Goal: Task Accomplishment & Management: Complete application form

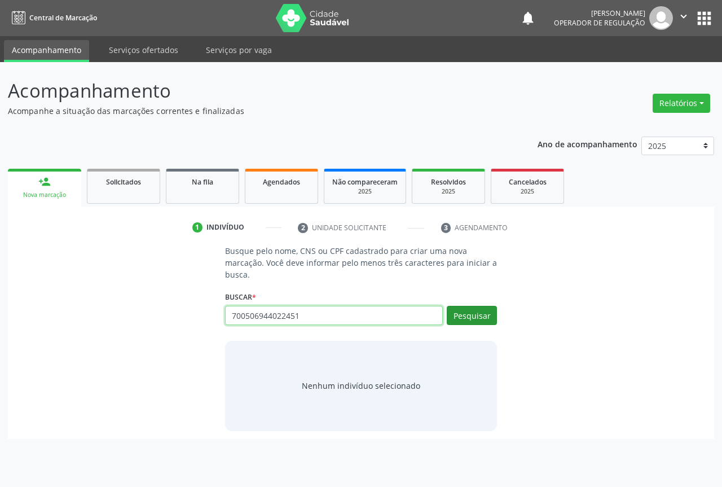
type input "700506944022451"
click at [467, 311] on button "Pesquisar" at bounding box center [471, 315] width 50 height 19
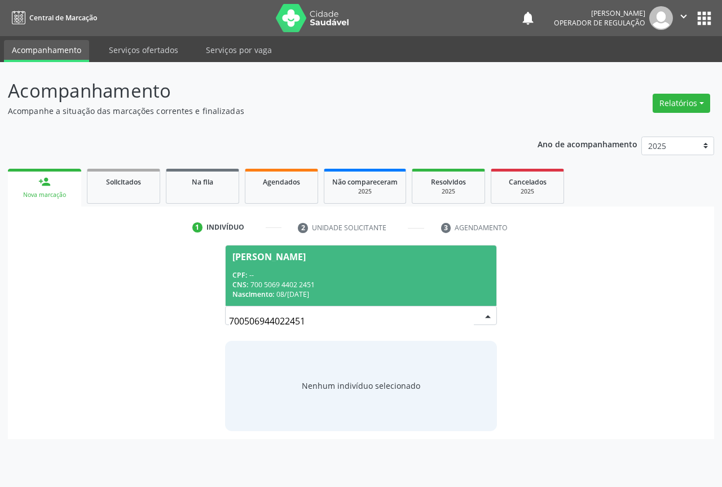
click at [341, 293] on div "Nascimento: 08/12/1961" at bounding box center [360, 294] width 257 height 10
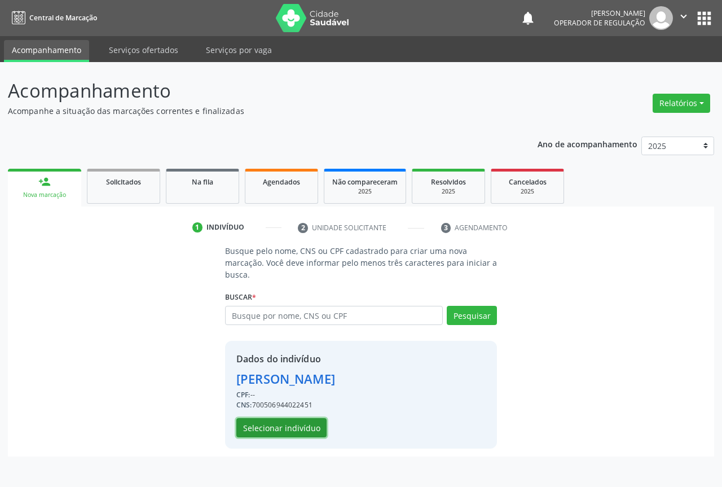
click at [321, 431] on button "Selecionar indivíduo" at bounding box center [281, 427] width 90 height 19
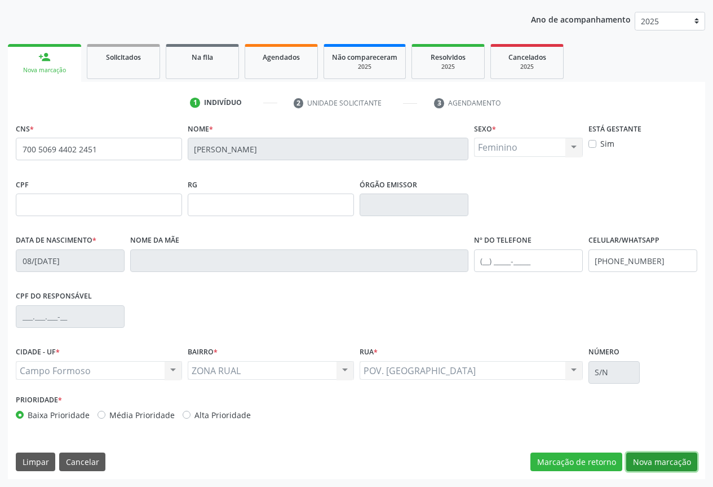
click at [664, 458] on button "Nova marcação" at bounding box center [661, 461] width 71 height 19
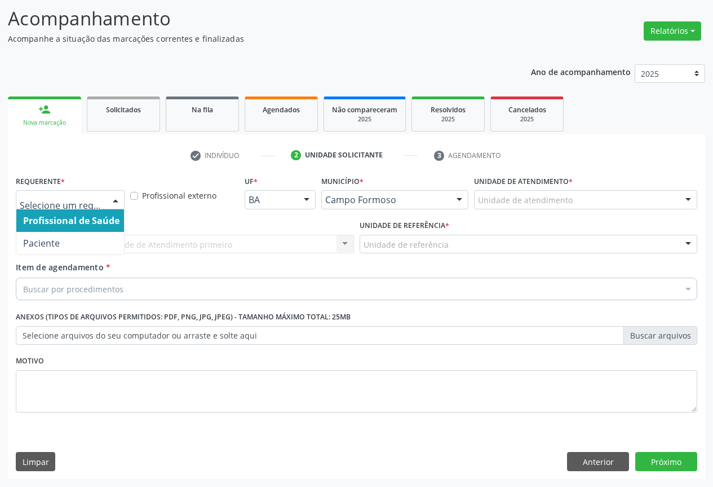
click at [105, 204] on div at bounding box center [70, 199] width 109 height 19
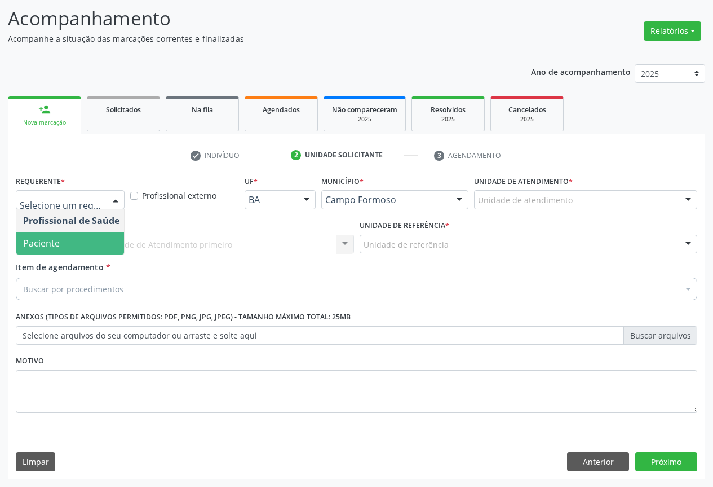
click at [103, 241] on span "Paciente" at bounding box center [71, 243] width 110 height 23
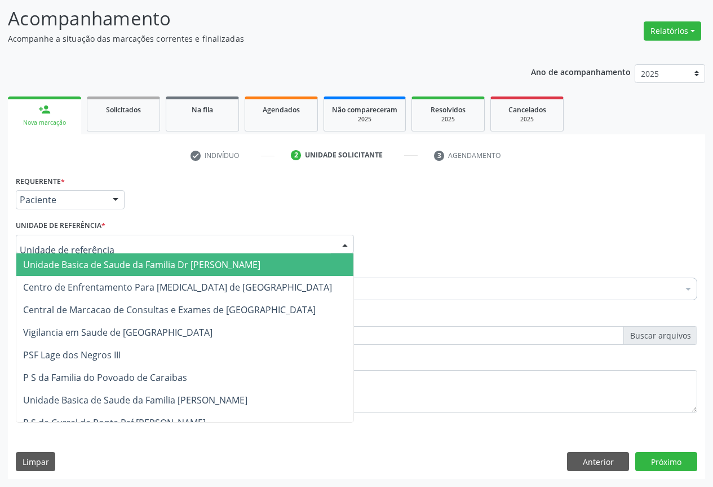
click at [139, 239] on div at bounding box center [185, 244] width 338 height 19
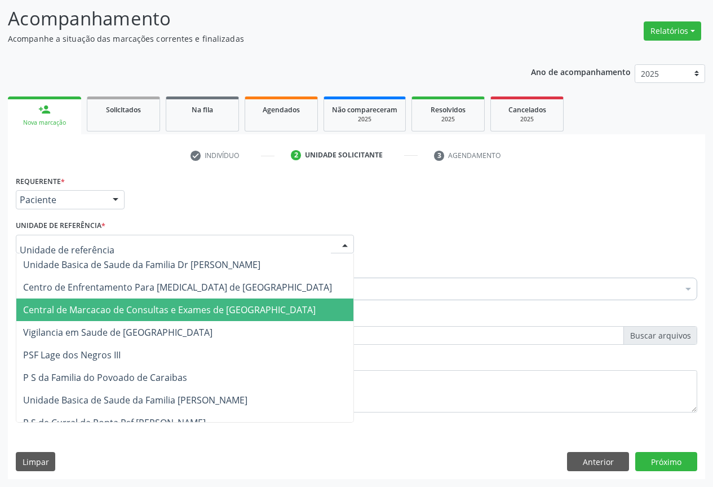
click at [142, 304] on span "Central de Marcacao de Consultas e Exames de [GEOGRAPHIC_DATA]" at bounding box center [169, 309] width 293 height 12
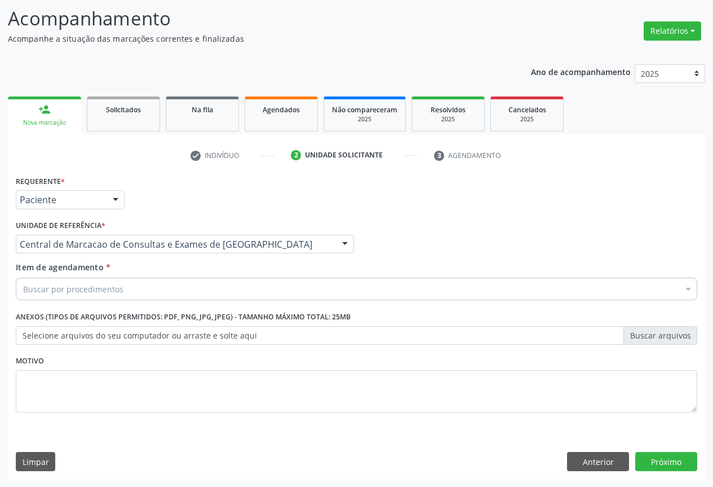
click at [123, 289] on div "Buscar por procedimentos" at bounding box center [357, 288] width 682 height 23
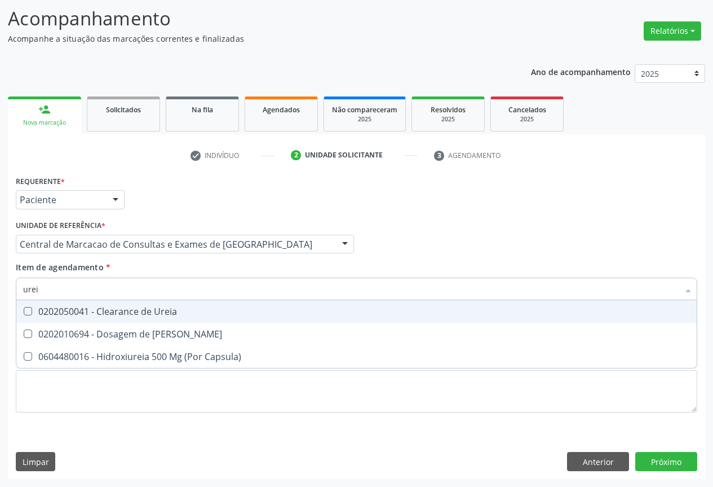
type input "ureia"
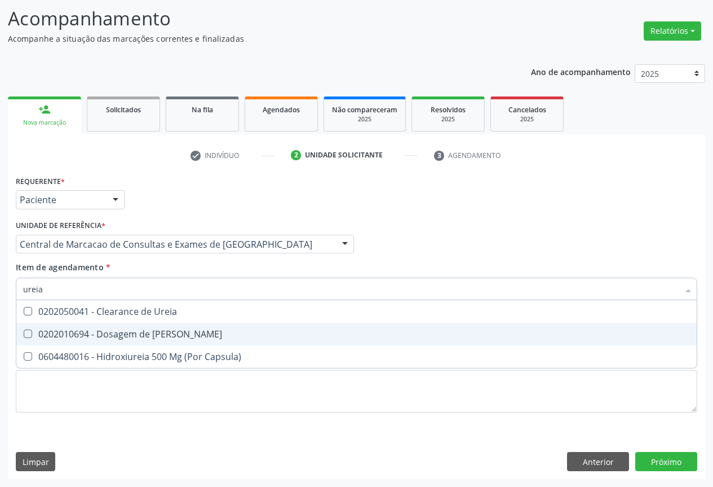
click at [123, 337] on div "0202010694 - Dosagem de [PERSON_NAME]" at bounding box center [356, 333] width 667 height 9
checkbox Ureia "true"
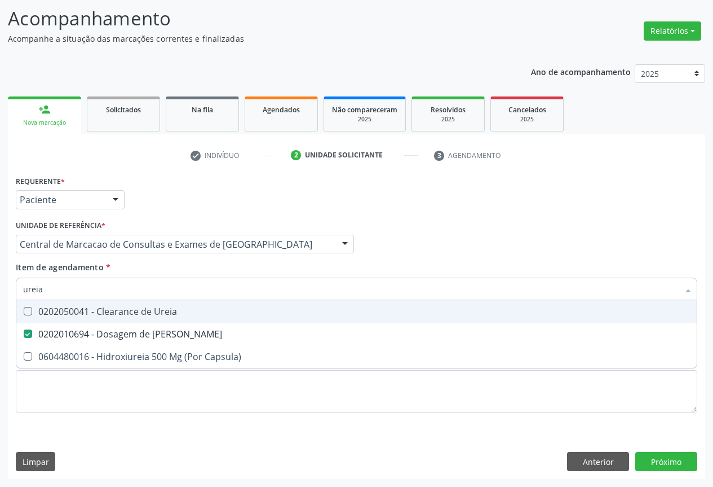
click at [103, 290] on input "ureia" at bounding box center [351, 288] width 656 height 23
type input "cre"
checkbox Ureia "false"
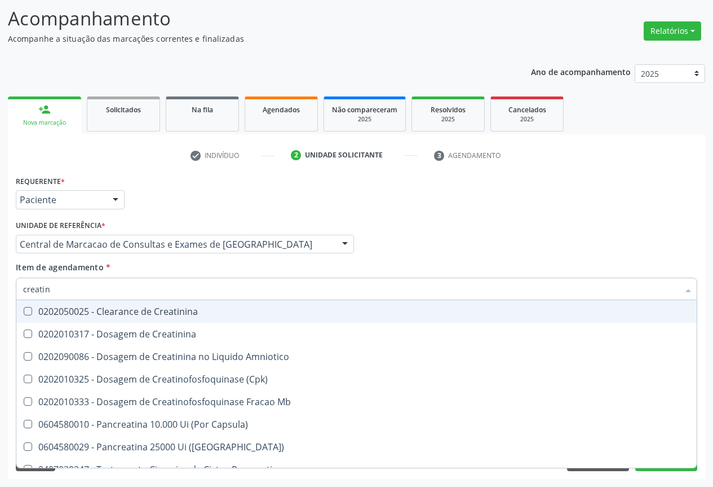
type input "creatini"
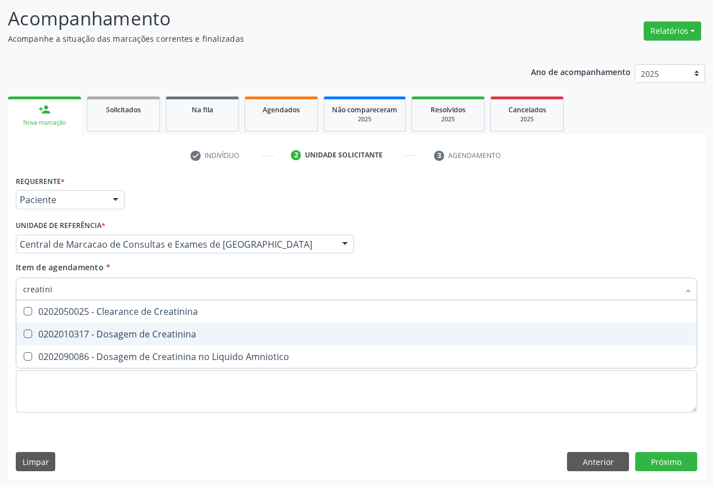
click at [101, 326] on span "0202010317 - Dosagem de Creatinina" at bounding box center [356, 333] width 680 height 23
checkbox Creatinina "true"
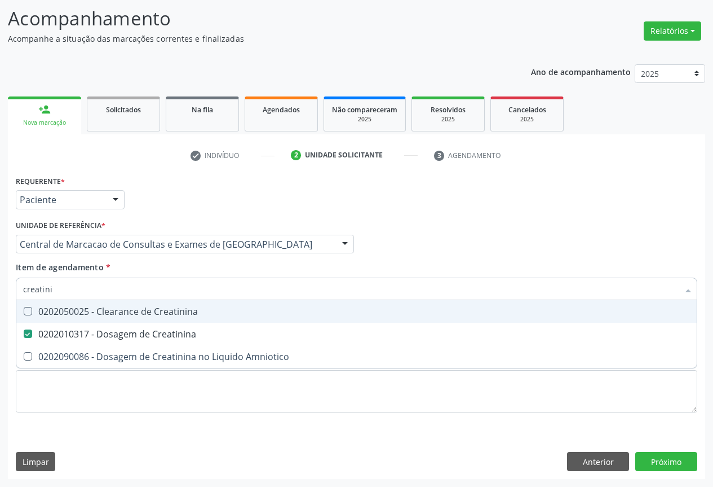
click at [101, 291] on input "creatini" at bounding box center [351, 288] width 656 height 23
type input "ge"
checkbox Creatinina "false"
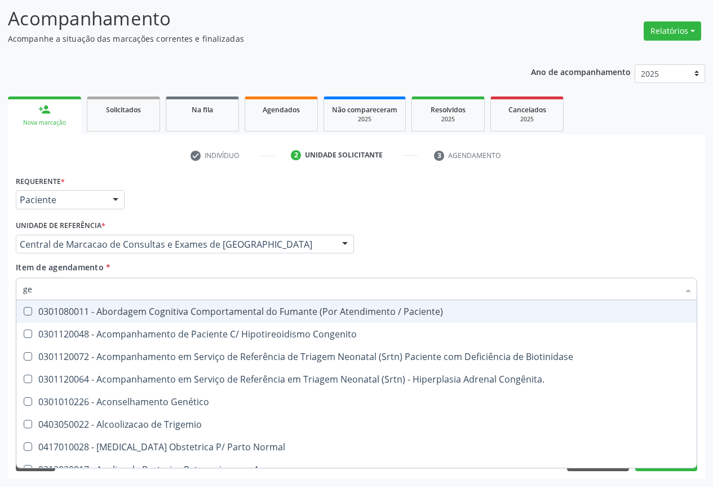
type input "gem"
checkbox Amilase "true"
checkbox Creatinina "false"
checkbox C "true"
checkbox Ureia "false"
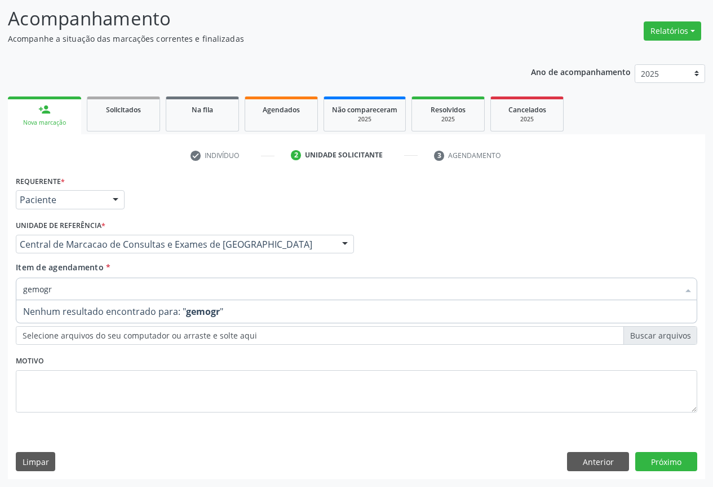
click at [104, 289] on input "gemogr" at bounding box center [351, 288] width 656 height 23
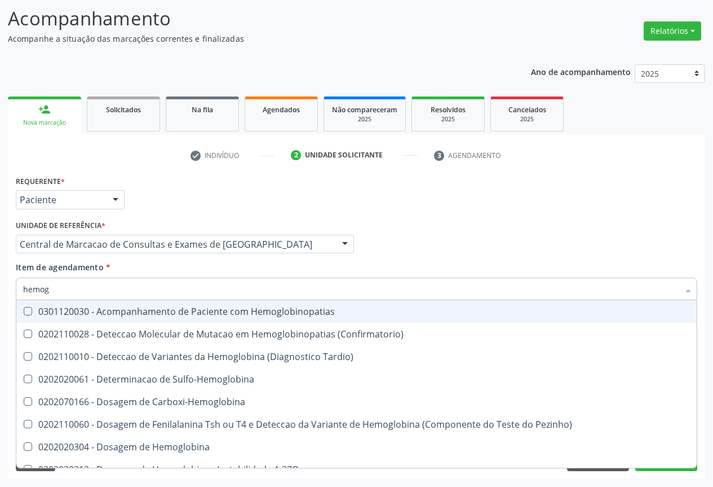
type input "hemogr"
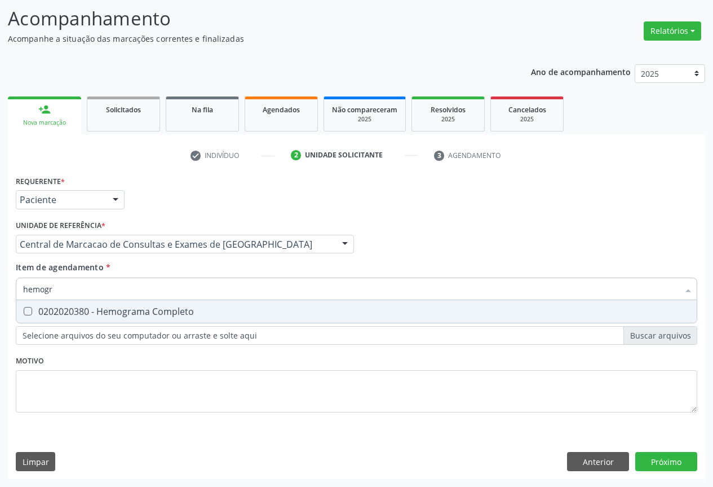
click at [98, 311] on div "0202020380 - Hemograma Completo" at bounding box center [356, 311] width 667 height 9
checkbox Completo "true"
click at [99, 286] on input "hemogr" at bounding box center [351, 288] width 656 height 23
type input "p"
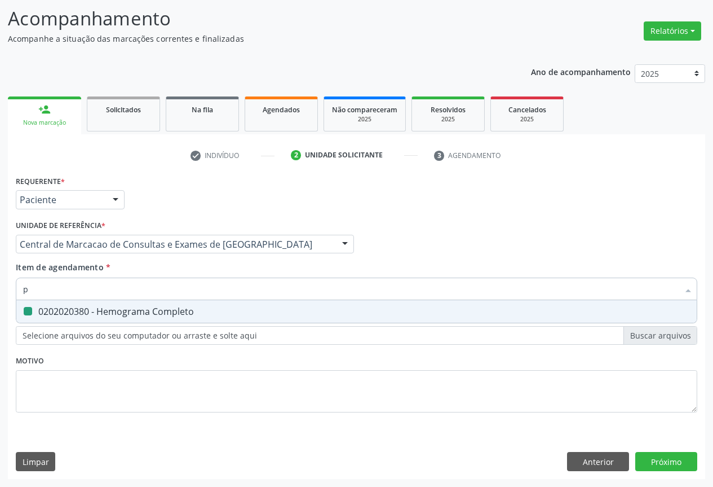
checkbox Completo "false"
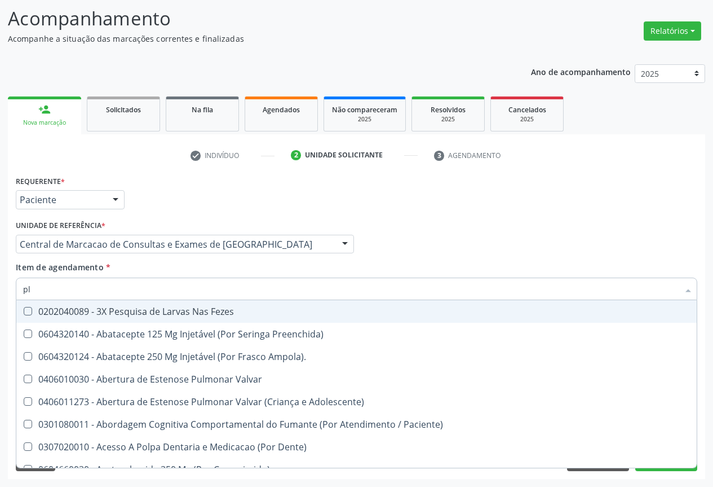
type input "pla"
checkbox Parcial "false"
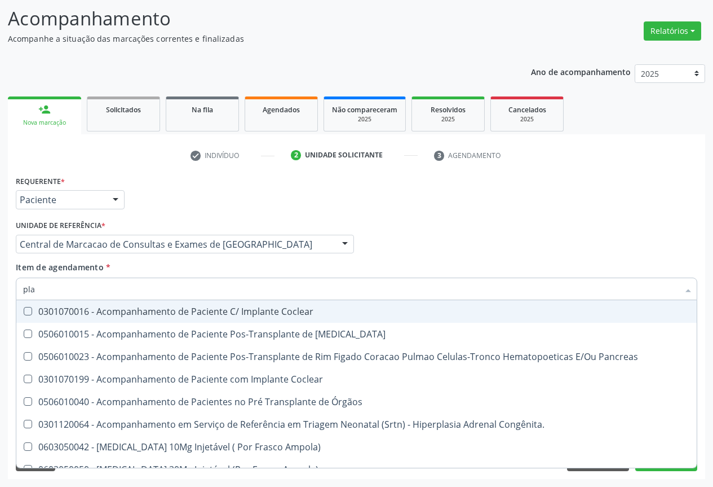
type input "plaq"
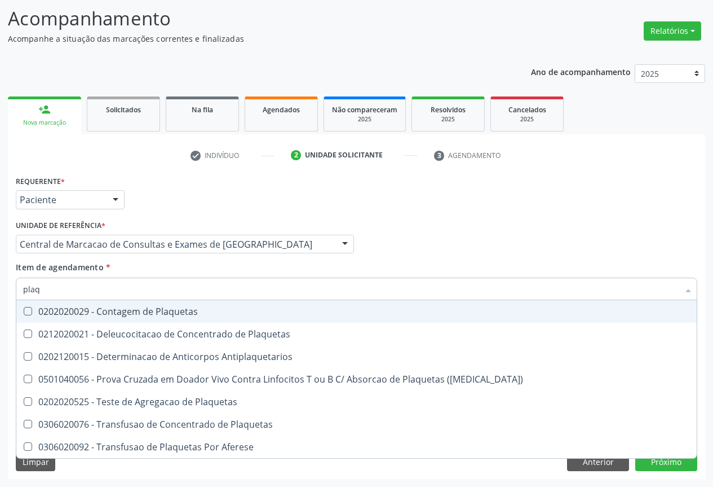
click at [100, 316] on div "0202020029 - Contagem de Plaquetas" at bounding box center [356, 311] width 667 height 9
checkbox Plaquetas "true"
click at [104, 290] on input "plaq" at bounding box center [351, 288] width 656 height 23
type input "c"
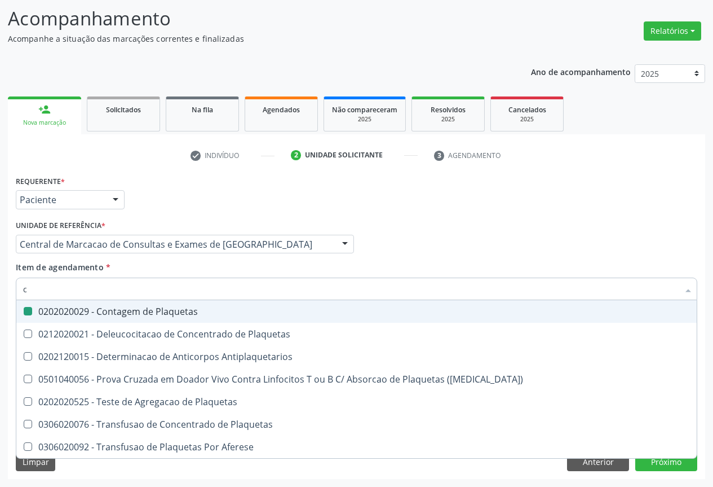
checkbox Plaquetas "false"
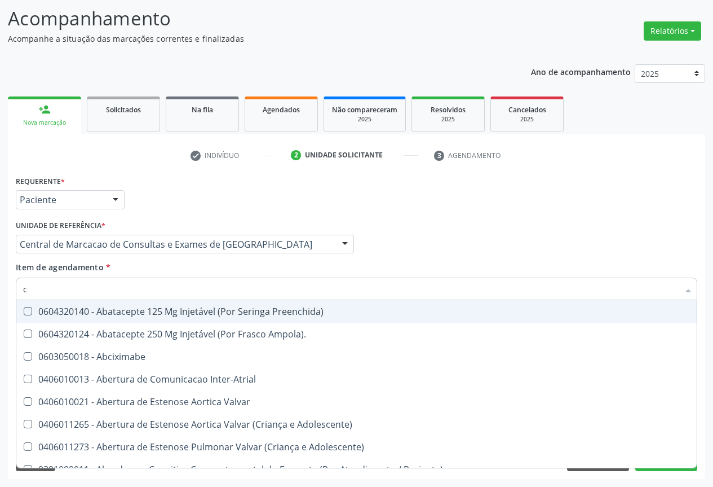
type input "co"
checkbox Alimentação "true"
checkbox Plaquetas "false"
checkbox Osseo "true"
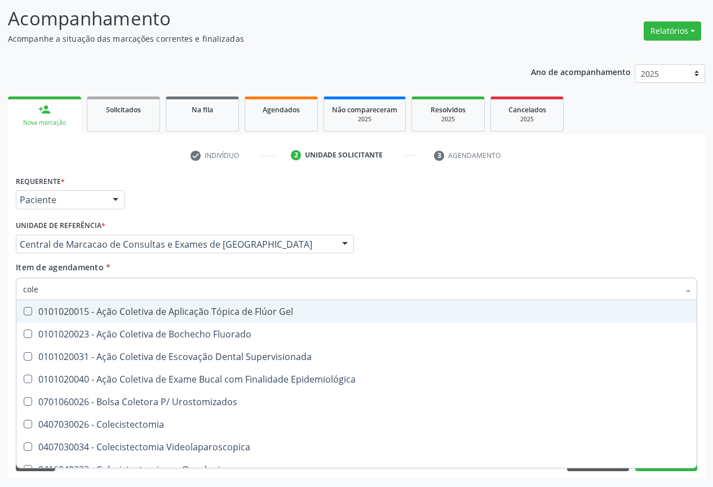
type input "coles"
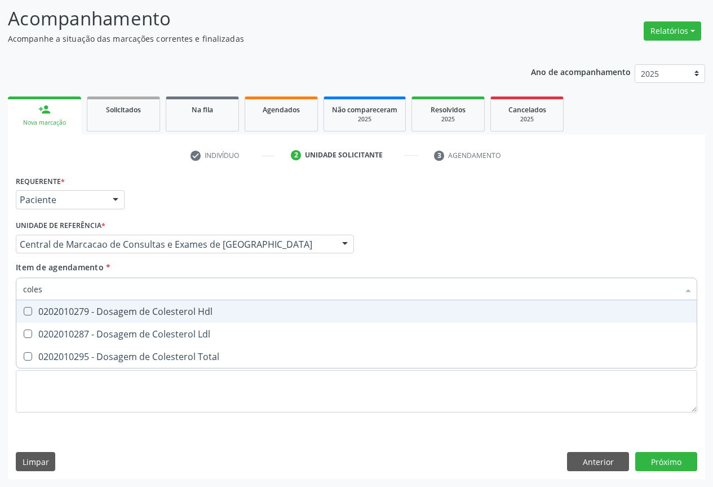
click at [104, 313] on div "0202010279 - Dosagem de Colesterol Hdl" at bounding box center [356, 311] width 667 height 9
checkbox Hdl "true"
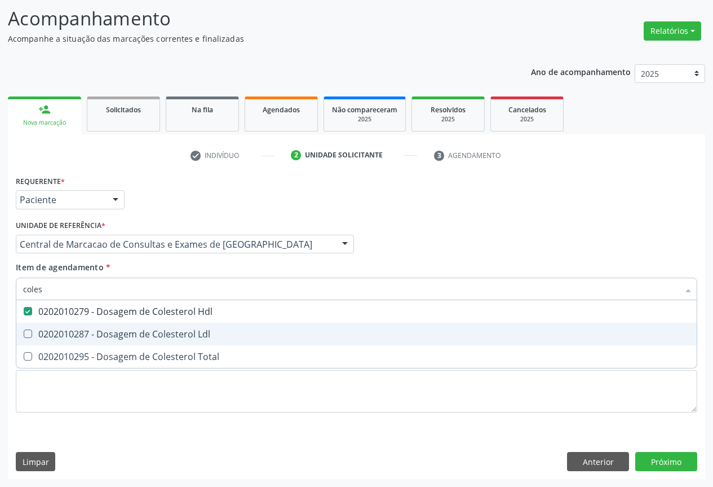
click at [103, 329] on div "0202010287 - Dosagem de Colesterol Ldl" at bounding box center [356, 333] width 667 height 9
checkbox Ldl "true"
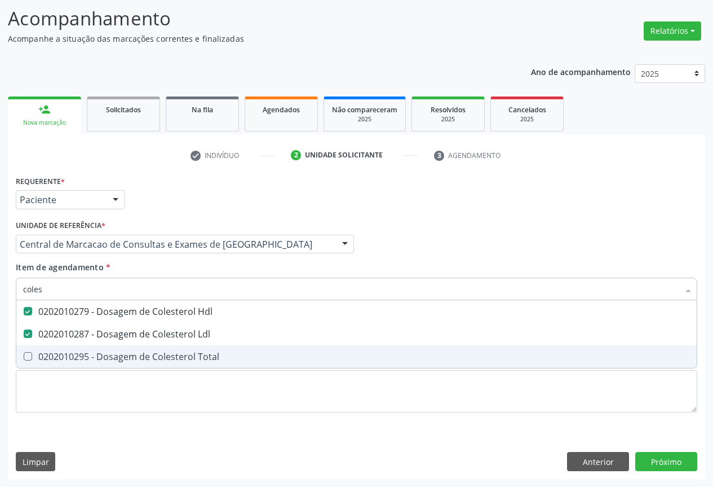
click at [101, 352] on div "0202010295 - Dosagem de Colesterol Total" at bounding box center [356, 356] width 667 height 9
checkbox Total "true"
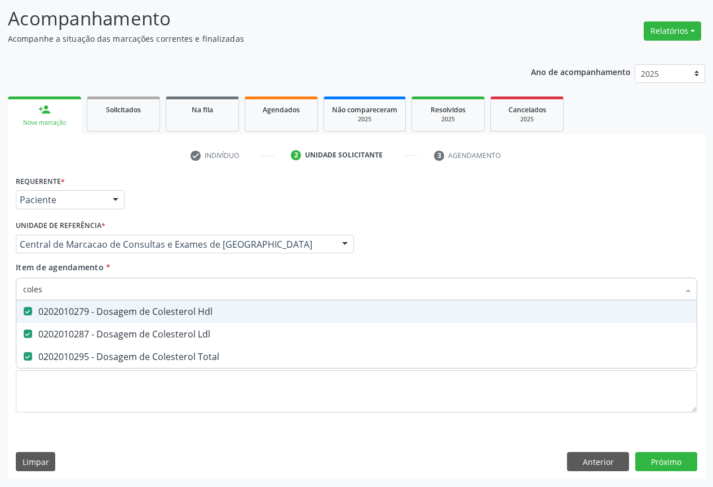
click at [103, 293] on input "coles" at bounding box center [351, 288] width 656 height 23
type input "t"
checkbox Hdl "false"
checkbox Ldl "false"
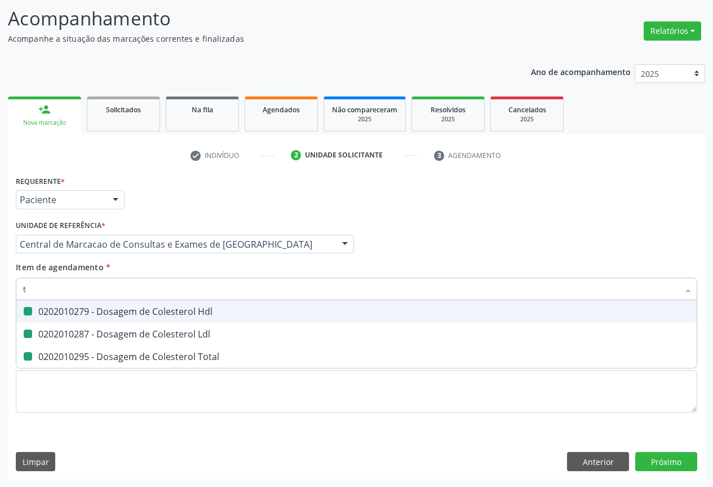
checkbox Total "false"
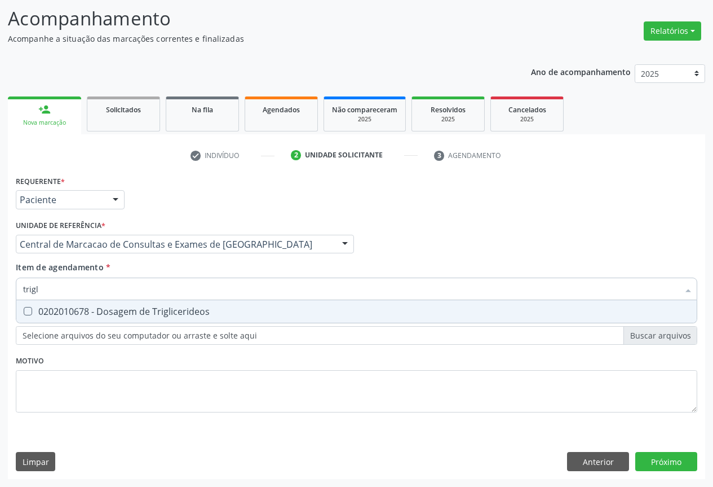
type input "trigli"
click at [100, 310] on div "0202010678 - Dosagem de Triglicerideos" at bounding box center [356, 311] width 667 height 9
checkbox Triglicerideos "true"
click at [102, 291] on input "trigli" at bounding box center [351, 288] width 656 height 23
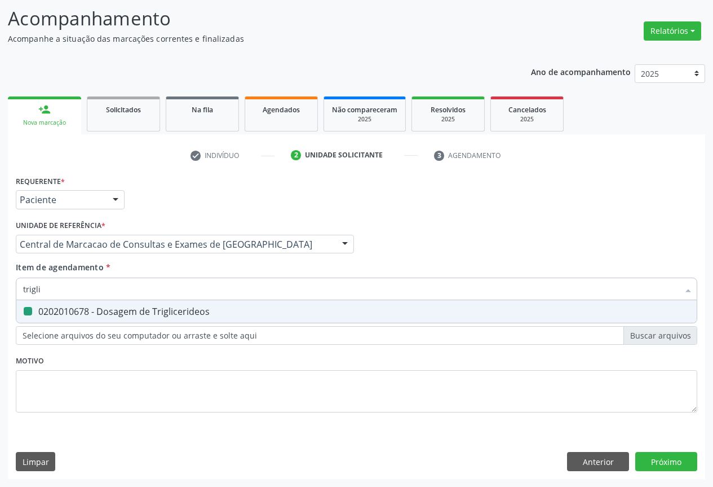
type input "g"
checkbox Triglicerideos "false"
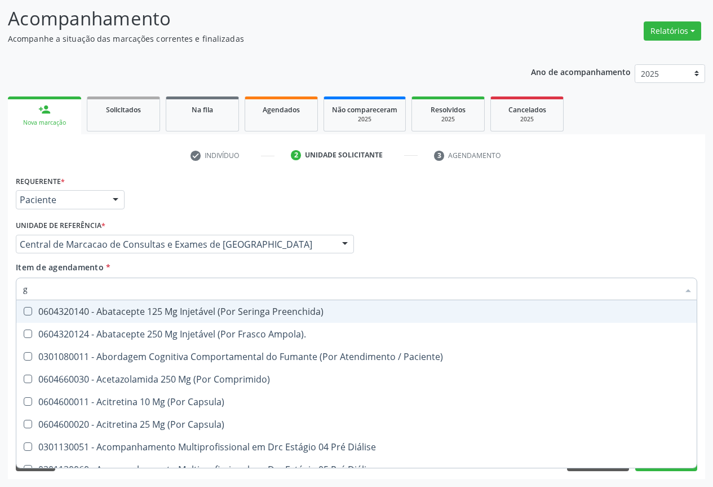
type input "gl"
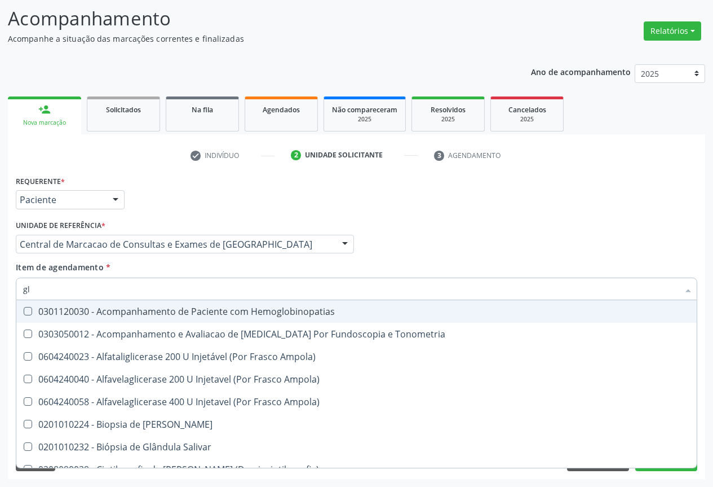
checkbox Triglicerideos "true"
type input "gli"
checkbox Dosagens\) "true"
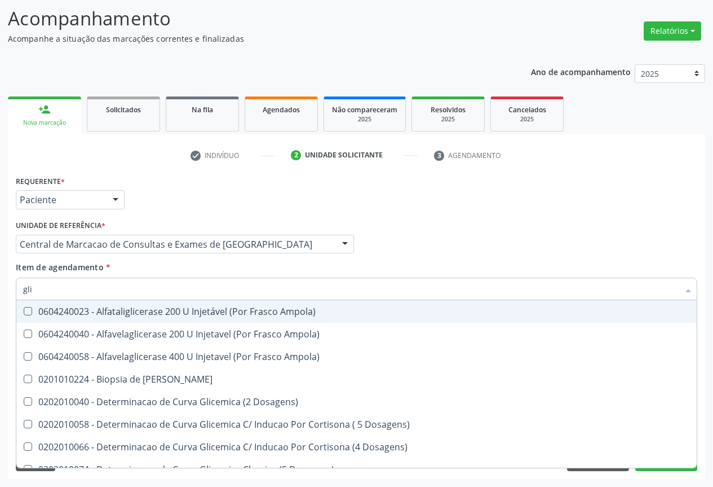
type input "glic"
checkbox Glicosilada "true"
checkbox Triglicerideos "false"
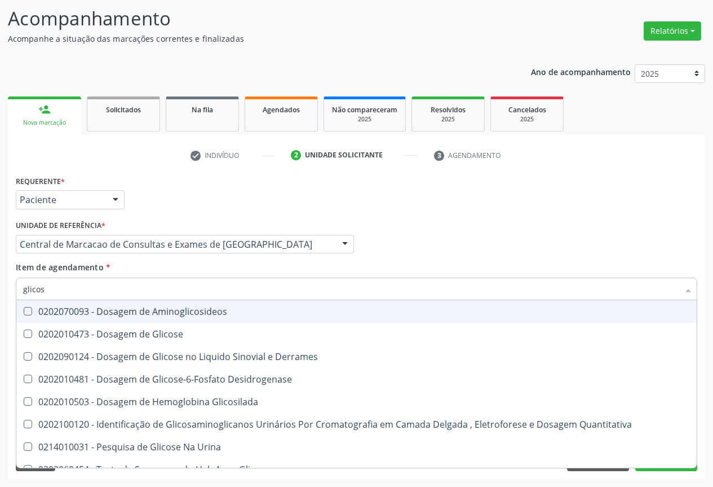
type input "glicose"
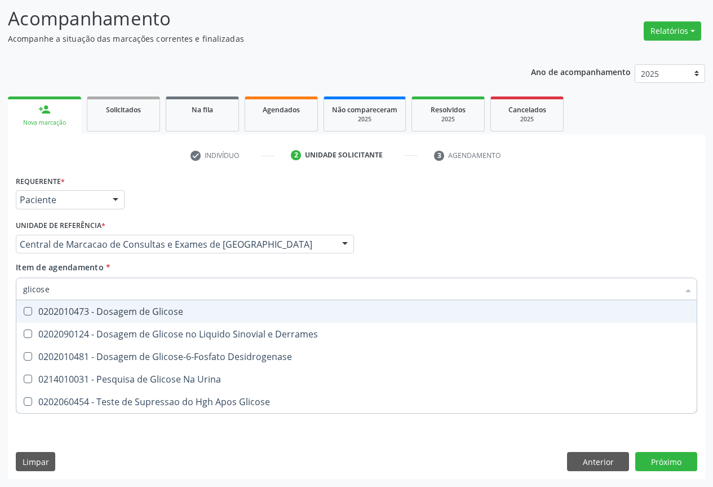
click at [102, 307] on div "0202010473 - Dosagem de Glicose" at bounding box center [356, 311] width 667 height 9
checkbox Glicose "true"
click at [104, 280] on input "glicose" at bounding box center [351, 288] width 656 height 23
type input "f"
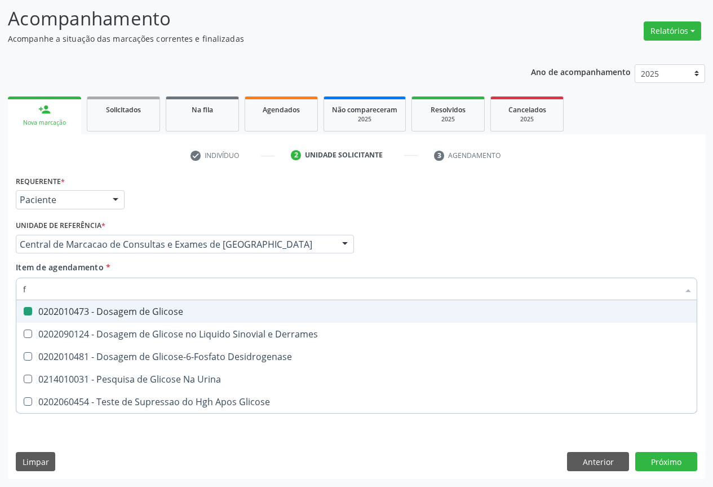
checkbox Glicose "false"
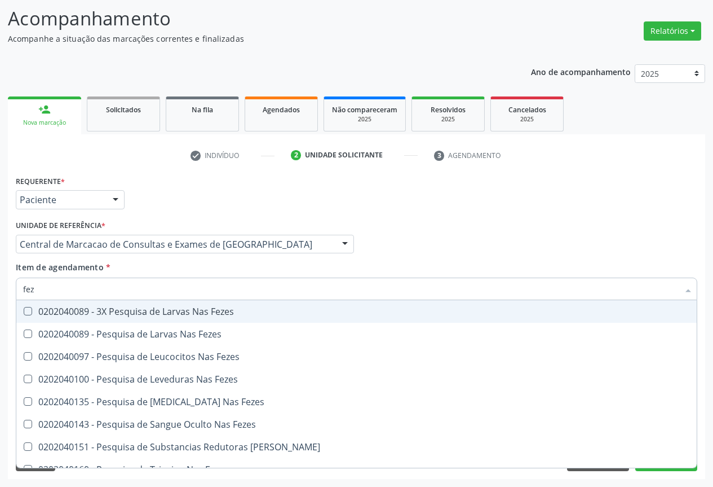
type input "feze"
click at [104, 313] on div "0202040089 - 3X Pesquisa de Larvas Nas Fezes" at bounding box center [356, 311] width 667 height 9
checkbox Fezes "true"
click at [109, 286] on input "feze" at bounding box center [351, 288] width 656 height 23
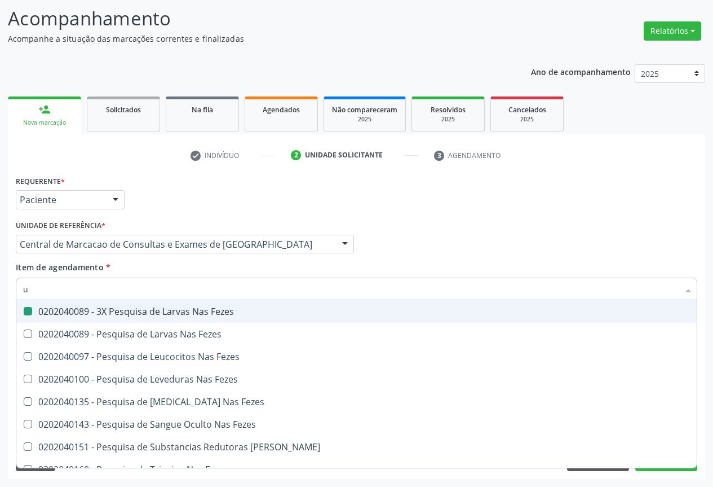
type input "ur"
checkbox Fezes "false"
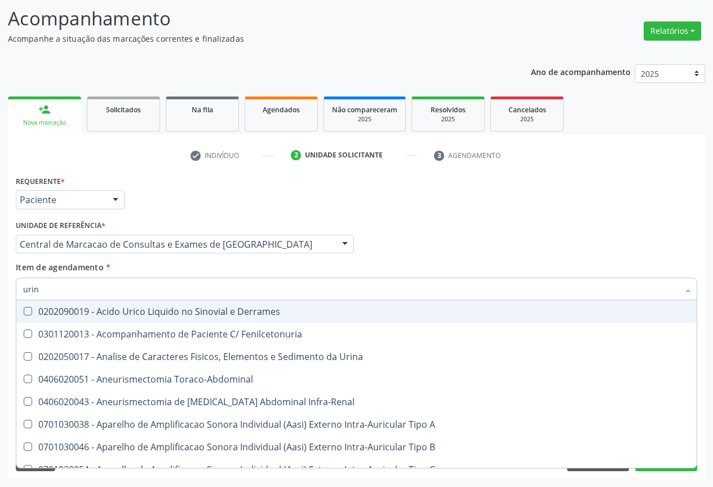
type input "urina"
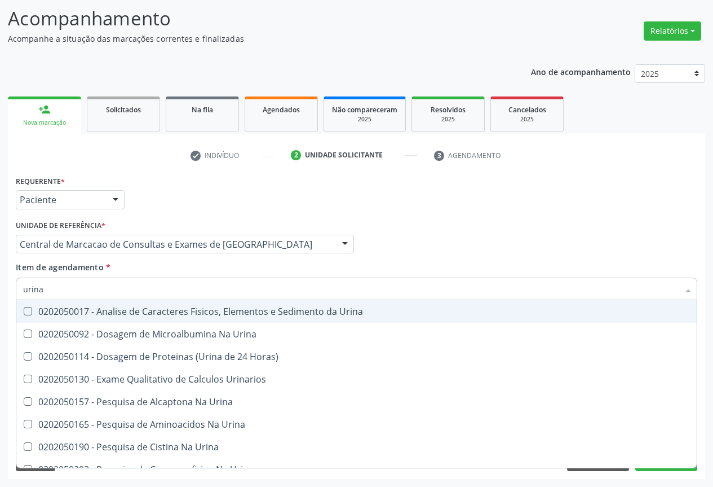
click at [109, 314] on div "0202050017 - Analise de Caracteres Fisicos, Elementos e Sedimento da Urina" at bounding box center [356, 311] width 667 height 9
checkbox Urina "true"
click at [571, 259] on div "Profissional Solicitante Por favor, selecione a Unidade de Atendimento primeiro…" at bounding box center [356, 239] width 687 height 44
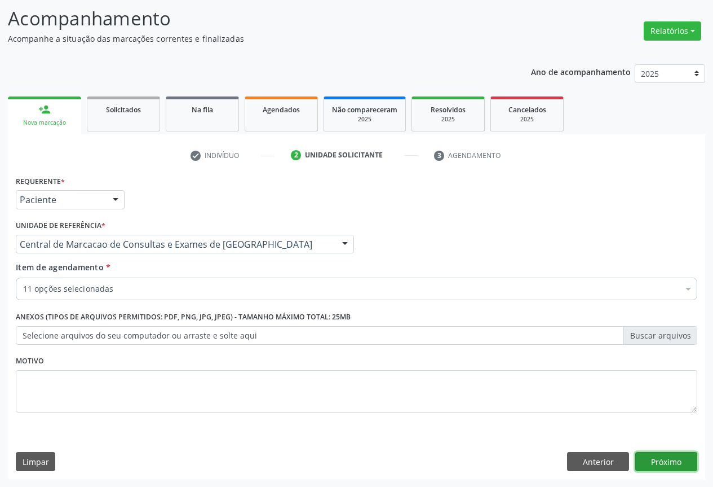
click at [665, 464] on button "Próximo" at bounding box center [666, 461] width 62 height 19
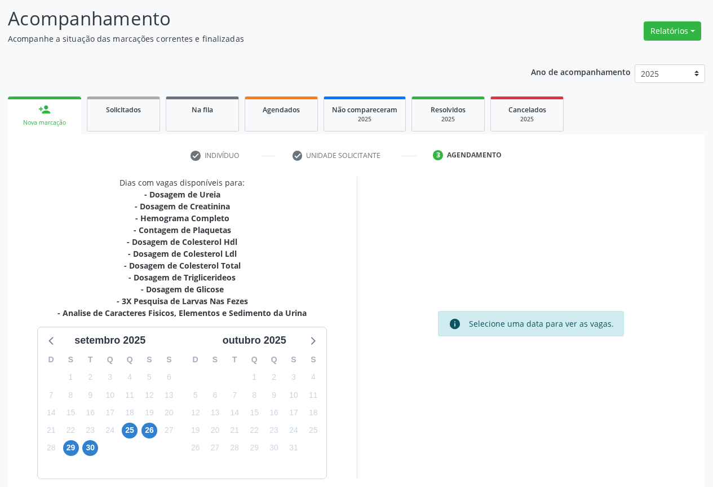
scroll to position [122, 0]
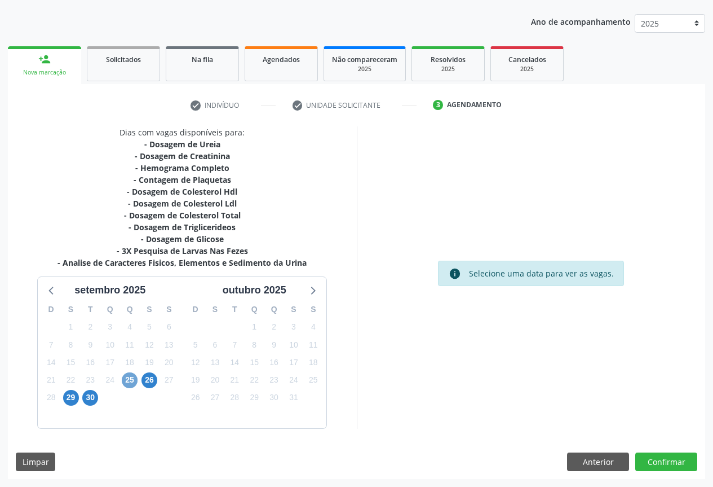
click at [128, 384] on span "25" at bounding box center [130, 380] width 16 height 16
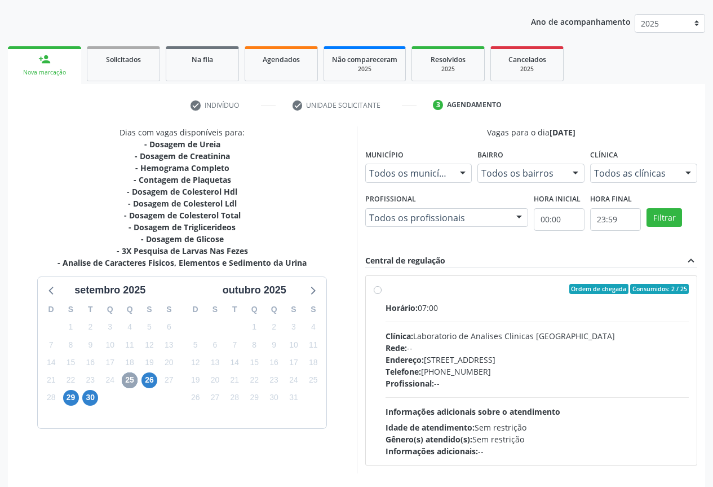
scroll to position [167, 0]
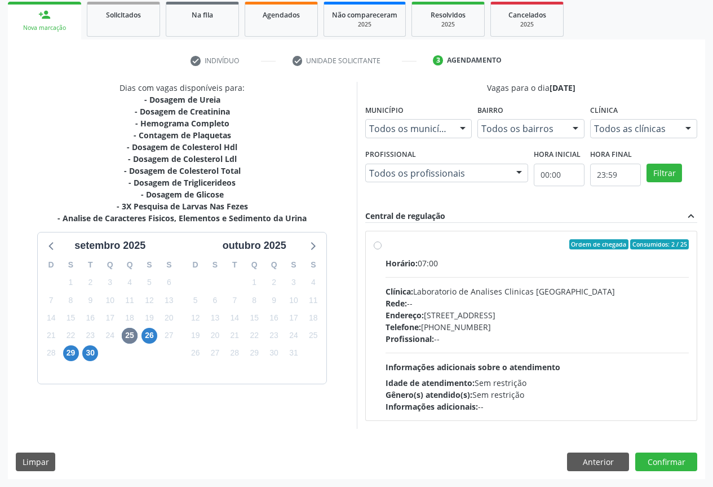
click at [438, 326] on div "Telefone: [PHONE_NUMBER]" at bounding box center [538, 327] width 304 height 12
click at [382, 249] on input "Ordem de chegada Consumidos: 2 / 25 Horário: 07:00 Clínica: Laboratorio de Anal…" at bounding box center [378, 244] width 8 height 10
radio input "true"
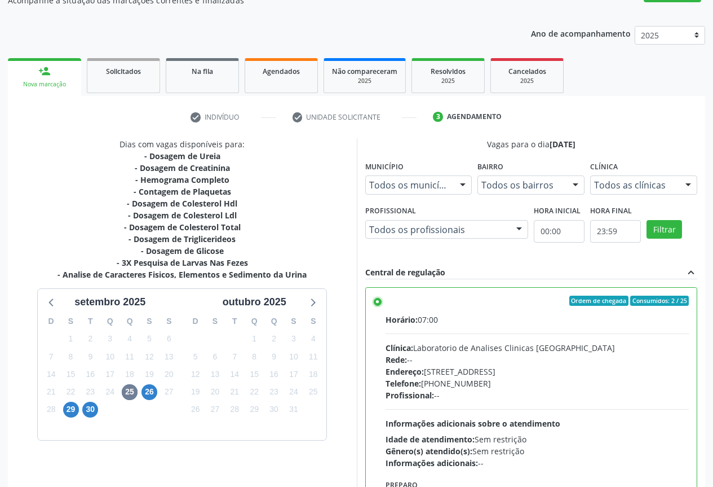
scroll to position [187, 0]
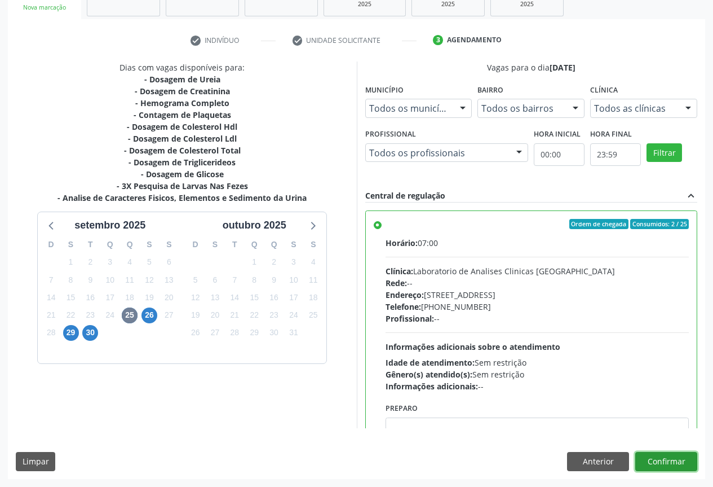
click at [660, 461] on button "Confirmar" at bounding box center [666, 461] width 62 height 19
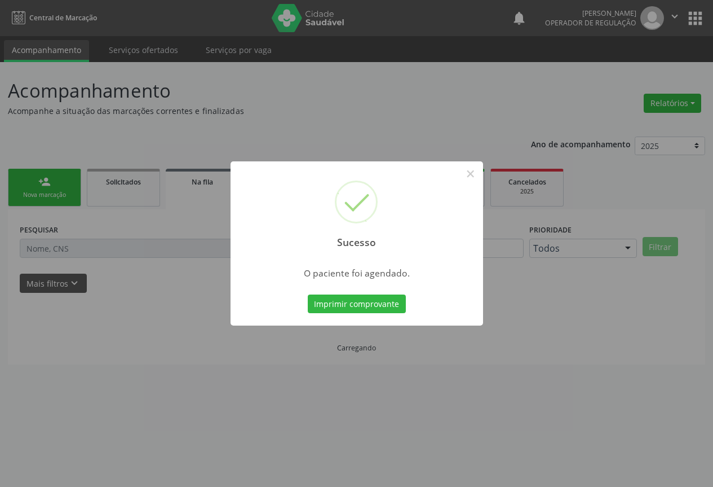
scroll to position [0, 0]
click at [312, 294] on button "Imprimir comprovante" at bounding box center [361, 303] width 98 height 19
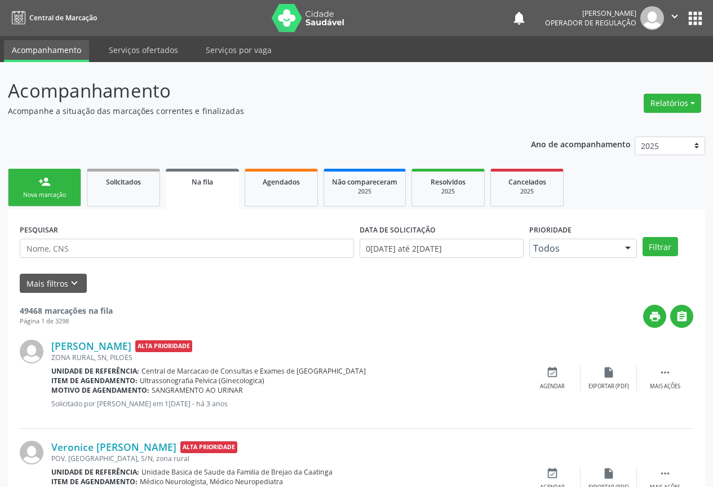
click at [38, 183] on div "person_add" at bounding box center [44, 181] width 12 height 12
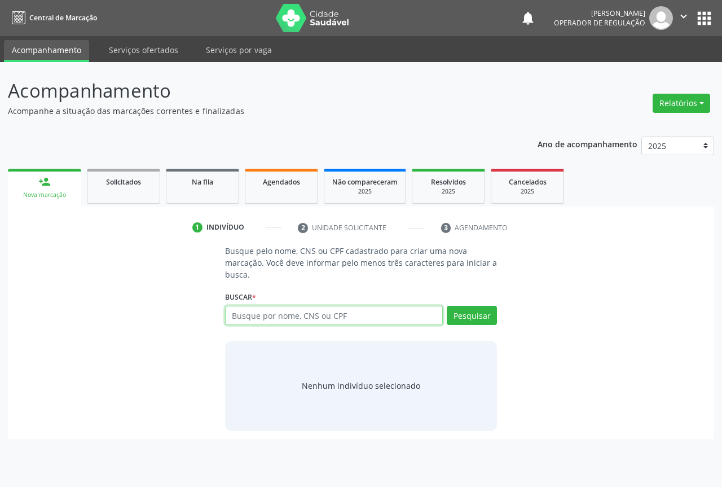
click at [298, 317] on input "text" at bounding box center [334, 315] width 218 height 19
type input "704806569990144"
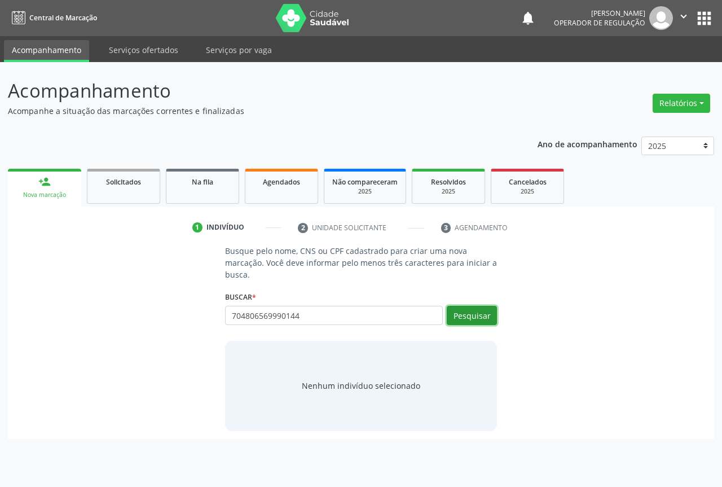
click at [488, 315] on button "Pesquisar" at bounding box center [471, 315] width 50 height 19
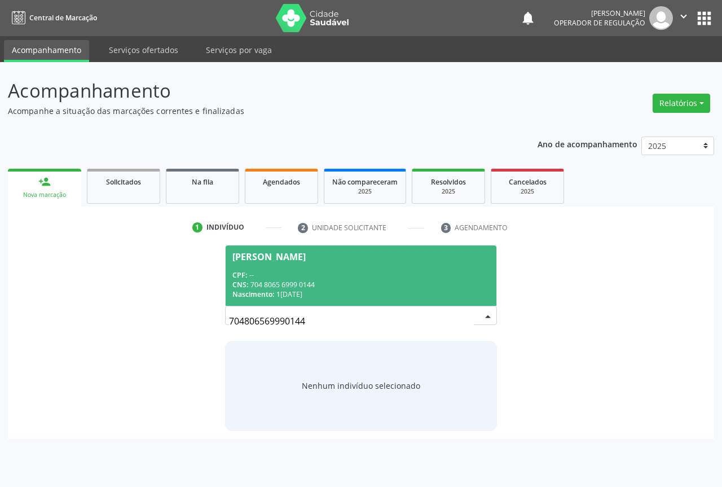
click at [395, 268] on span "Alzira Almeida de Souza CPF: -- CNS: 704 8065 6999 0144 Nascimento: 15/05/1948" at bounding box center [361, 275] width 271 height 60
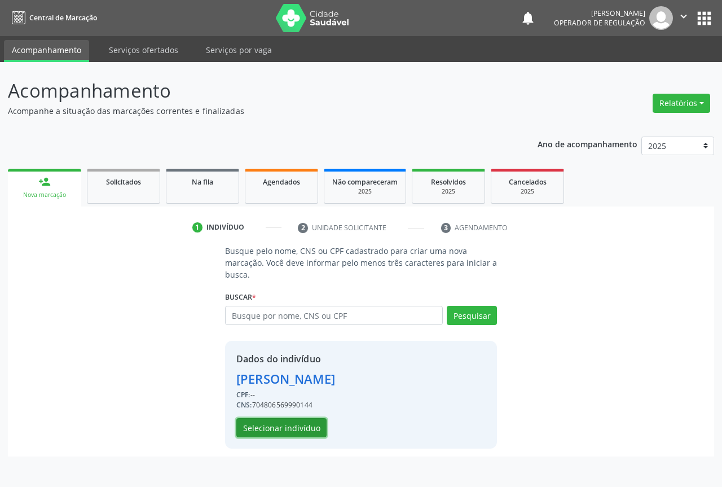
click at [309, 425] on button "Selecionar indivíduo" at bounding box center [281, 427] width 90 height 19
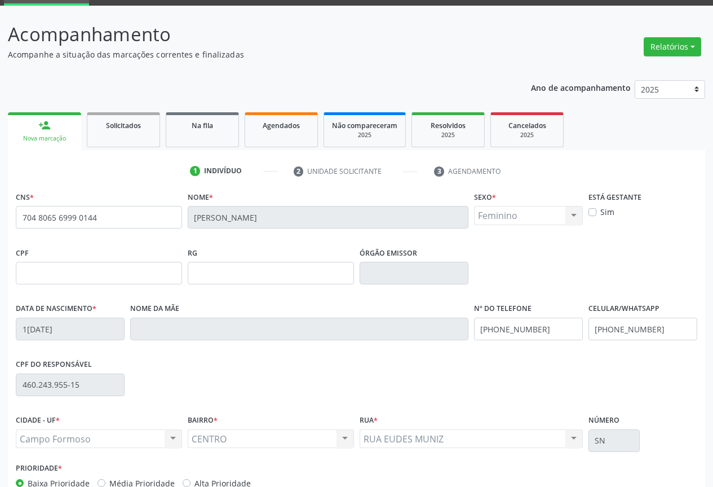
scroll to position [113, 0]
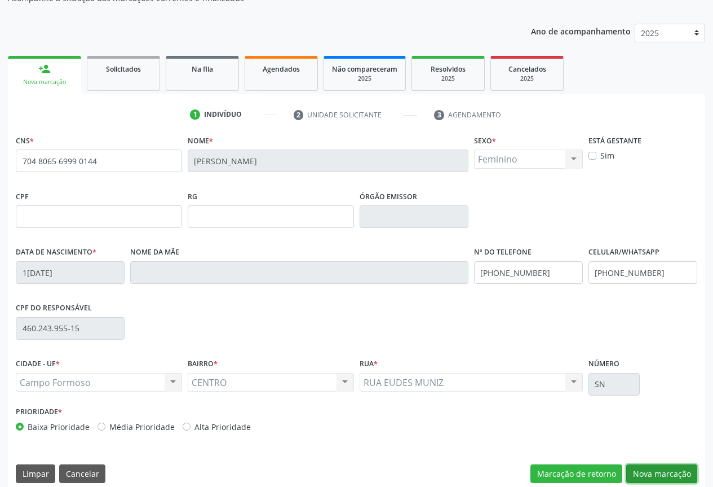
click at [688, 470] on button "Nova marcação" at bounding box center [661, 473] width 71 height 19
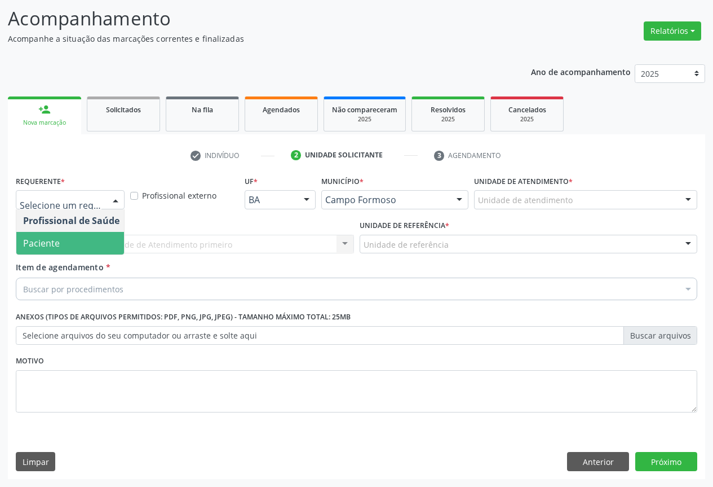
click at [56, 247] on span "Paciente" at bounding box center [41, 243] width 37 height 12
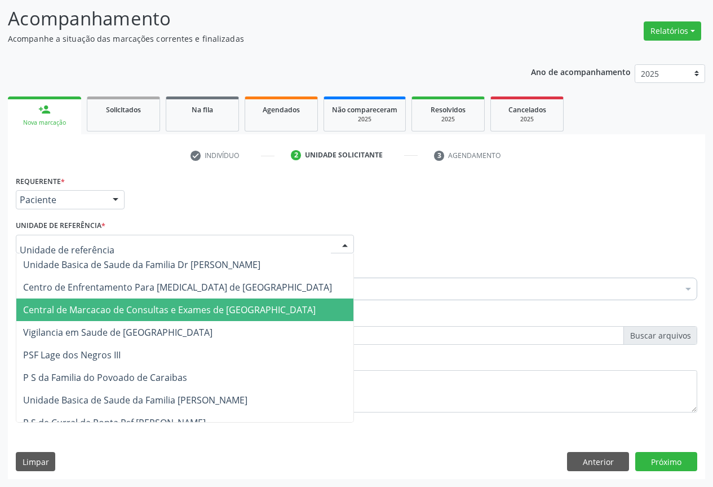
click at [85, 300] on span "Central de Marcacao de Consultas e Exames de [GEOGRAPHIC_DATA]" at bounding box center [184, 309] width 337 height 23
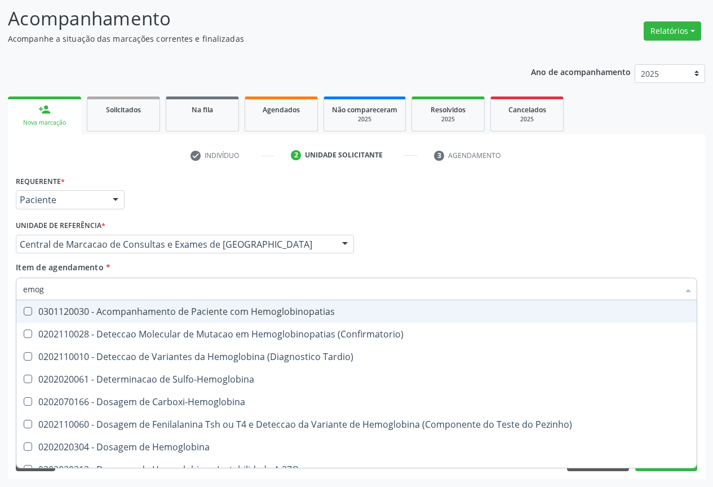
type input "emogr"
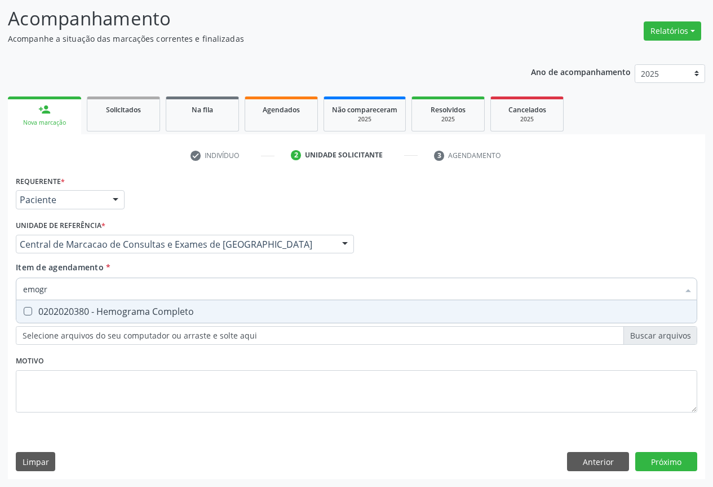
drag, startPoint x: 76, startPoint y: 312, endPoint x: 85, endPoint y: 284, distance: 29.4
click at [76, 310] on div "0202020380 - Hemograma Completo" at bounding box center [356, 311] width 667 height 9
checkbox Completo "true"
click at [85, 284] on input "emogr" at bounding box center [351, 288] width 656 height 23
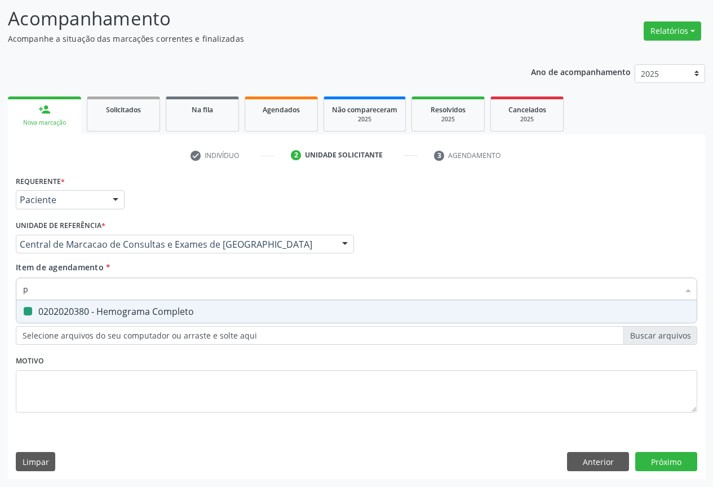
type input "pl"
checkbox Completo "false"
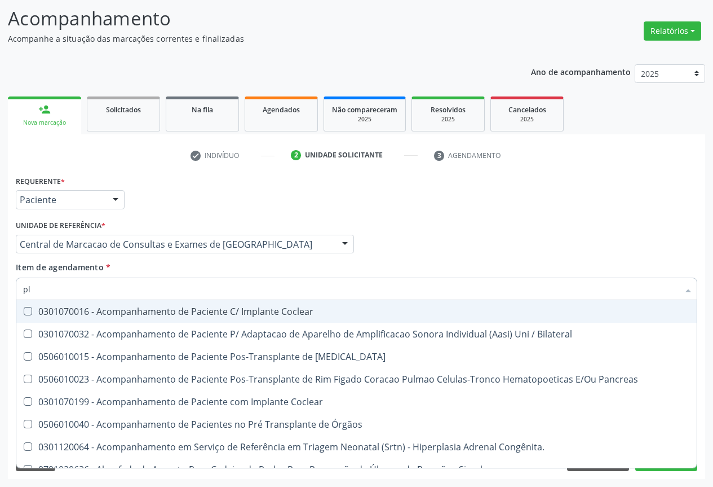
type input "pla"
checkbox Completo "false"
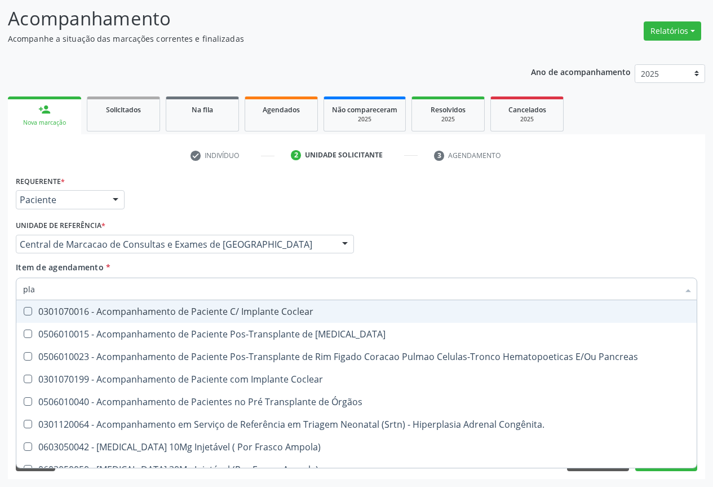
type input "plaq"
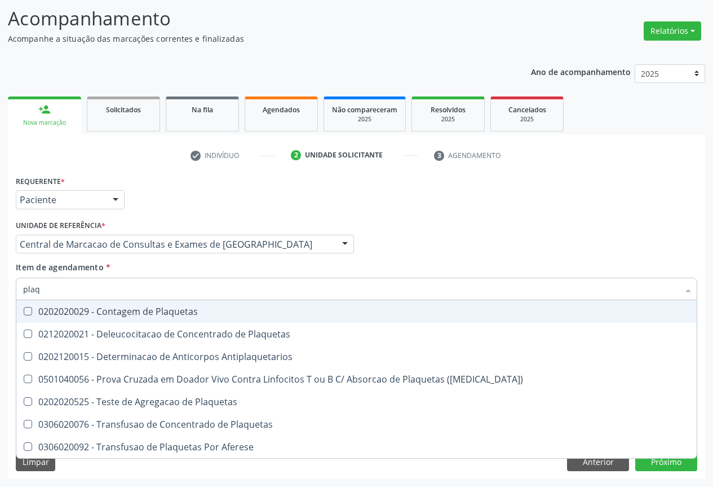
click at [88, 312] on div "0202020029 - Contagem de Plaquetas" at bounding box center [356, 311] width 667 height 9
checkbox Plaquetas "true"
click at [92, 291] on input "plaq" at bounding box center [351, 288] width 656 height 23
type input "c"
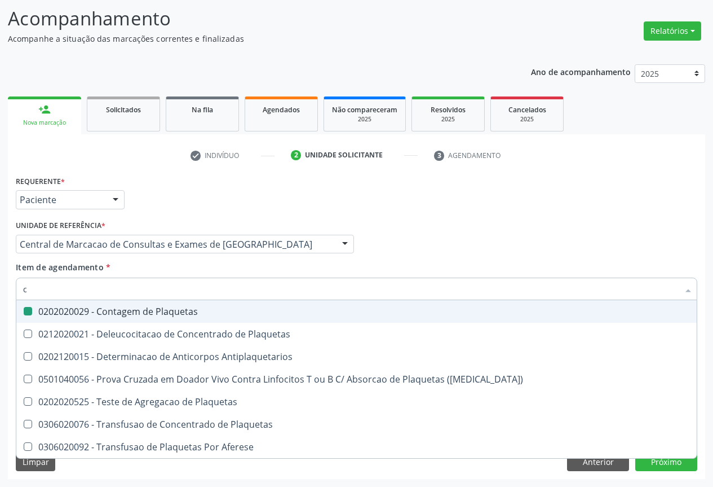
checkbox Plaquetas "false"
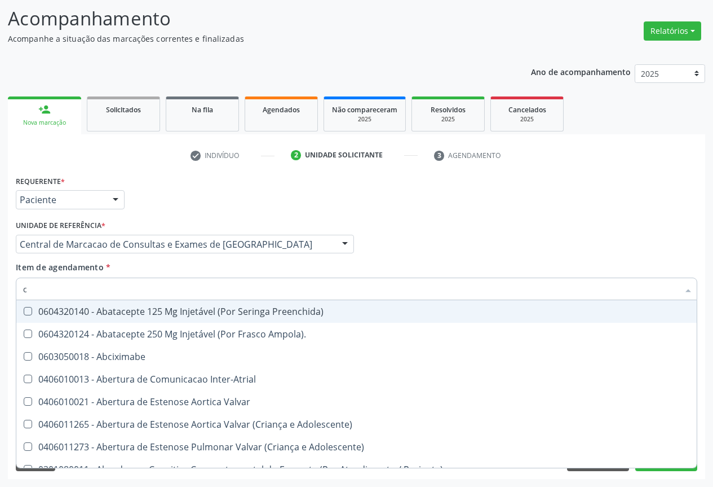
type input "co"
checkbox Alimentação "true"
checkbox Plaquetas "false"
checkbox Osseo "true"
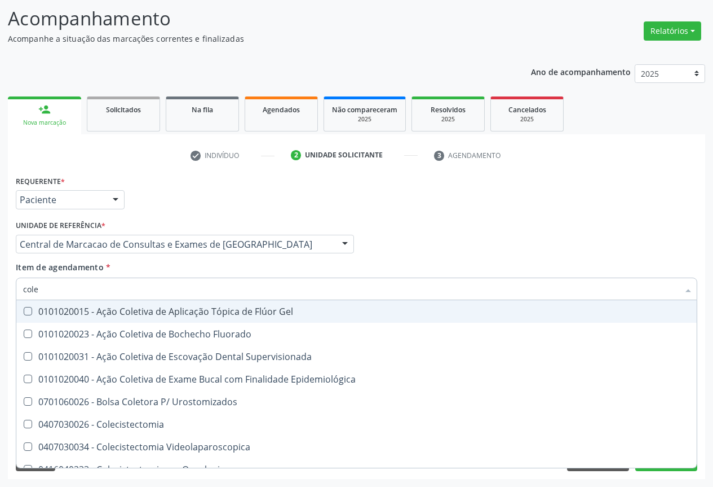
type input "coles"
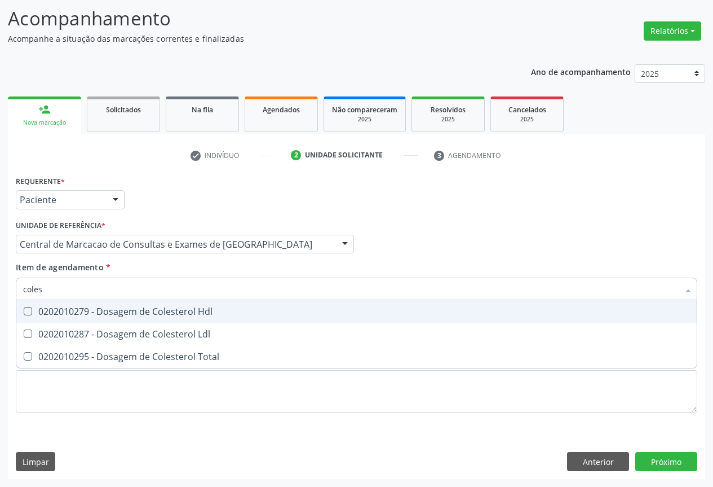
click at [92, 312] on div "0202010279 - Dosagem de Colesterol Hdl" at bounding box center [356, 311] width 667 height 9
checkbox Hdl "true"
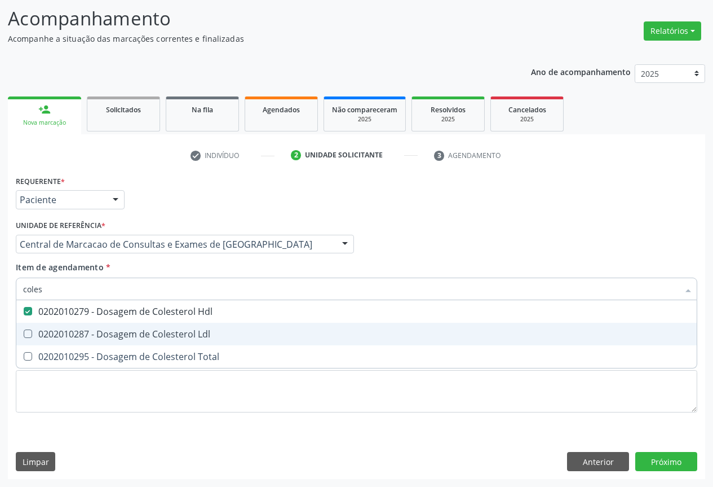
click at [82, 329] on div "0202010287 - Dosagem de Colesterol Ldl" at bounding box center [356, 333] width 667 height 9
checkbox Ldl "true"
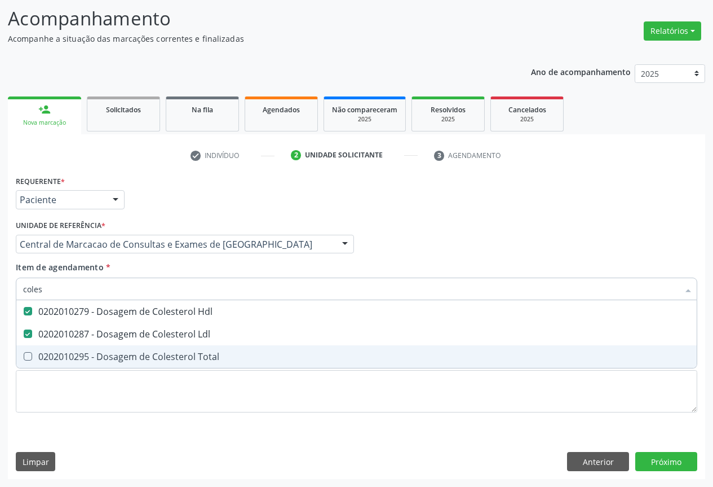
click at [82, 353] on div "0202010295 - Dosagem de Colesterol Total" at bounding box center [356, 356] width 667 height 9
checkbox Total "true"
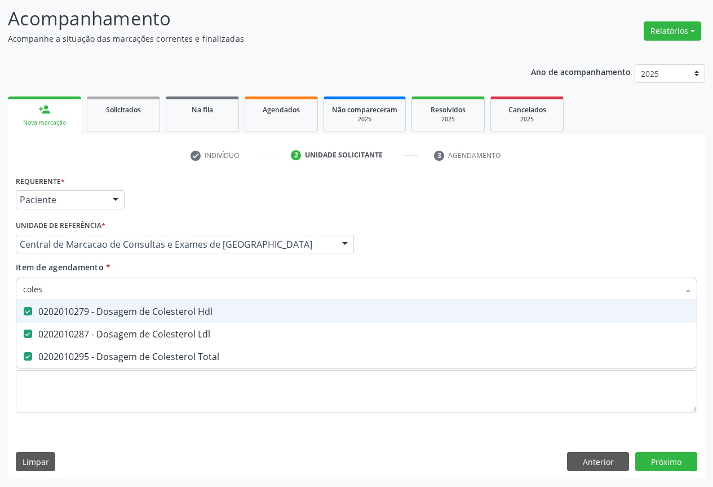
click at [99, 285] on input "coles" at bounding box center [351, 288] width 656 height 23
type input "t"
checkbox Hdl "false"
checkbox Ldl "false"
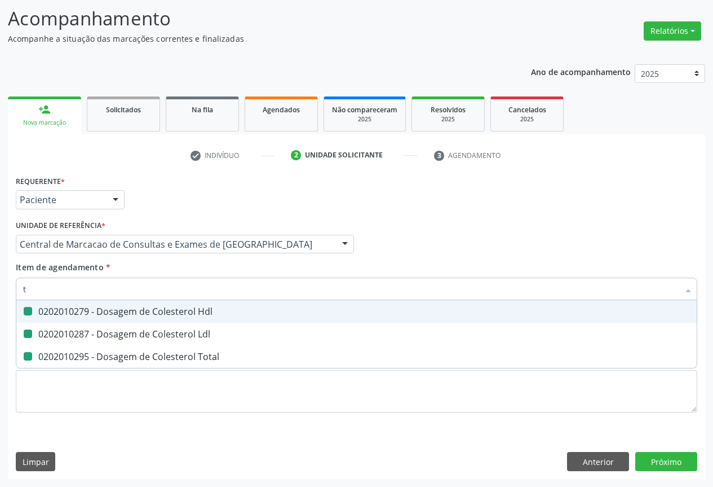
checkbox Total "false"
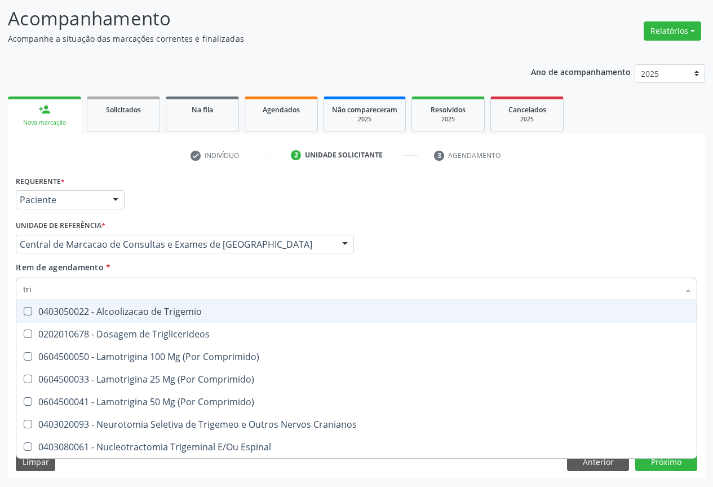
type input "trig"
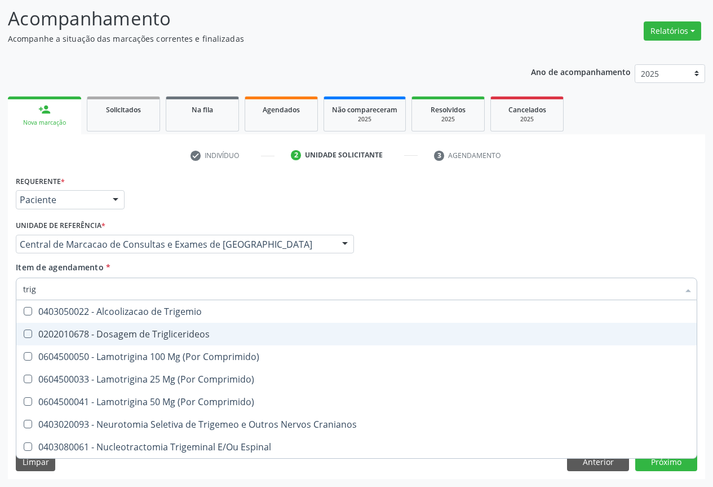
click at [100, 337] on div "0202010678 - Dosagem de Triglicerideos" at bounding box center [356, 333] width 667 height 9
checkbox Triglicerideos "true"
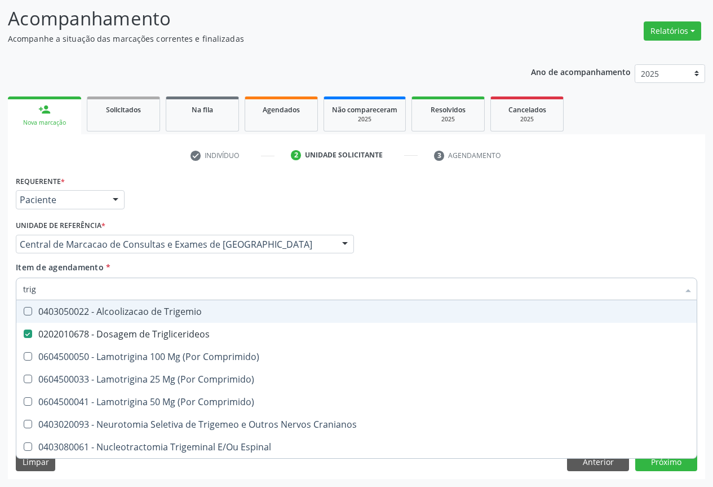
click at [112, 291] on input "trig" at bounding box center [351, 288] width 656 height 23
type input "ur"
checkbox Triglicerideos "false"
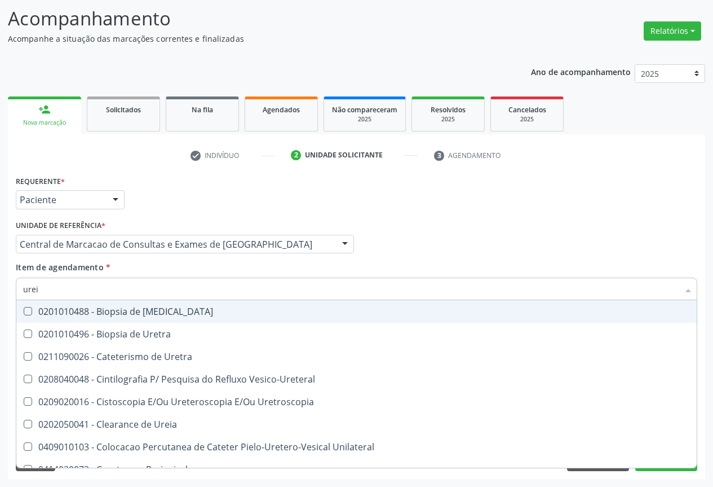
type input "ureia"
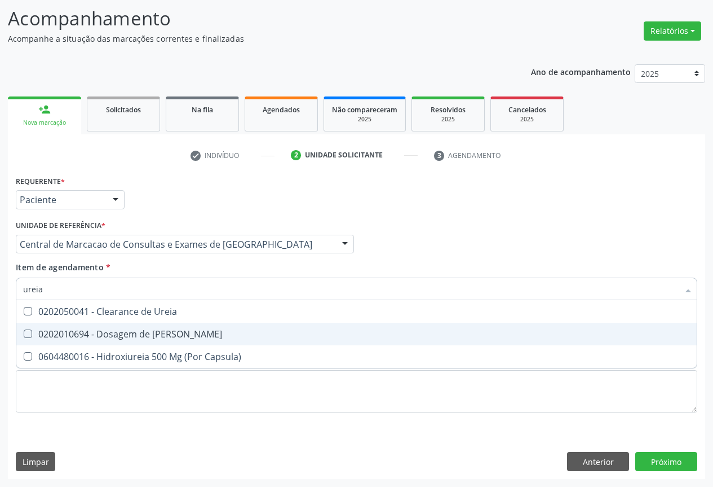
click at [113, 329] on div "0202010694 - Dosagem de [PERSON_NAME]" at bounding box center [356, 333] width 667 height 9
checkbox Ureia "true"
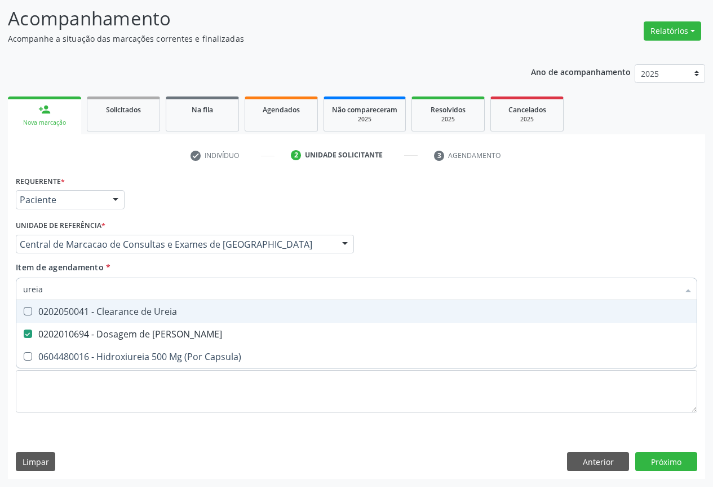
click at [126, 291] on input "ureia" at bounding box center [351, 288] width 656 height 23
type input "c"
checkbox Ureia "false"
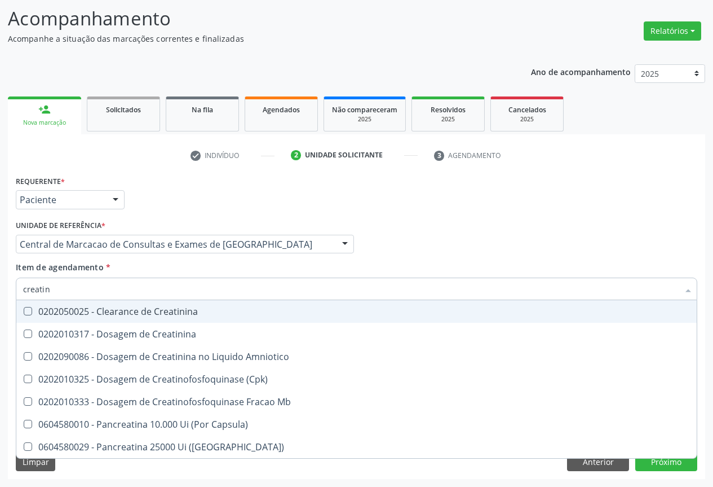
type input "creatini"
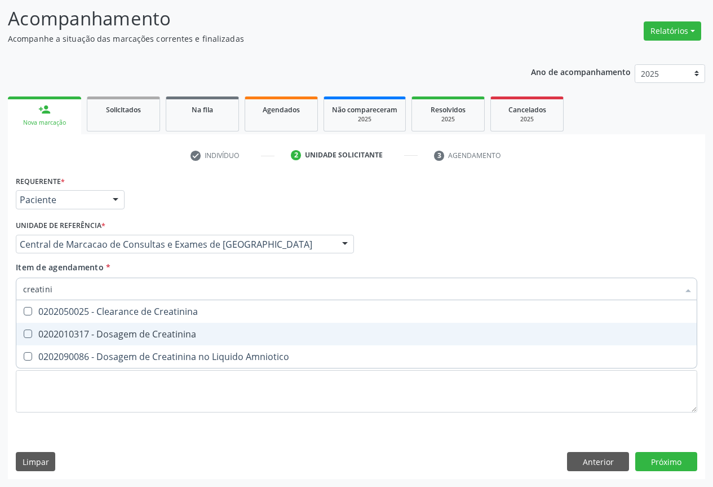
click at [125, 332] on div "0202010317 - Dosagem de Creatinina" at bounding box center [356, 333] width 667 height 9
checkbox Creatinina "true"
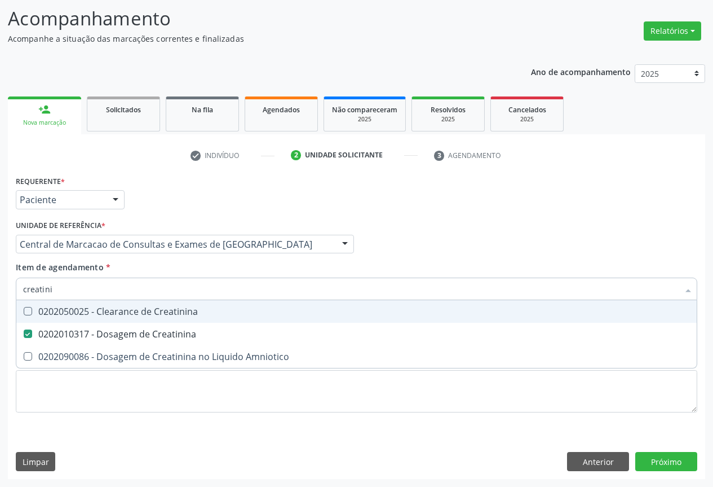
click at [136, 289] on input "creatini" at bounding box center [351, 288] width 656 height 23
type input "f"
checkbox Creatinina "false"
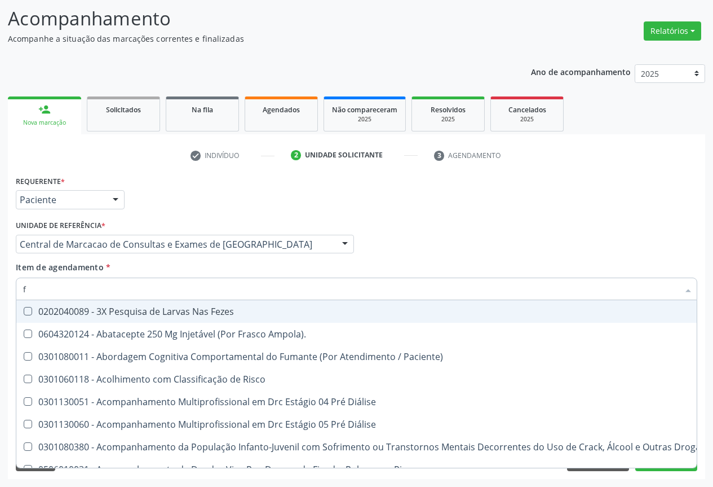
type input "fe"
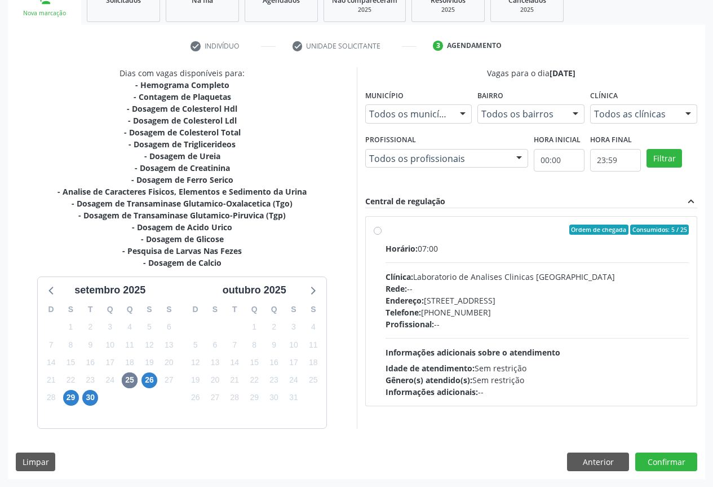
scroll to position [182, 0]
click at [436, 326] on div "Profissional: --" at bounding box center [538, 324] width 304 height 12
click at [382, 235] on input "Ordem de chegada Consumidos: 5 / 25 Horário: 07:00 Clínica: Laboratorio de Anal…" at bounding box center [378, 229] width 8 height 10
radio input "true"
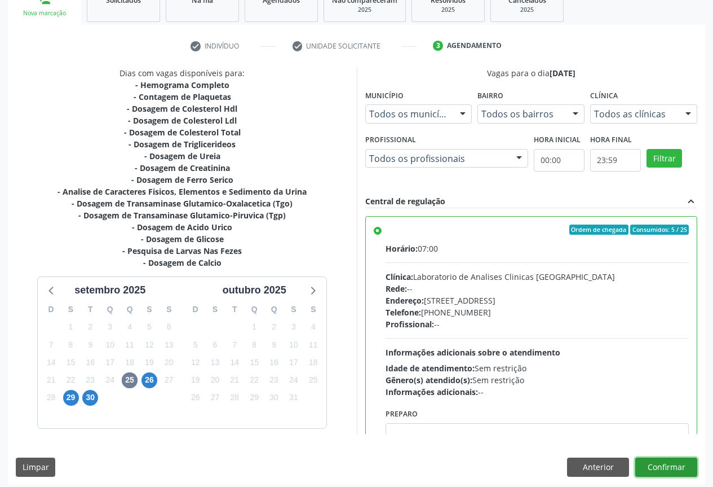
click at [661, 462] on button "Confirmar" at bounding box center [666, 466] width 62 height 19
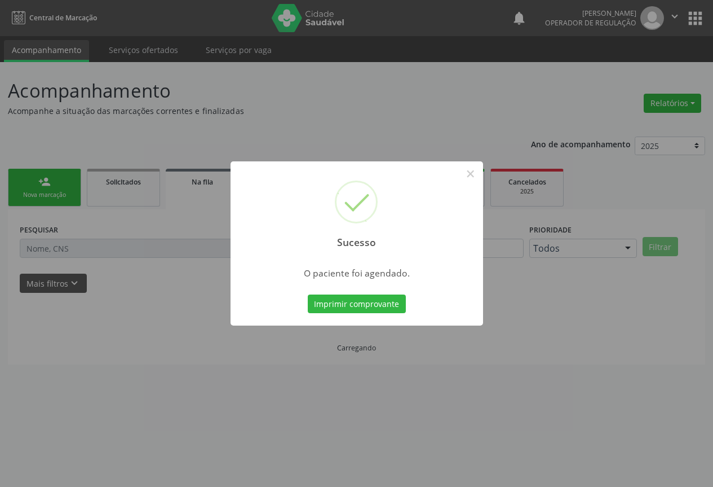
scroll to position [0, 0]
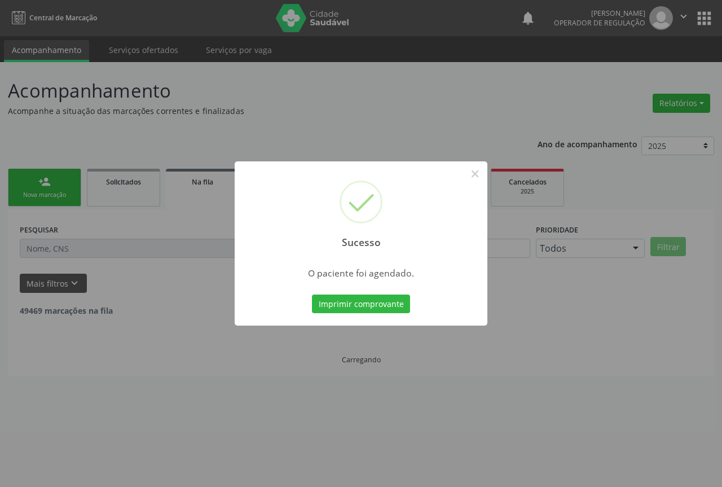
click at [312, 294] on button "Imprimir comprovante" at bounding box center [361, 303] width 98 height 19
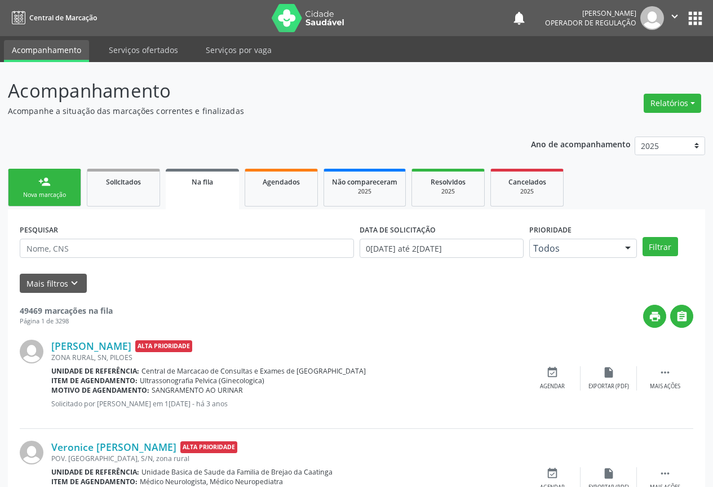
click at [52, 185] on link "person_add Nova marcação" at bounding box center [44, 188] width 73 height 38
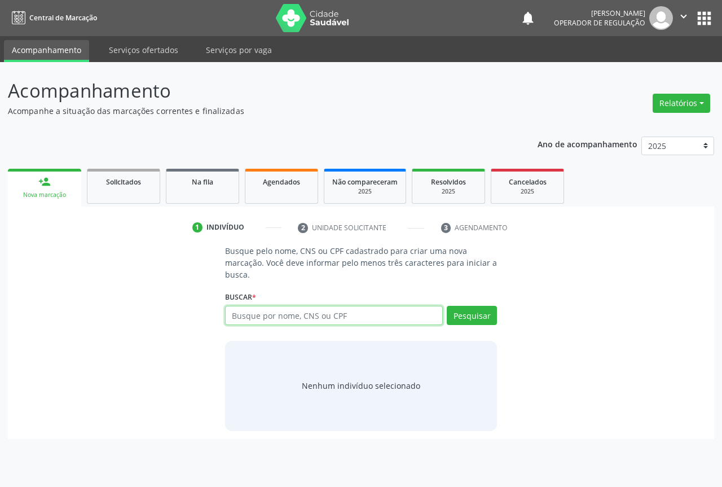
click at [250, 313] on input "text" at bounding box center [334, 315] width 218 height 19
type input "708202612772241"
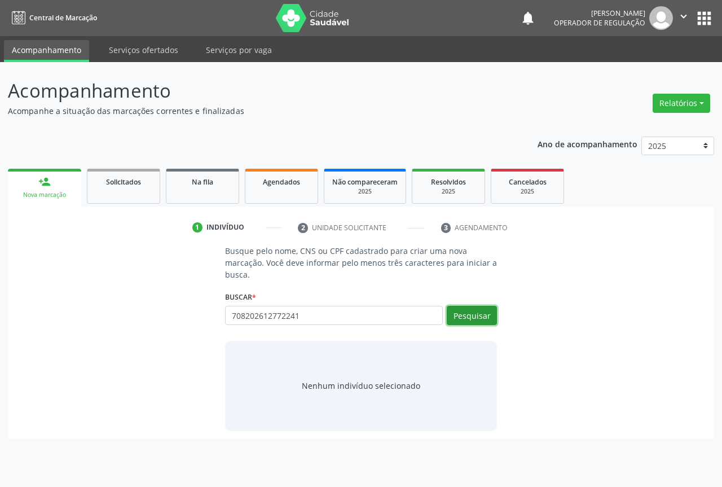
click at [467, 316] on button "Pesquisar" at bounding box center [471, 315] width 50 height 19
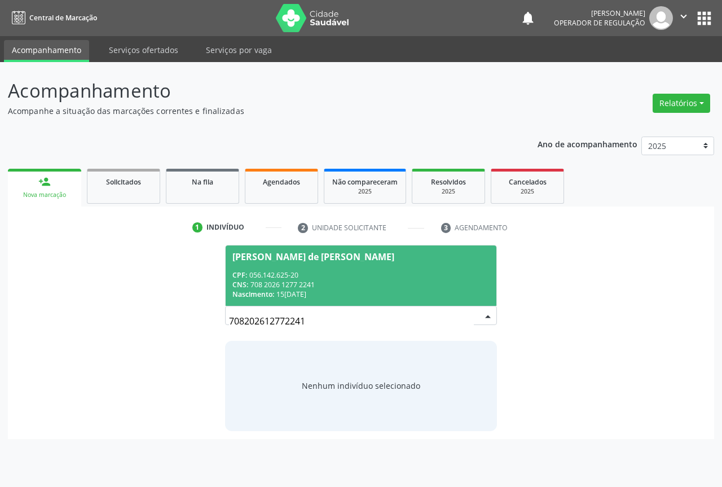
click at [372, 284] on div "CNS: 708 2026 1277 2241" at bounding box center [360, 285] width 257 height 10
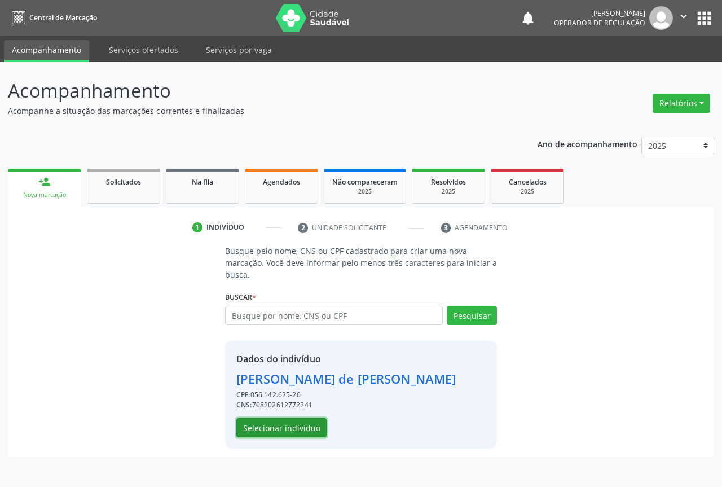
click at [251, 420] on button "Selecionar indivíduo" at bounding box center [281, 427] width 90 height 19
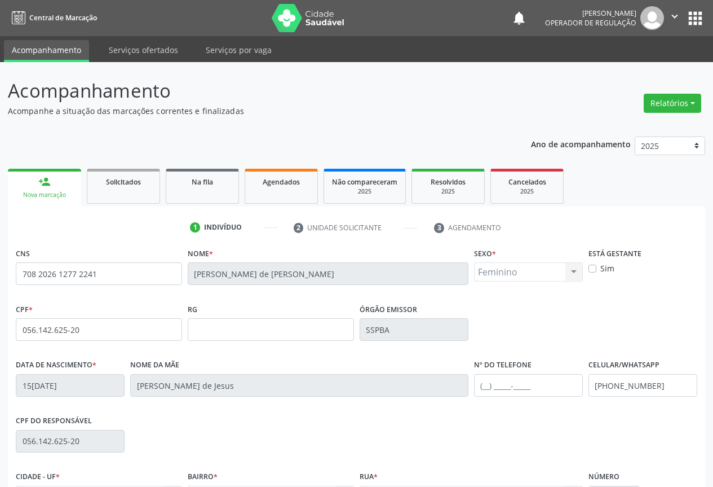
scroll to position [125, 0]
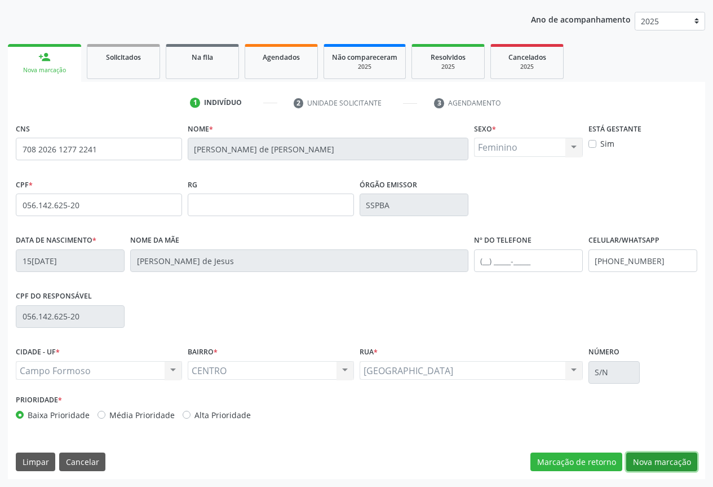
click at [638, 457] on button "Nova marcação" at bounding box center [661, 461] width 71 height 19
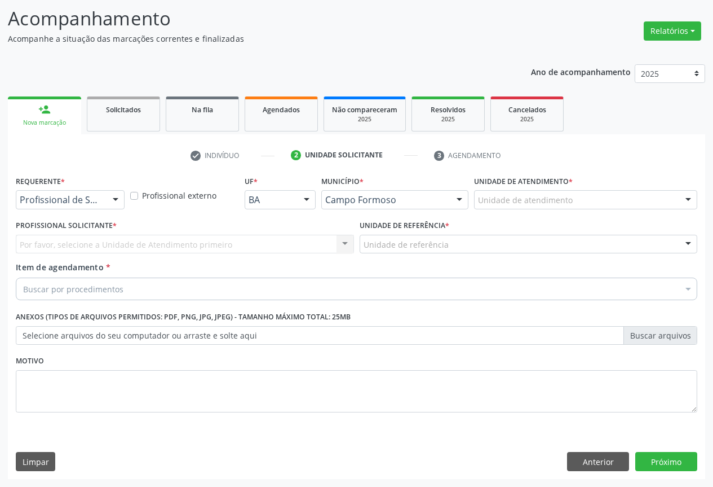
scroll to position [72, 0]
click at [74, 192] on div at bounding box center [70, 199] width 109 height 19
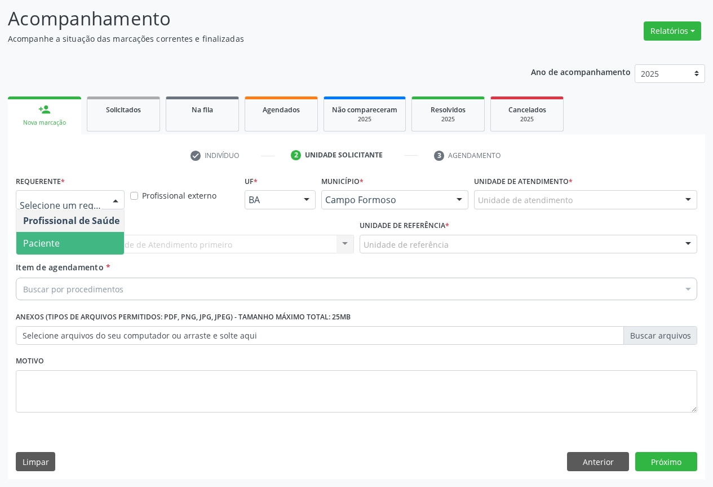
click at [68, 249] on span "Paciente" at bounding box center [71, 243] width 110 height 23
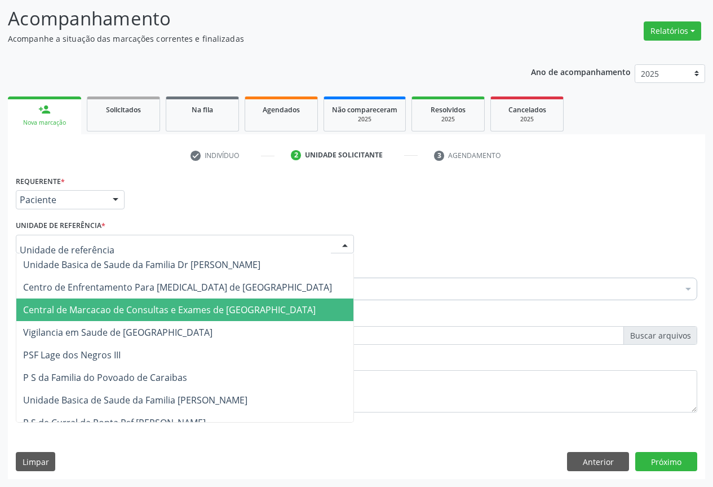
click at [98, 311] on span "Central de Marcacao de Consultas e Exames de [GEOGRAPHIC_DATA]" at bounding box center [169, 309] width 293 height 12
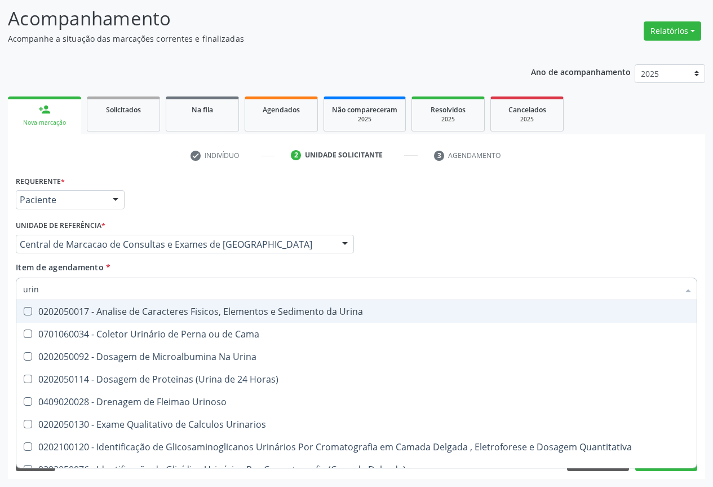
type input "urina"
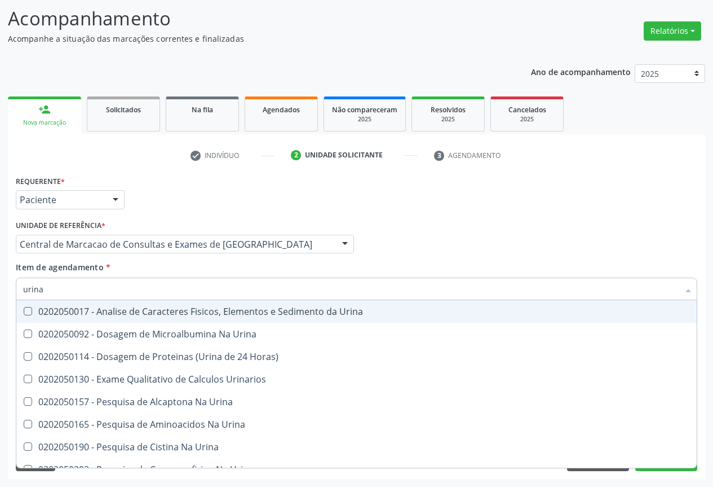
click at [135, 319] on span "0202050017 - Analise de Caracteres Fisicos, Elementos e Sedimento da Urina" at bounding box center [356, 311] width 680 height 23
checkbox Urina "true"
click at [136, 291] on input "urina" at bounding box center [351, 288] width 656 height 23
type input "he"
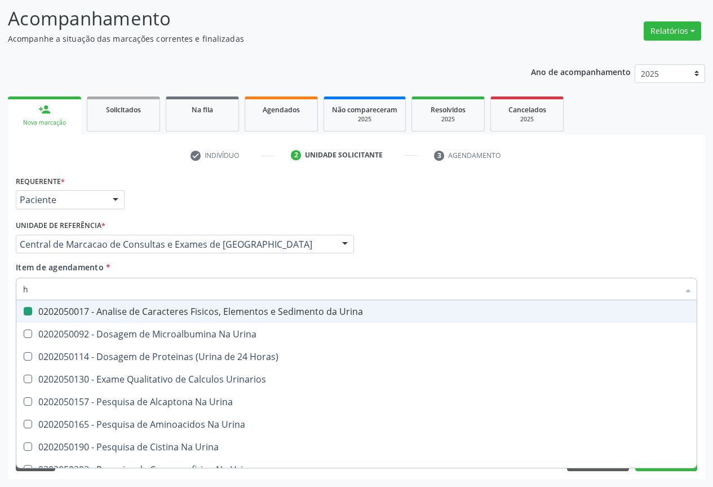
checkbox Urina "false"
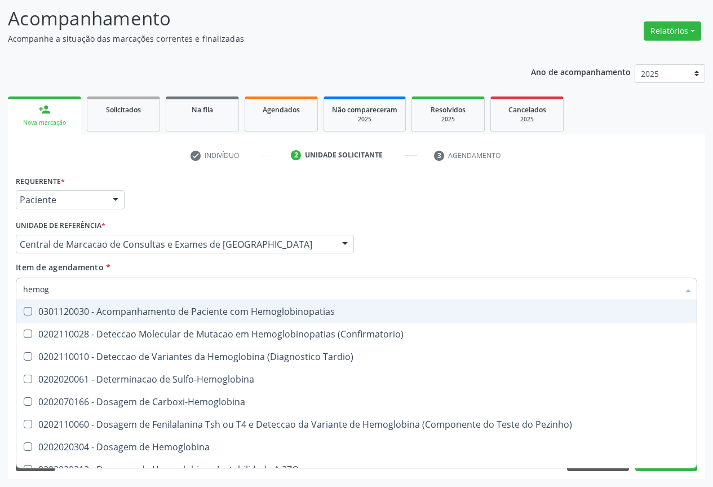
type input "hemogr"
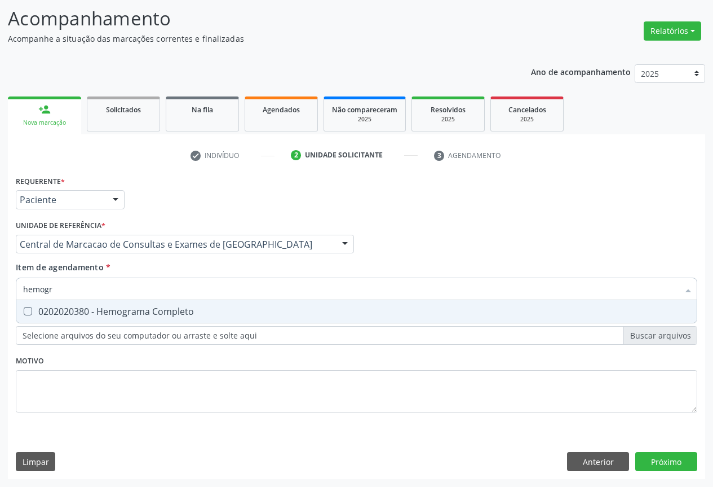
click at [123, 312] on div "0202020380 - Hemograma Completo" at bounding box center [356, 311] width 667 height 9
checkbox Completo "true"
click at [124, 295] on input "hemogr" at bounding box center [351, 288] width 656 height 23
click at [125, 294] on input "hemogr" at bounding box center [351, 288] width 656 height 23
type input "pl"
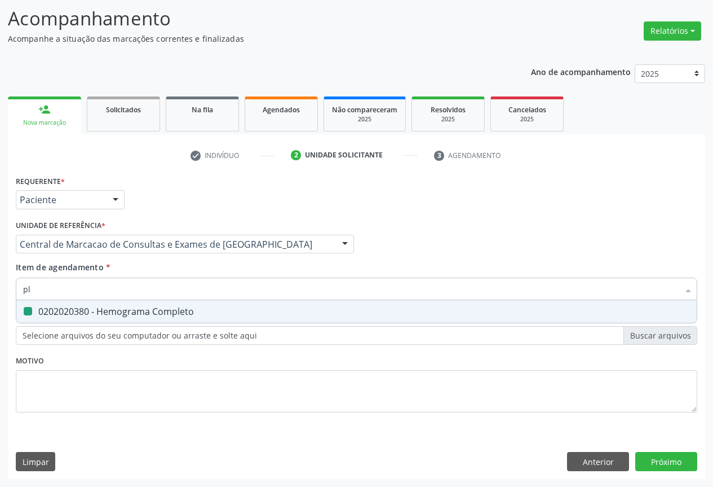
checkbox Completo "false"
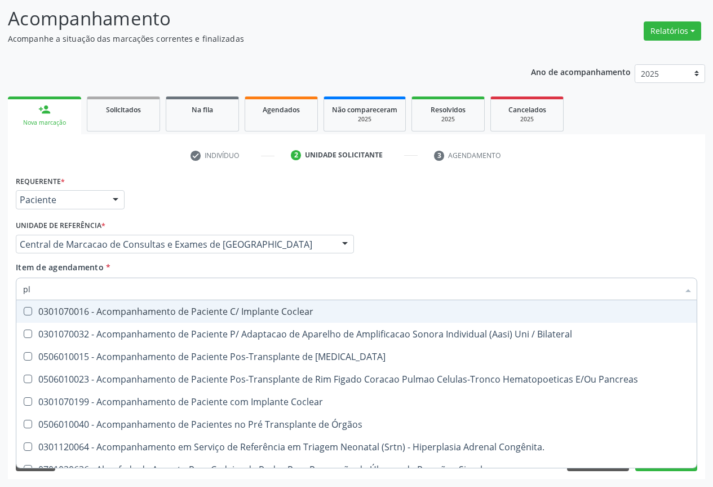
type input "pla"
checkbox Completo "false"
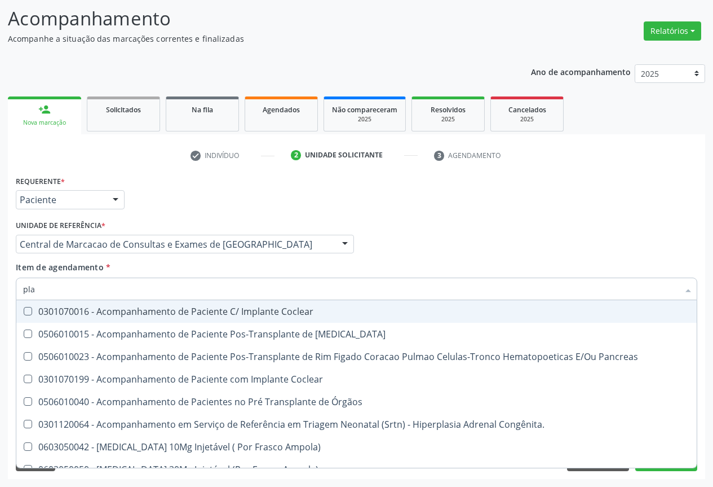
type input "plaq"
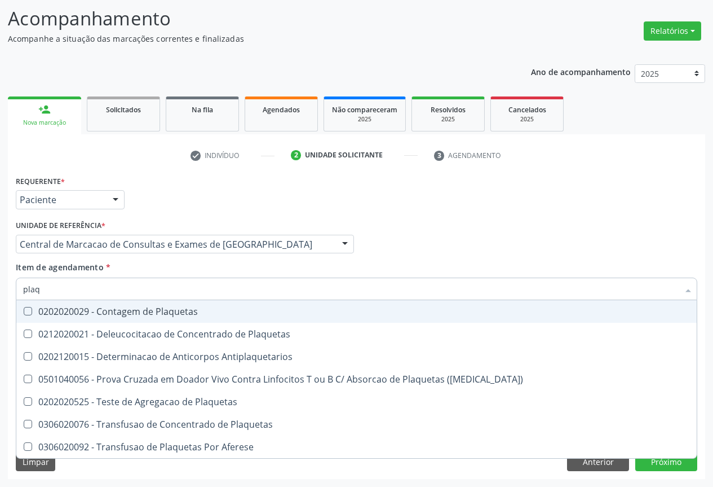
click at [122, 312] on div "0202020029 - Contagem de Plaquetas" at bounding box center [356, 311] width 667 height 9
checkbox Plaquetas "true"
click at [124, 286] on input "plaq" at bounding box center [351, 288] width 656 height 23
type input "si"
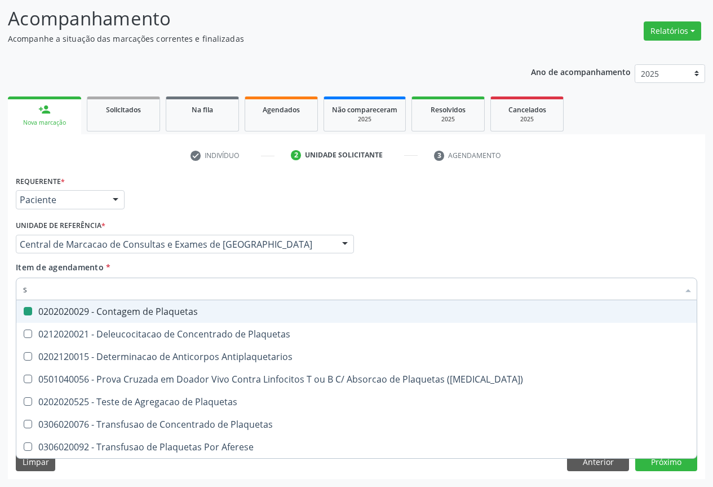
checkbox Plaquetas "false"
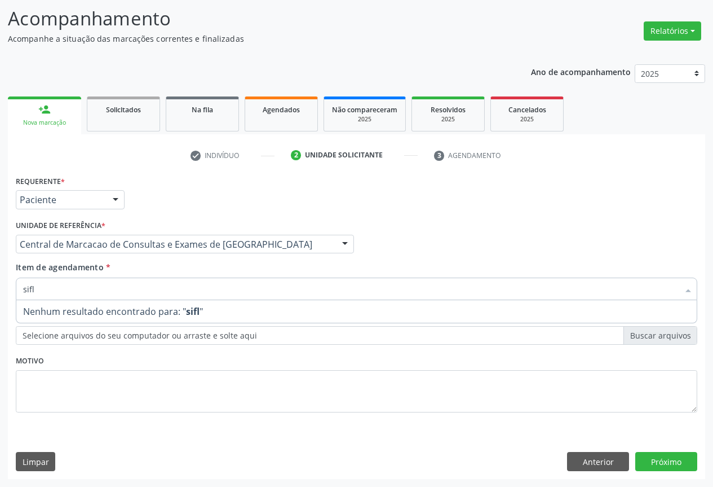
type input "sif"
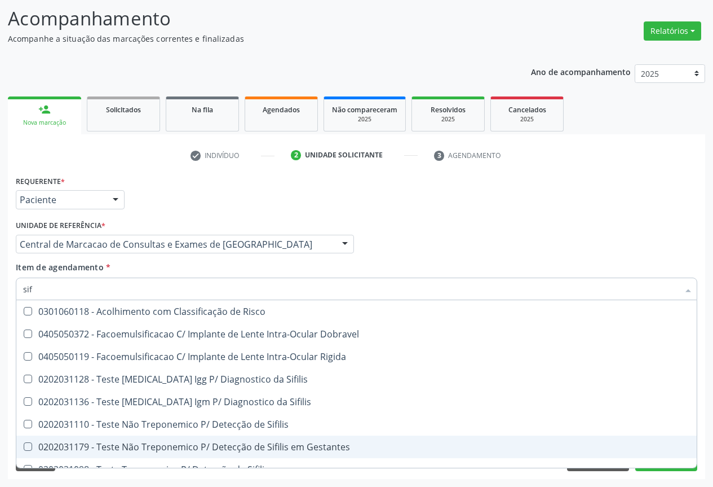
click at [98, 443] on div "0202031179 - Teste Não Treponemico P/ Detecção de Sifilis em Gestantes" at bounding box center [356, 446] width 667 height 9
checkbox Gestantes "true"
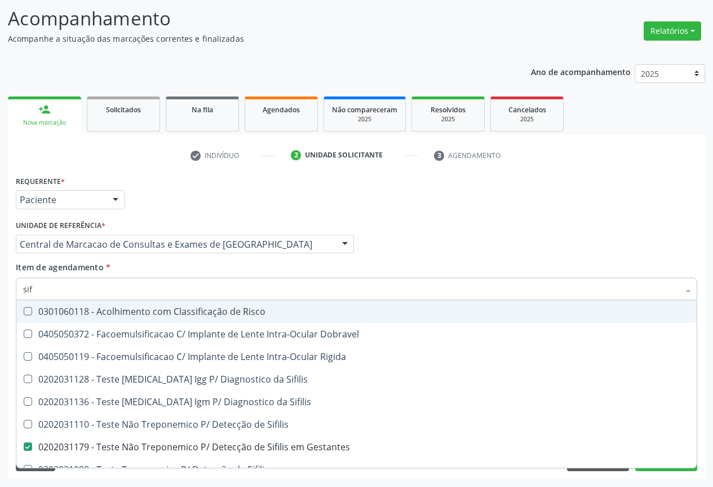
click at [96, 290] on input "sif" at bounding box center [351, 288] width 656 height 23
click at [487, 240] on div "Profissional Solicitante Por favor, selecione a Unidade de Atendimento primeiro…" at bounding box center [356, 239] width 687 height 44
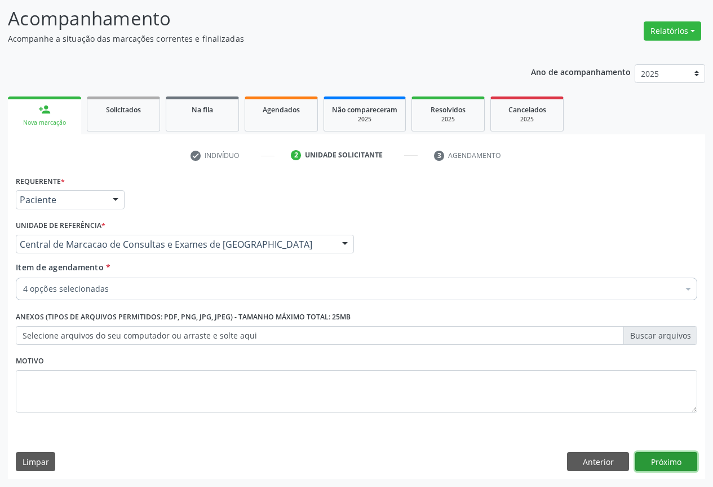
click at [638, 457] on button "Próximo" at bounding box center [666, 461] width 62 height 19
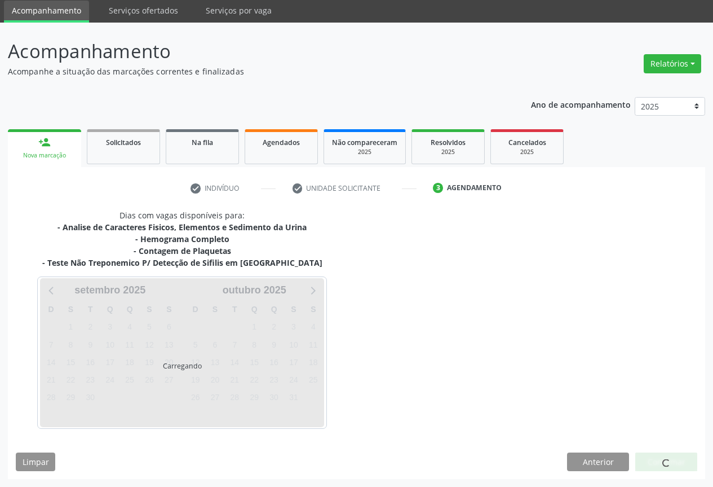
scroll to position [39, 0]
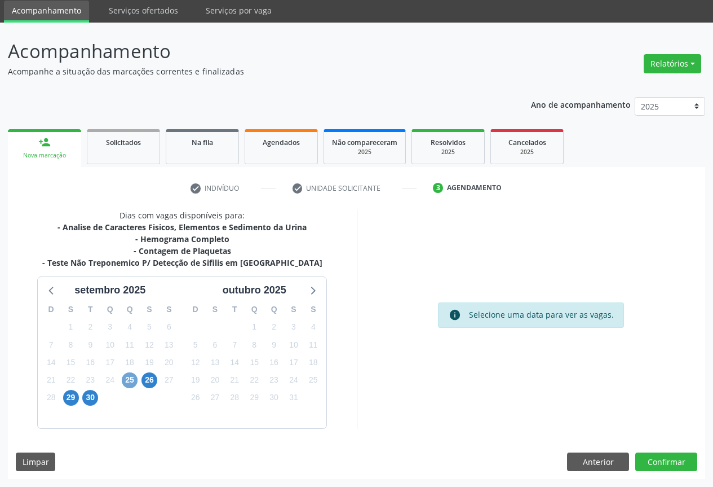
click at [129, 381] on span "25" at bounding box center [130, 380] width 16 height 16
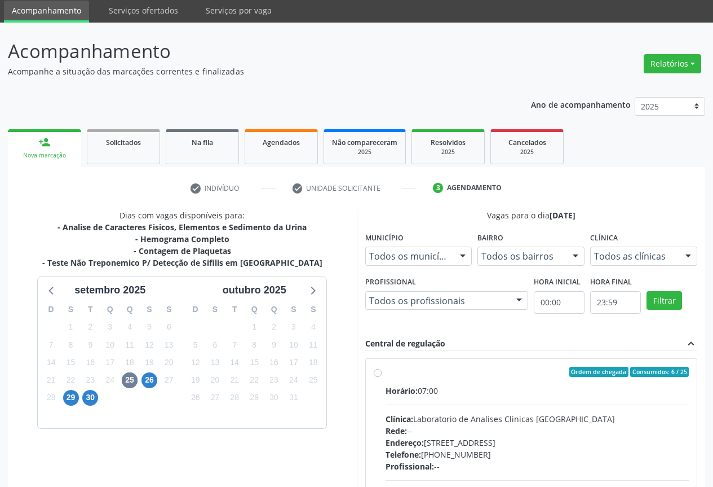
click at [538, 417] on div "Clínica: Laboratorio de Analises Clinicas [GEOGRAPHIC_DATA]" at bounding box center [538, 419] width 304 height 12
click at [382, 377] on input "Ordem de chegada Consumidos: 6 / 25 Horário: 07:00 Clínica: Laboratorio de Anal…" at bounding box center [378, 371] width 8 height 10
radio input "true"
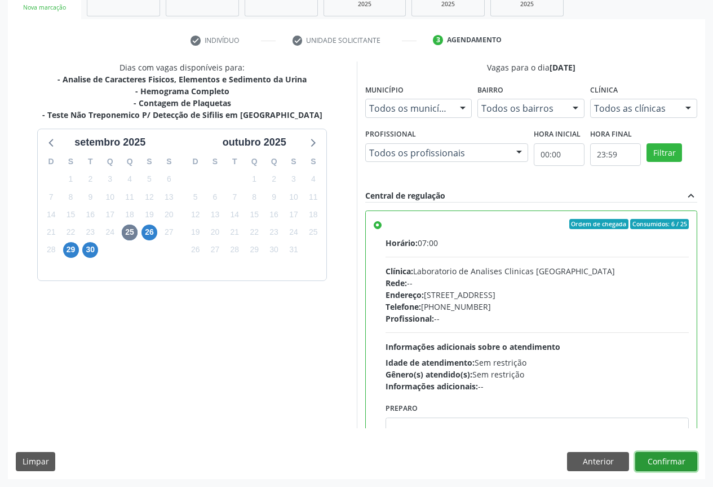
click at [683, 455] on button "Confirmar" at bounding box center [666, 461] width 62 height 19
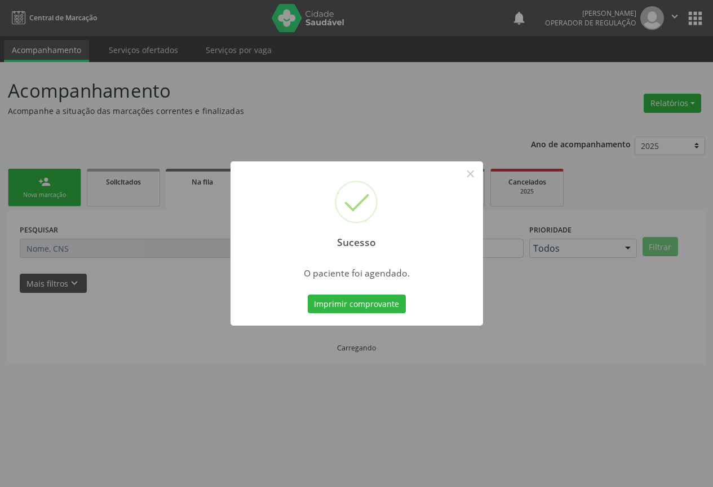
scroll to position [0, 0]
click at [312, 294] on button "Imprimir comprovante" at bounding box center [361, 303] width 98 height 19
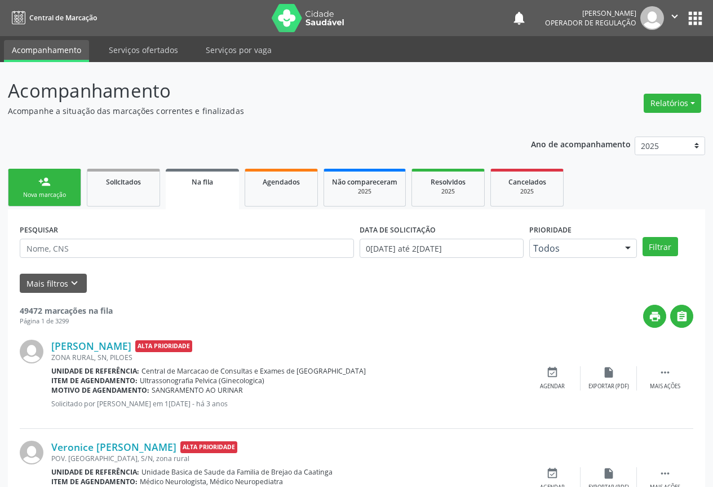
click at [46, 181] on div "person_add" at bounding box center [44, 181] width 12 height 12
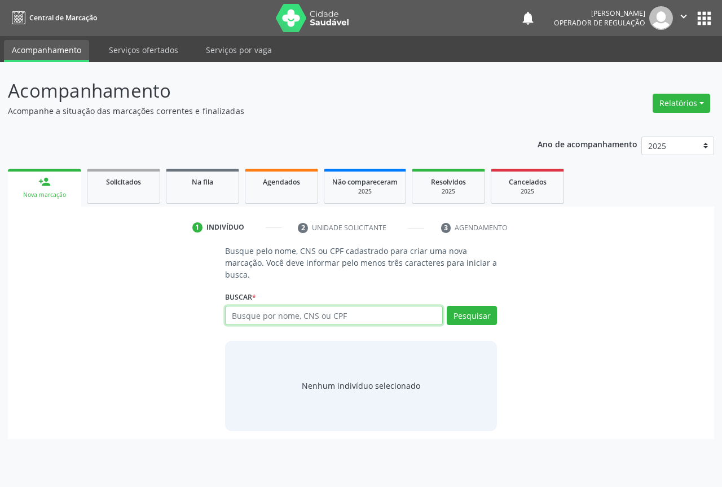
drag, startPoint x: 254, startPoint y: 312, endPoint x: 264, endPoint y: 301, distance: 15.1
click at [258, 311] on input "text" at bounding box center [334, 315] width 218 height 19
type input "701008839577796"
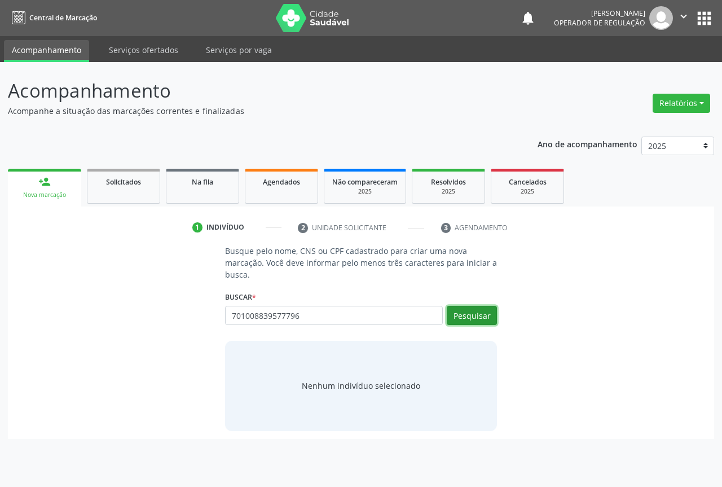
drag, startPoint x: 474, startPoint y: 315, endPoint x: 0, endPoint y: 105, distance: 518.2
click at [472, 315] on button "Pesquisar" at bounding box center [471, 315] width 50 height 19
type input "701008839577796"
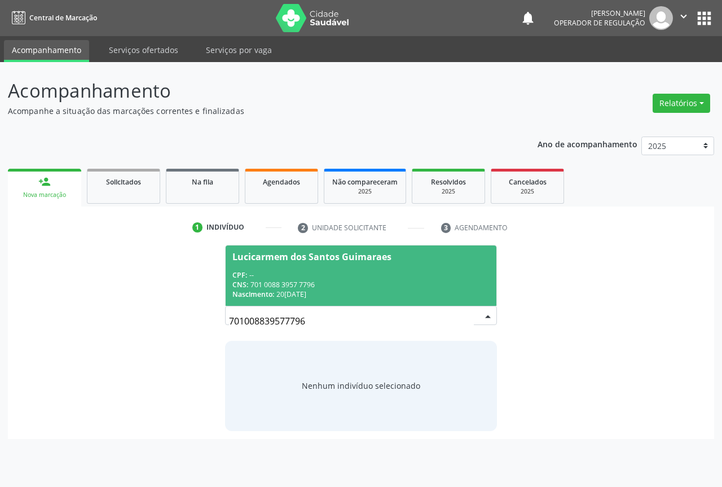
click at [384, 277] on div "CPF: --" at bounding box center [360, 275] width 257 height 10
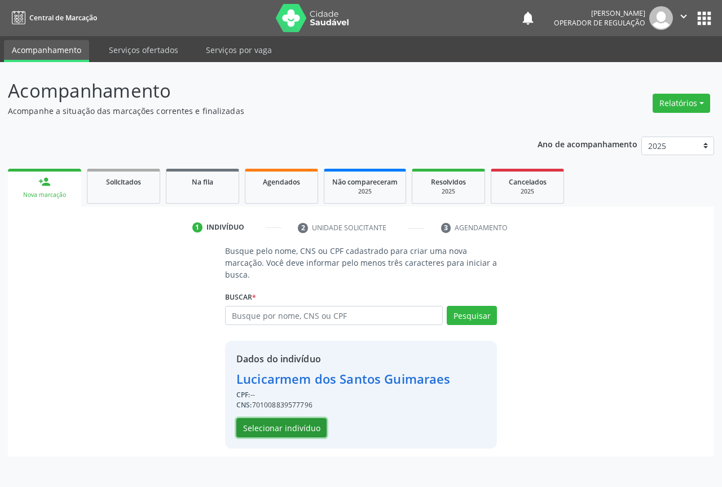
click at [317, 427] on button "Selecionar indivíduo" at bounding box center [281, 427] width 90 height 19
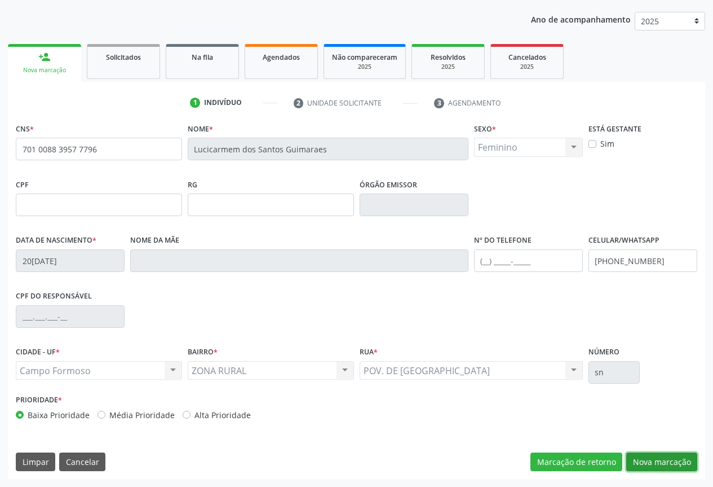
click at [646, 456] on button "Nova marcação" at bounding box center [661, 461] width 71 height 19
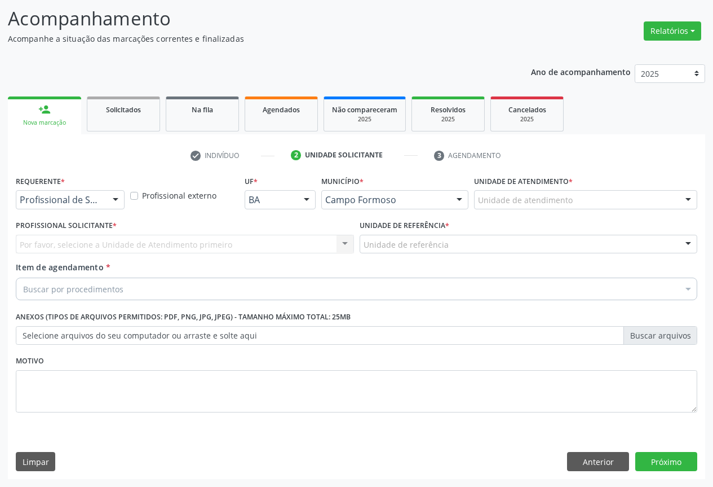
scroll to position [72, 0]
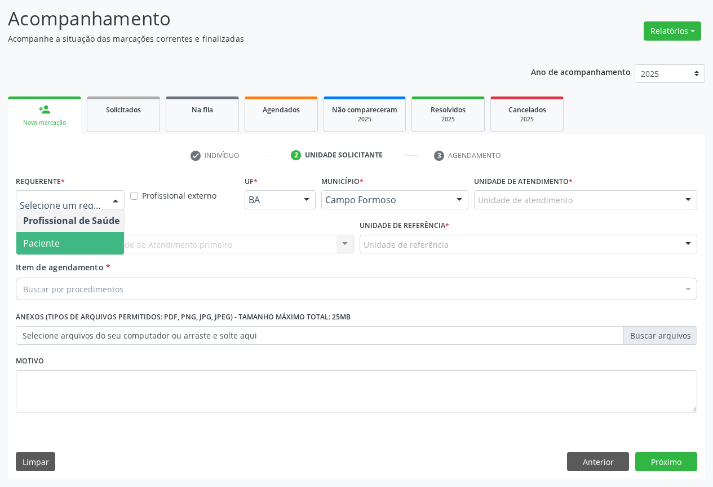
click at [82, 249] on span "Paciente" at bounding box center [71, 243] width 110 height 23
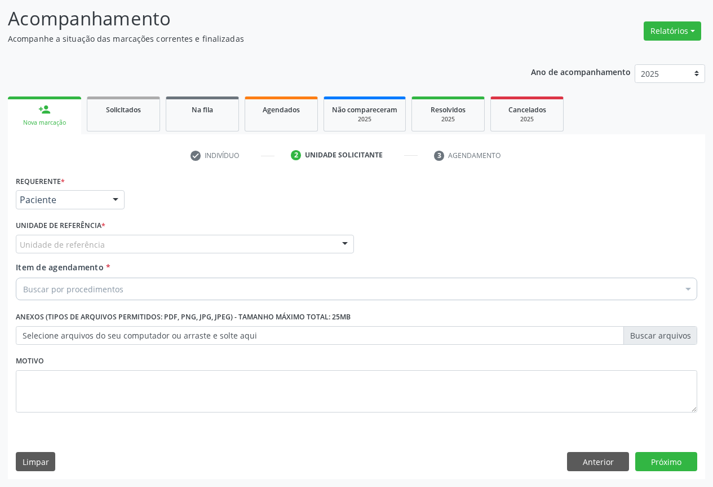
click at [121, 235] on div "Requerente * Paciente Profissional de Saúde Paciente Nenhum resultado encontrad…" at bounding box center [357, 300] width 682 height 255
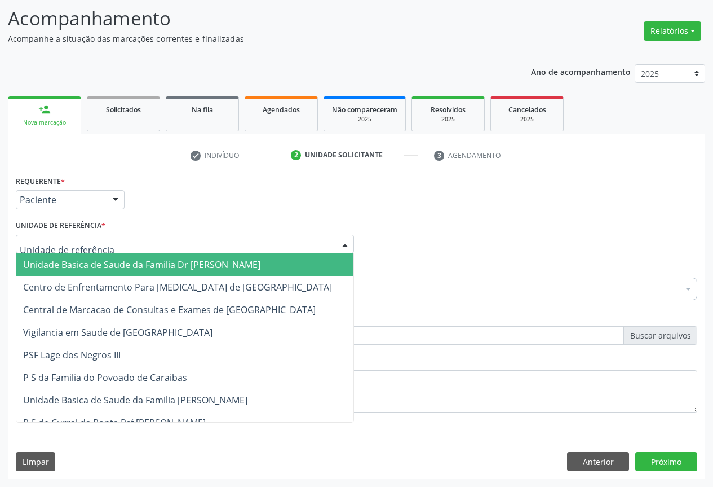
click at [121, 242] on div at bounding box center [185, 244] width 338 height 19
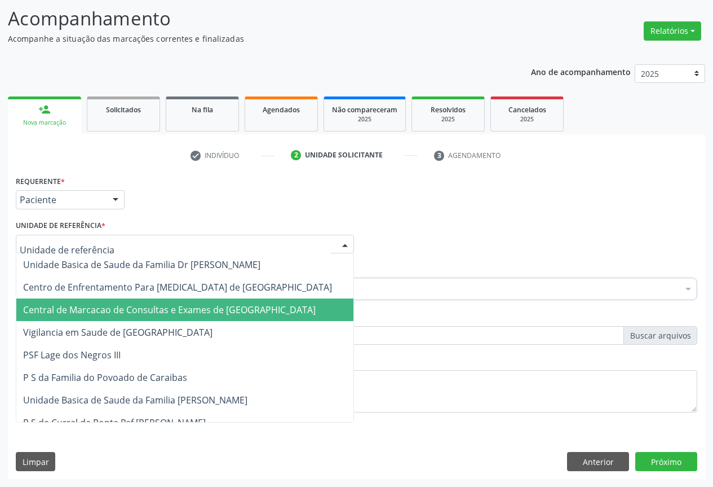
click at [125, 303] on span "Central de Marcacao de Consultas e Exames de [GEOGRAPHIC_DATA]" at bounding box center [169, 309] width 293 height 12
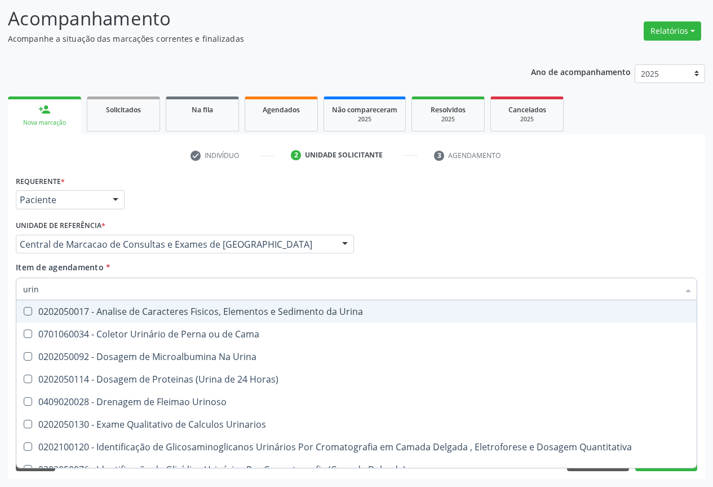
type input "urina"
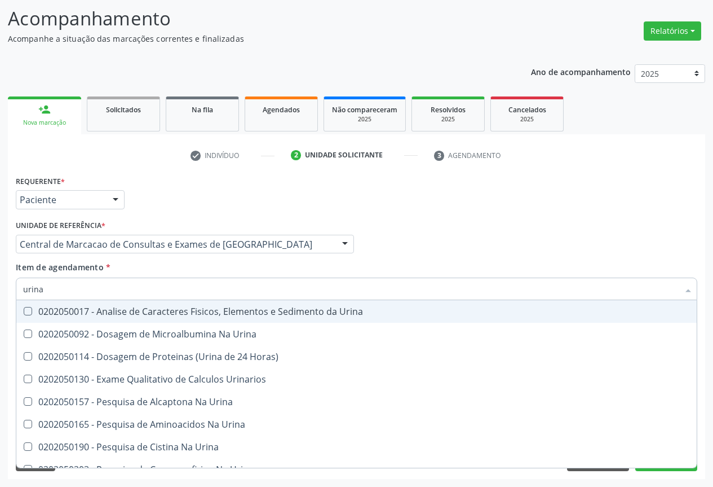
click at [108, 316] on div "0202050017 - Analise de Caracteres Fisicos, Elementos e Sedimento da Urina" at bounding box center [356, 311] width 667 height 9
checkbox Urina "true"
click at [122, 291] on input "urina" at bounding box center [351, 288] width 656 height 23
type input "f"
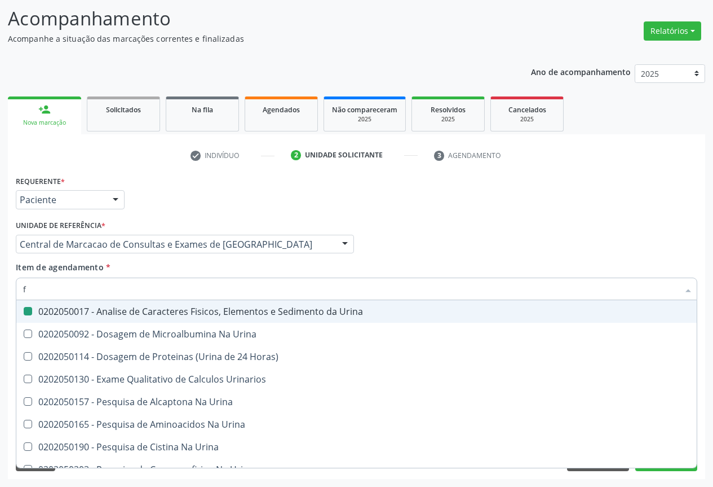
checkbox Urina "false"
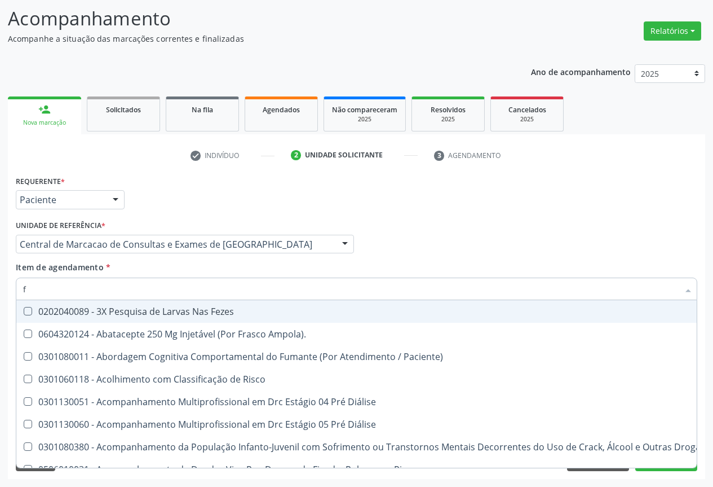
type input "fe"
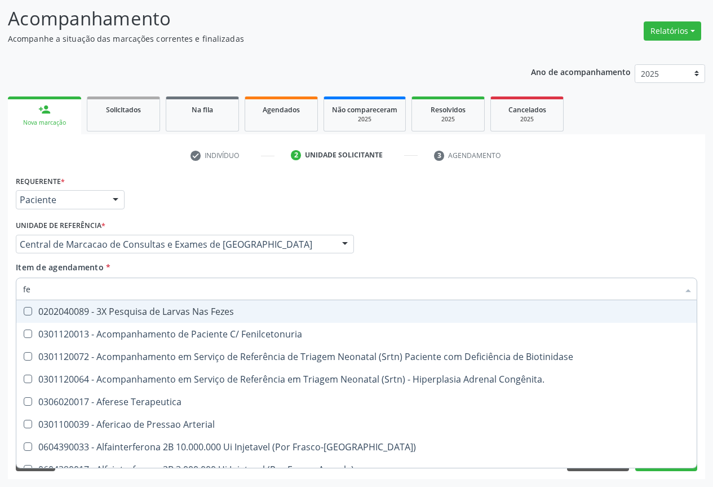
checkbox Comprimido\) "false"
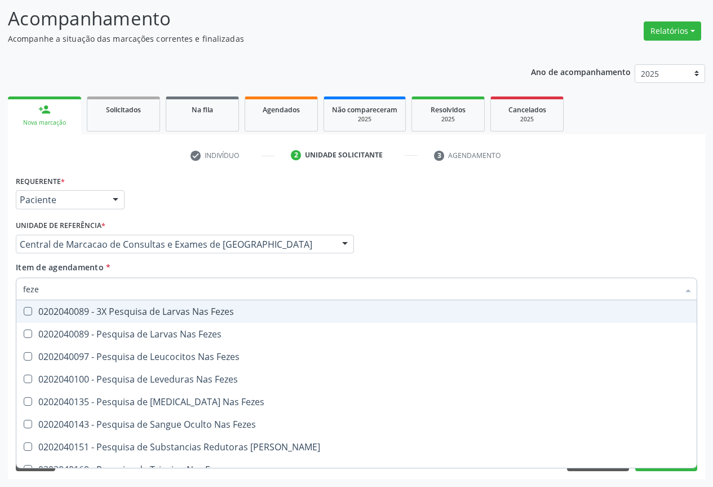
type input "fezes"
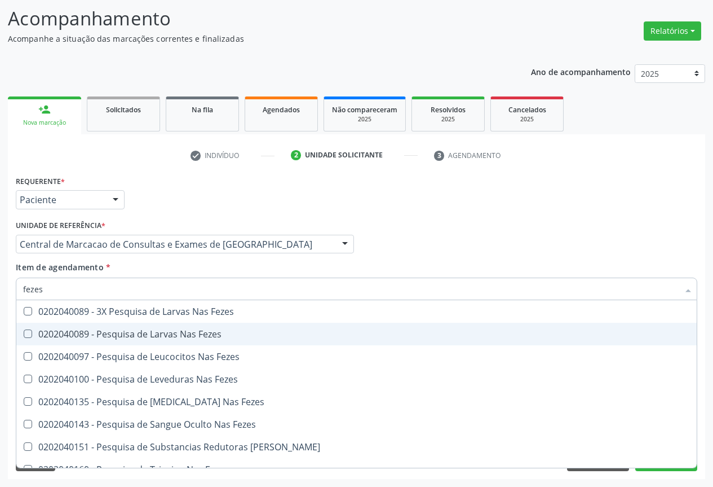
click at [122, 344] on span "0202040089 - Pesquisa de Larvas Nas Fezes" at bounding box center [356, 333] width 680 height 23
checkbox Fezes "true"
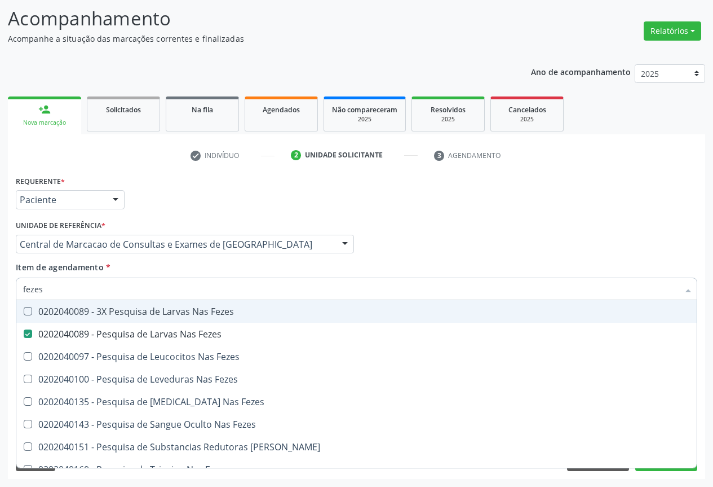
click at [142, 292] on input "fezes" at bounding box center [351, 288] width 656 height 23
type input "h"
checkbox Fezes "false"
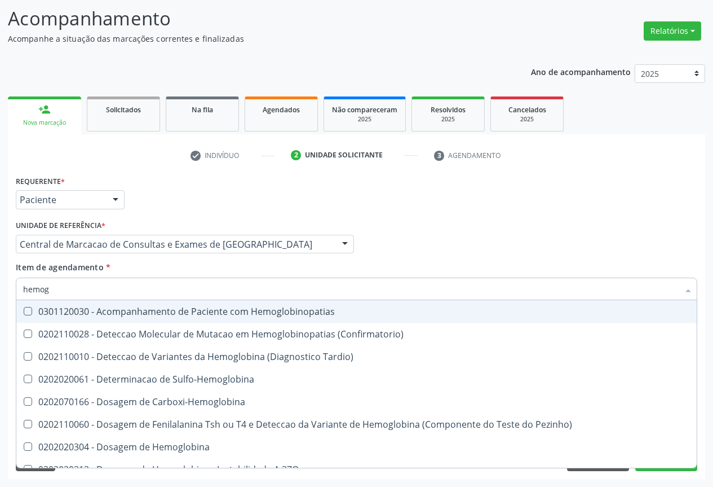
type input "hemogr"
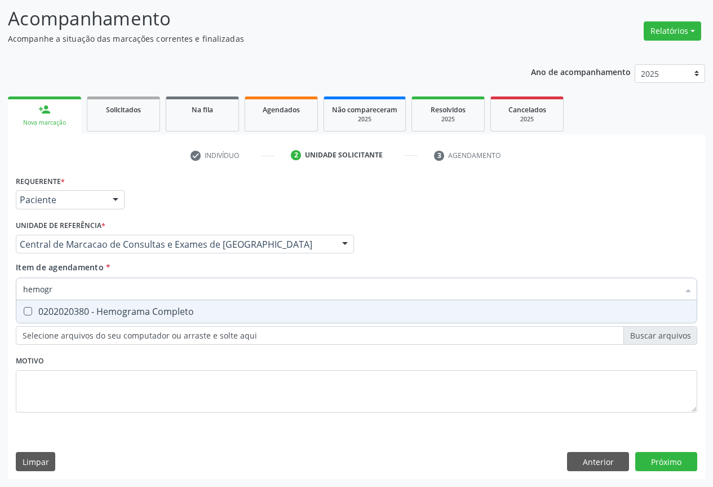
click at [155, 315] on div "0202020380 - Hemograma Completo" at bounding box center [356, 311] width 667 height 9
checkbox Completo "true"
click at [166, 290] on input "hemogr" at bounding box center [351, 288] width 656 height 23
type input "p"
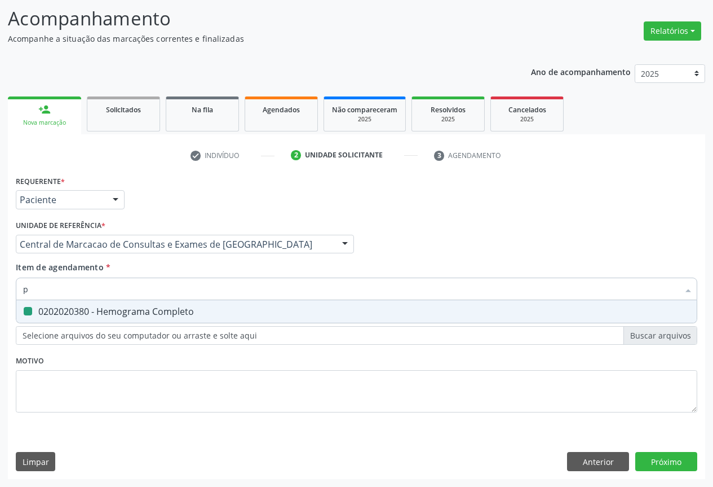
checkbox Completo "false"
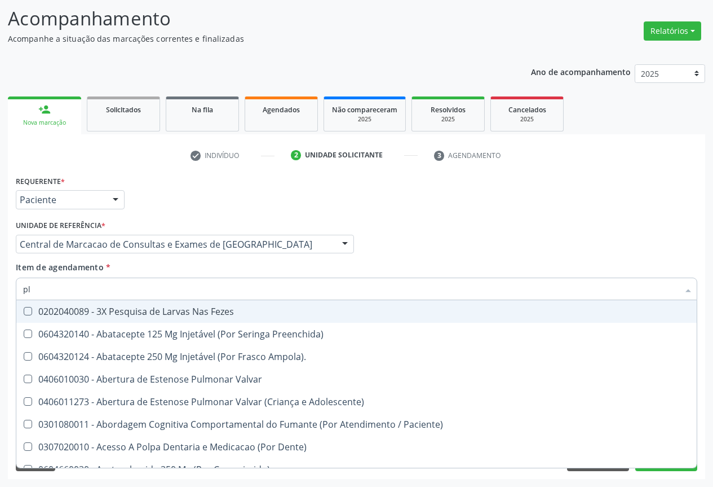
type input "pla"
checkbox Parcial "false"
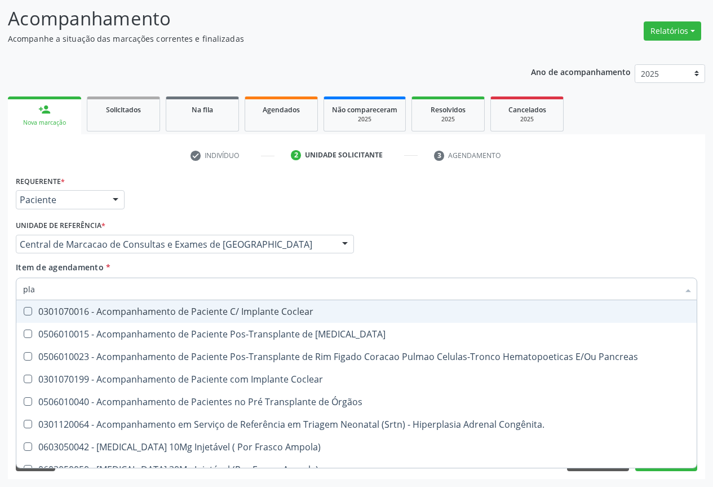
type input "plaq"
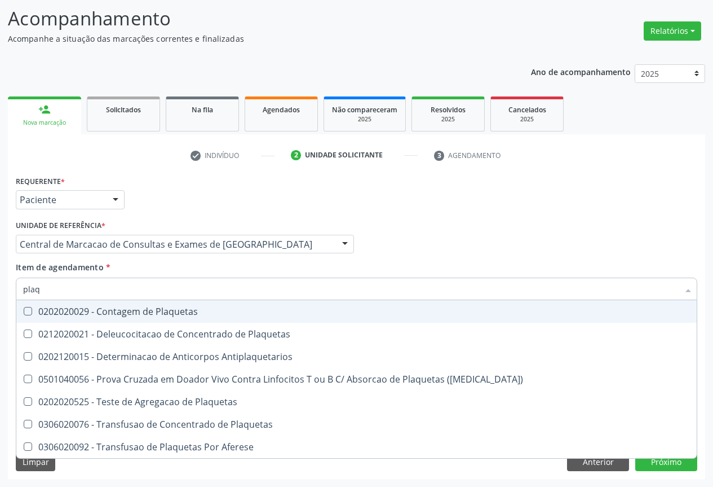
click at [166, 319] on span "0202020029 - Contagem de Plaquetas" at bounding box center [356, 311] width 680 height 23
checkbox Plaquetas "true"
click at [170, 285] on input "plaq" at bounding box center [351, 288] width 656 height 23
type input "co"
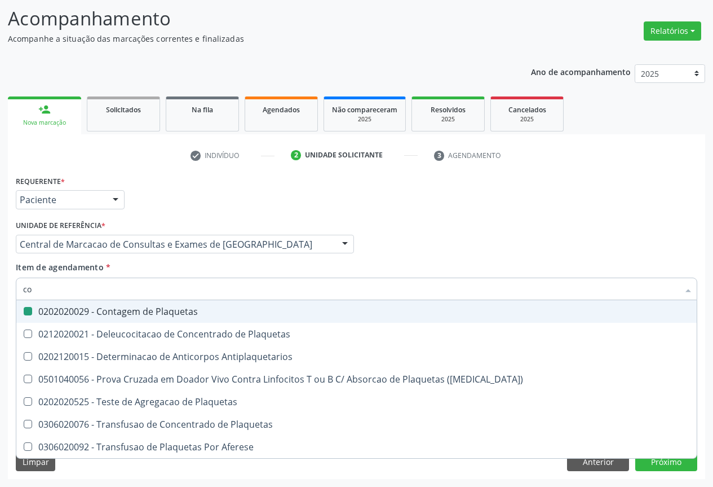
checkbox Plaquetas "false"
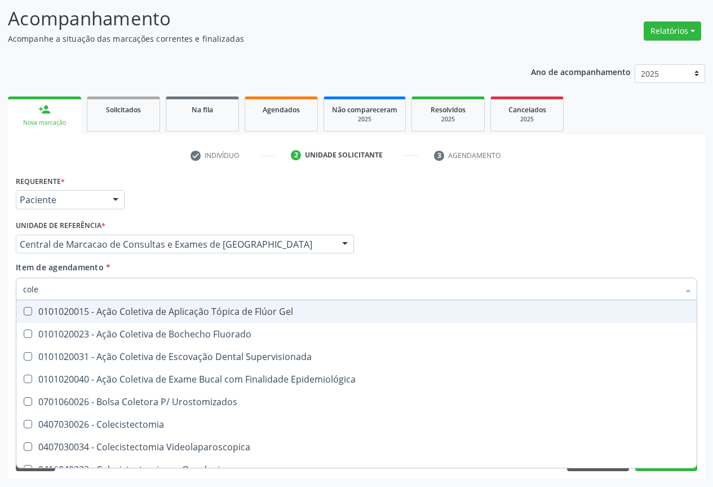
type input "coles"
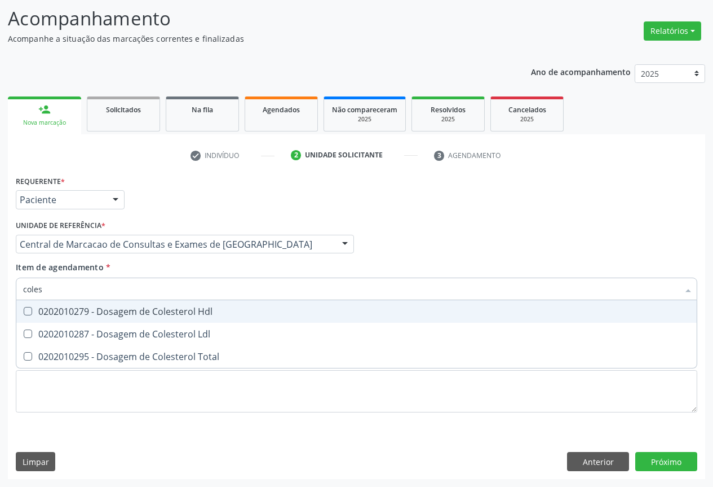
click at [174, 313] on div "0202010279 - Dosagem de Colesterol Hdl" at bounding box center [356, 311] width 667 height 9
checkbox Hdl "true"
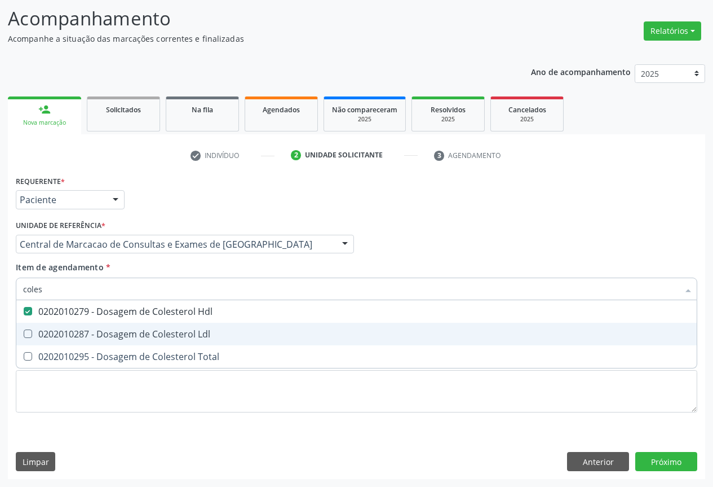
click at [173, 329] on div "0202010287 - Dosagem de Colesterol Ldl" at bounding box center [356, 333] width 667 height 9
checkbox Ldl "true"
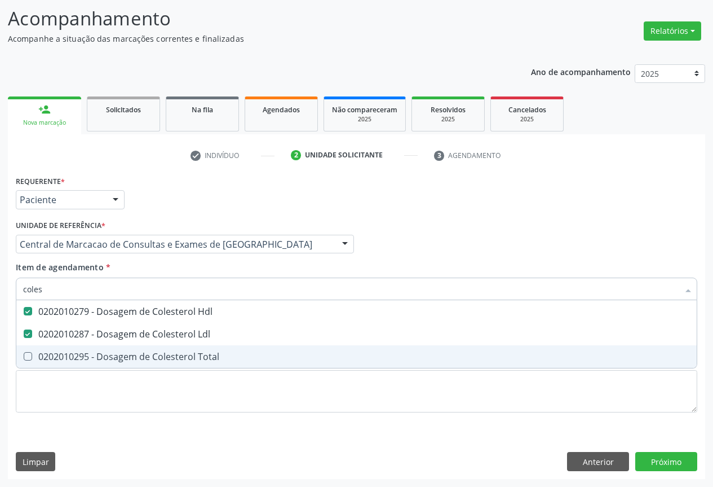
click at [169, 348] on span "0202010295 - Dosagem de Colesterol Total" at bounding box center [356, 356] width 680 height 23
checkbox Total "true"
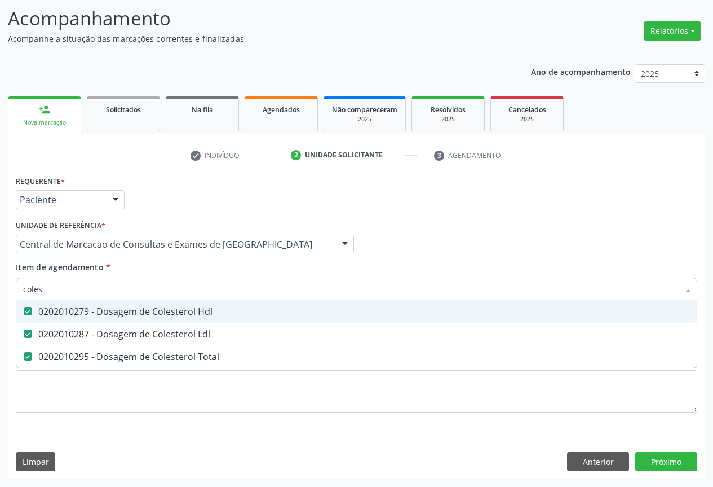
click at [177, 293] on input "coles" at bounding box center [351, 288] width 656 height 23
type input "t"
checkbox Hdl "false"
checkbox Ldl "false"
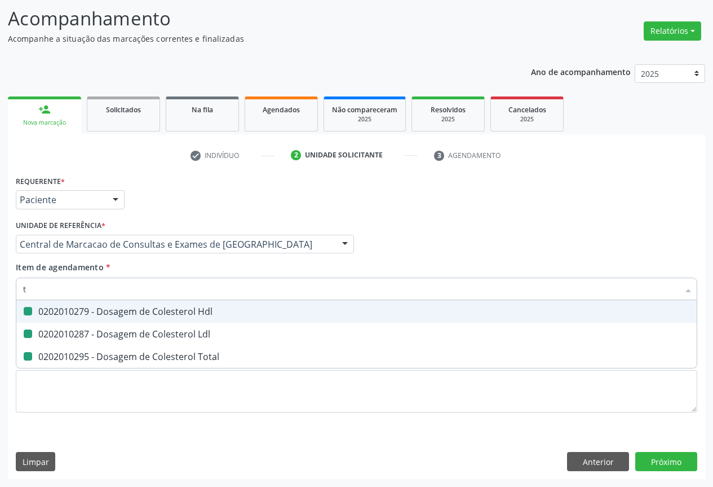
checkbox Total "false"
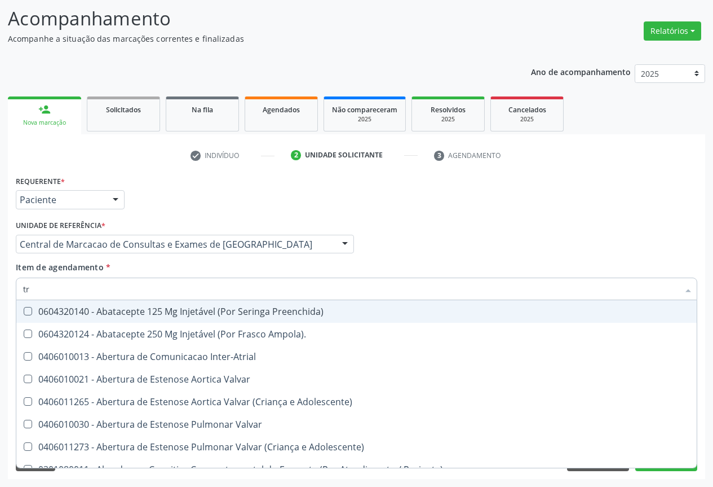
type input "tri"
checkbox Urina "false"
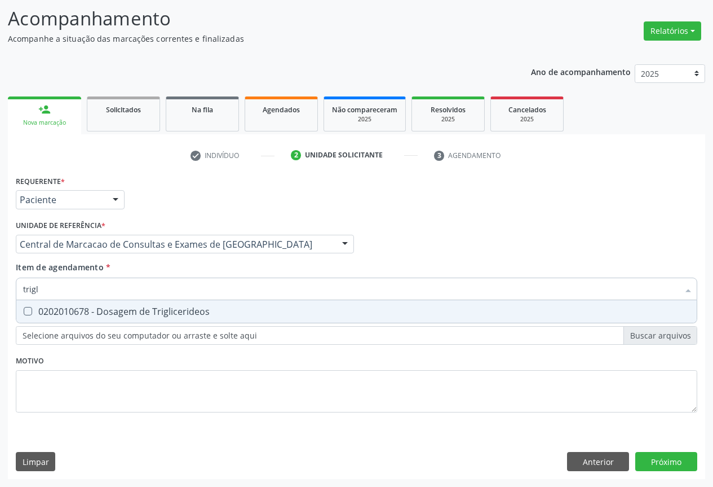
type input "trigli"
click at [175, 311] on div "0202010678 - Dosagem de Triglicerideos" at bounding box center [356, 311] width 667 height 9
checkbox Triglicerideos "true"
click at [179, 288] on input "trigli" at bounding box center [351, 288] width 656 height 23
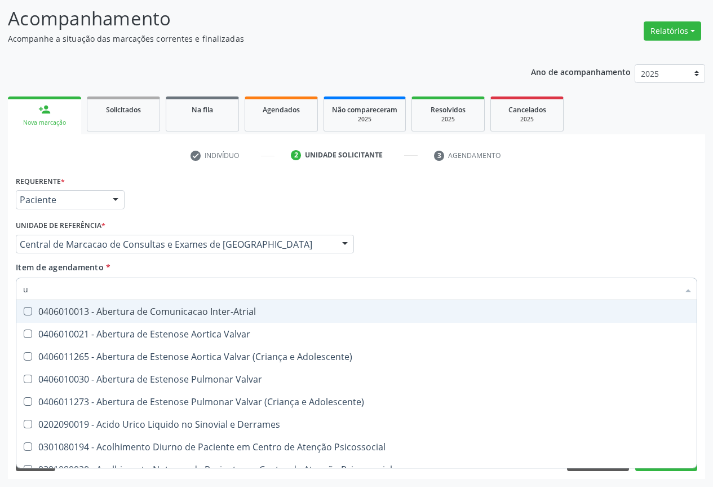
type input "ur"
checkbox Inter-Atrial "false"
type input "ure"
checkbox Urina "false"
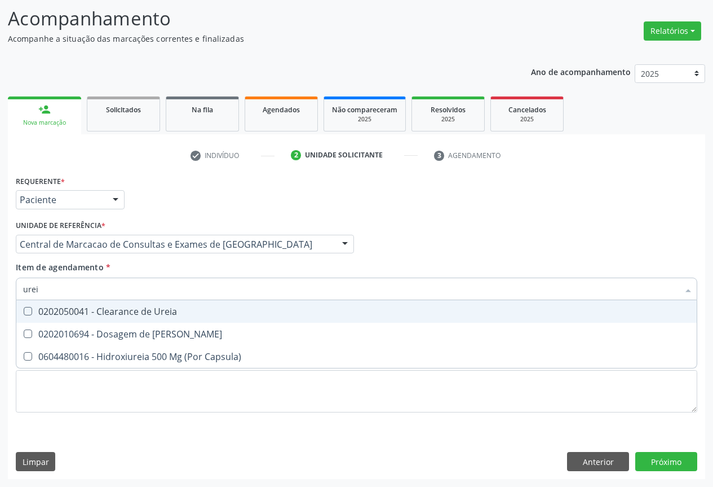
type input "ureia"
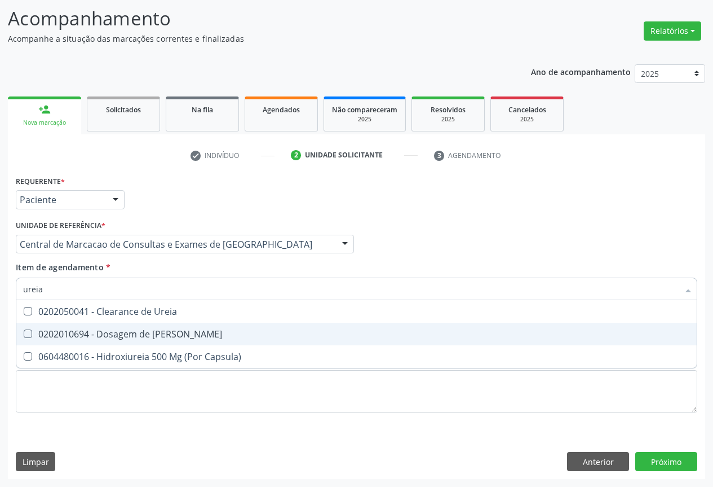
click at [142, 333] on div "0202010694 - Dosagem de [PERSON_NAME]" at bounding box center [356, 333] width 667 height 9
checkbox Ureia "true"
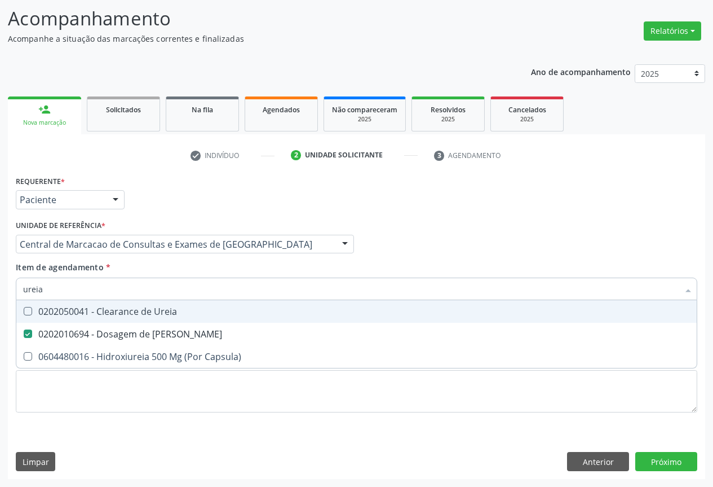
click at [145, 290] on input "ureia" at bounding box center [351, 288] width 656 height 23
type input "c"
checkbox Ureia "false"
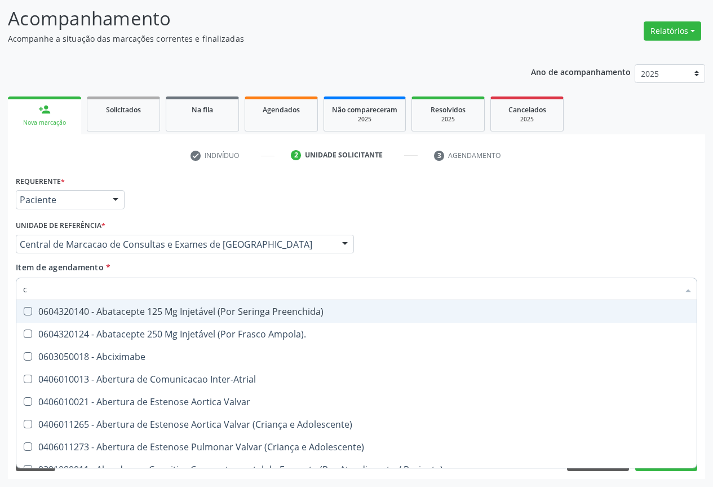
type input "cr"
checkbox Urina "false"
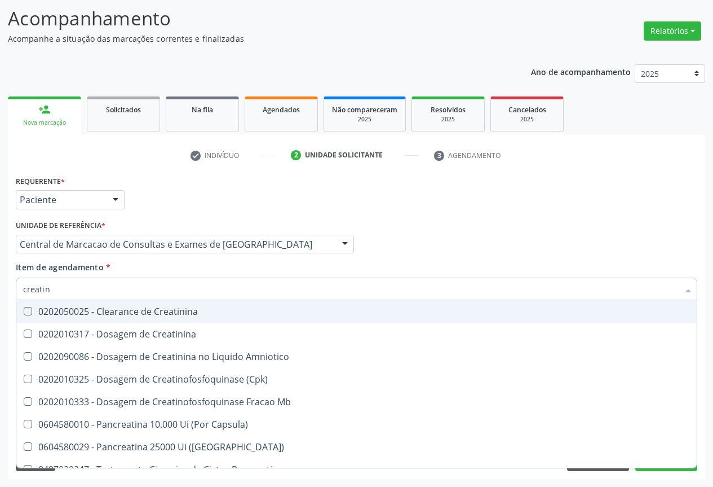
type input "creatini"
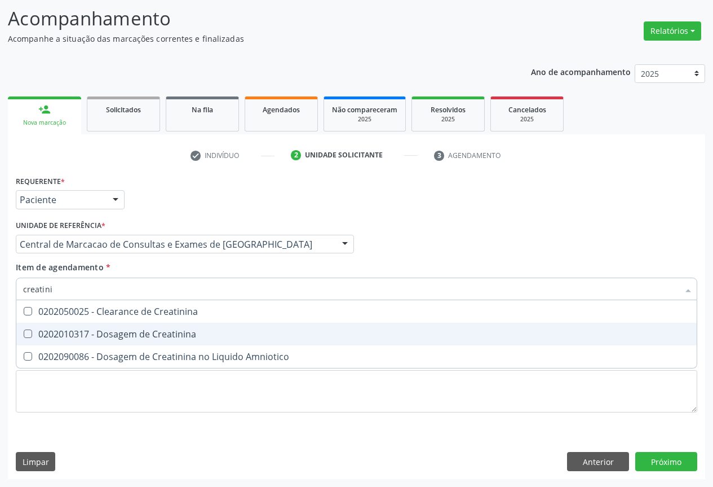
click at [144, 325] on span "0202010317 - Dosagem de Creatinina" at bounding box center [356, 333] width 680 height 23
checkbox Creatinina "true"
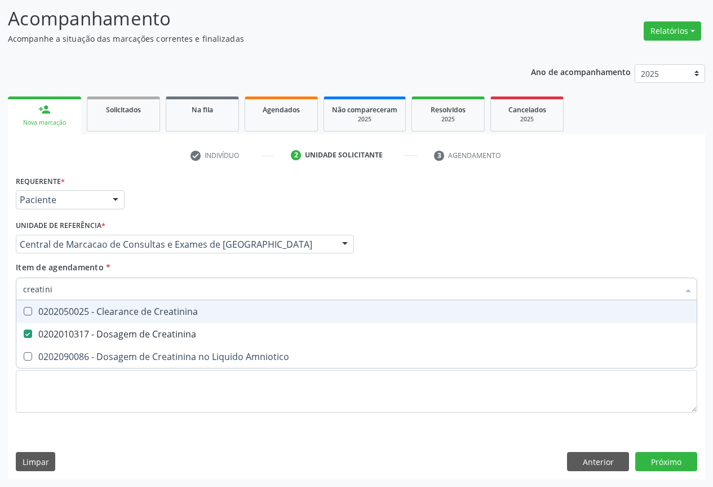
click at [146, 284] on input "creatini" at bounding box center [351, 288] width 656 height 23
type input "a"
checkbox Creatinina "false"
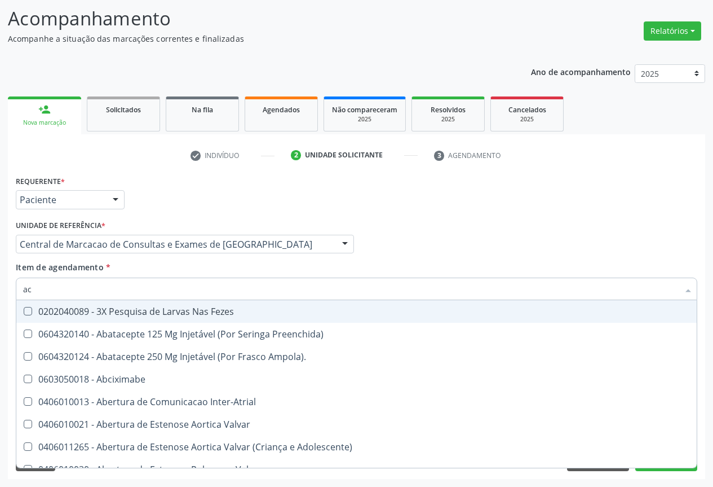
type input "aci"
checkbox Paciente "false"
checkbox Urina "false"
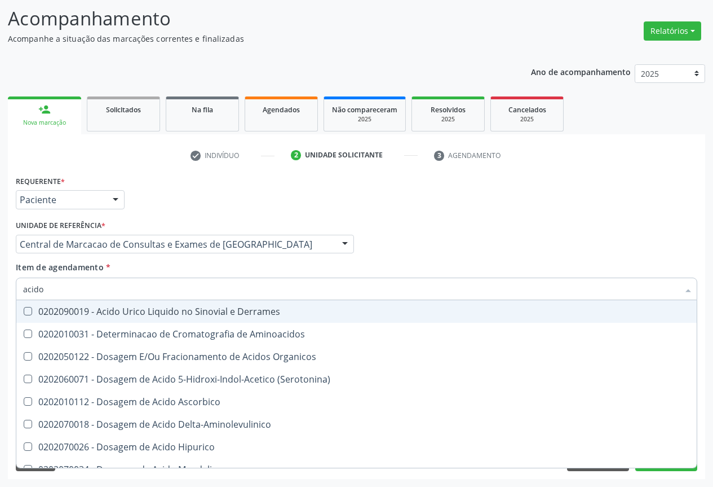
type input "acido u"
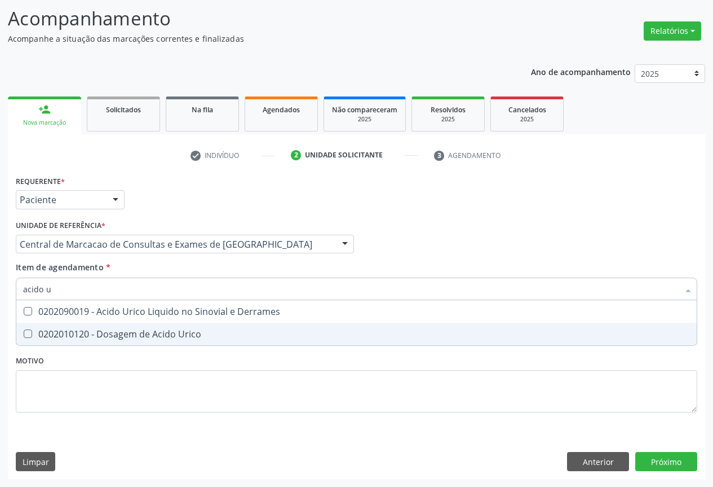
click at [140, 324] on span "0202010120 - Dosagem de Acido Urico" at bounding box center [356, 333] width 680 height 23
checkbox Urico "true"
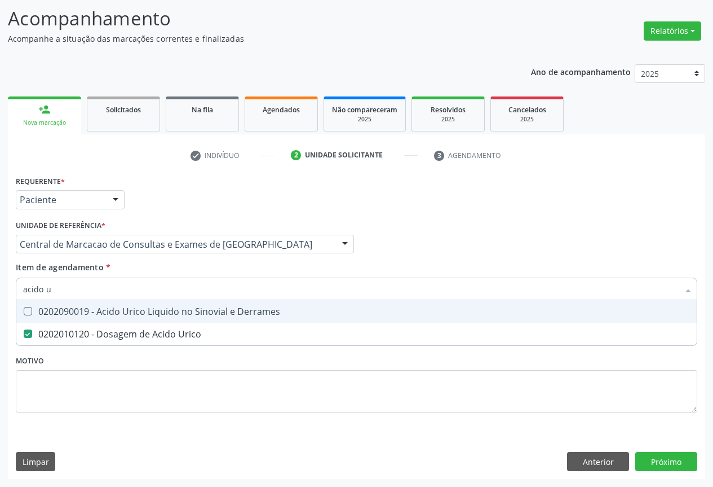
click at [145, 288] on input "acido u" at bounding box center [351, 288] width 656 height 23
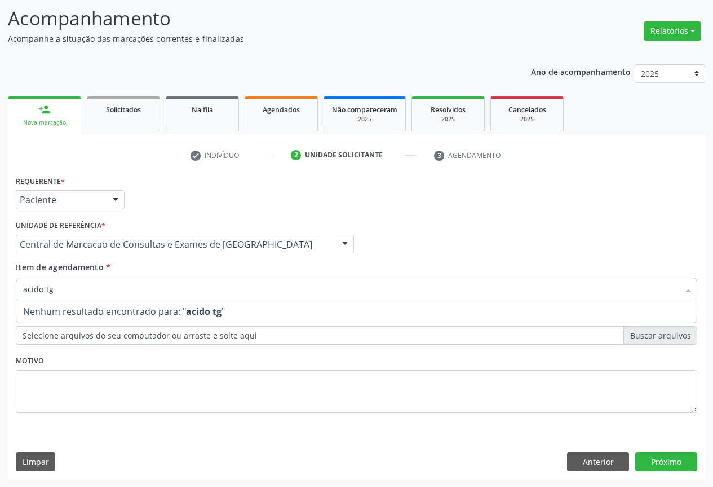
click at [139, 289] on input "acido tg" at bounding box center [351, 288] width 656 height 23
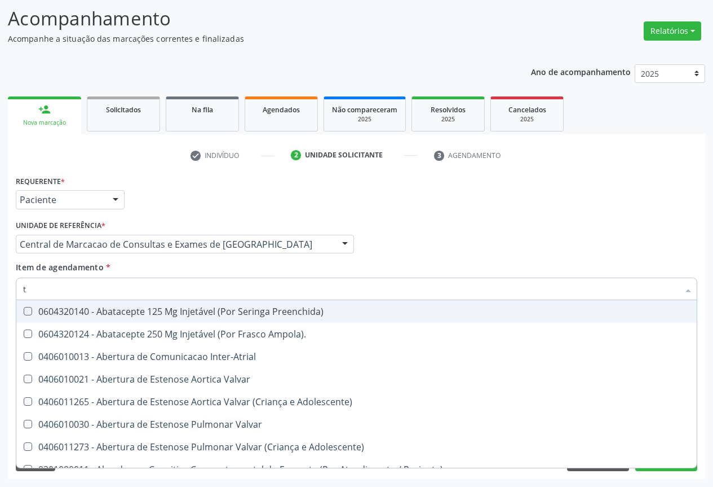
type input "tg"
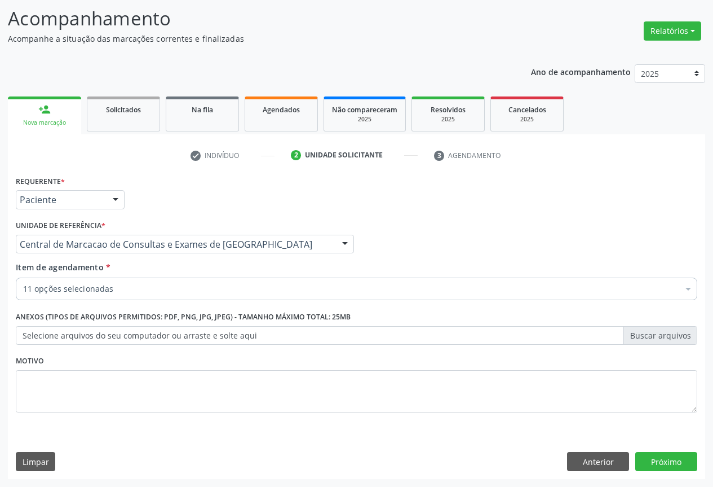
checkbox Urina "true"
checkbox Fezes "true"
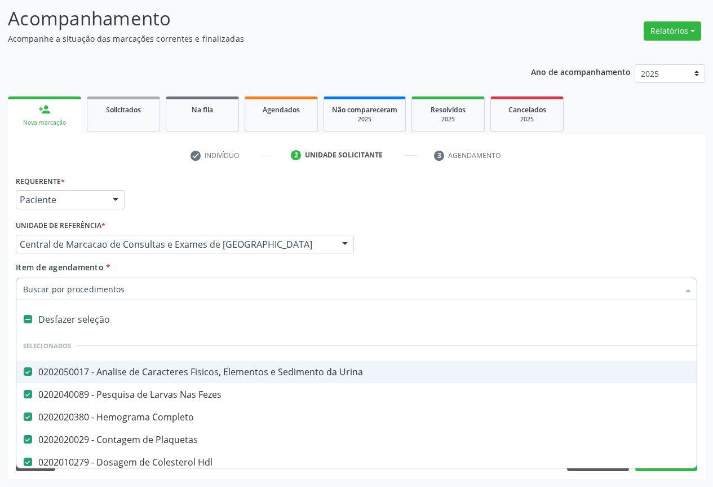
click at [204, 288] on input "Item de agendamento *" at bounding box center [351, 288] width 656 height 23
type input "t"
checkbox Creatinina "false"
checkbox Urico "false"
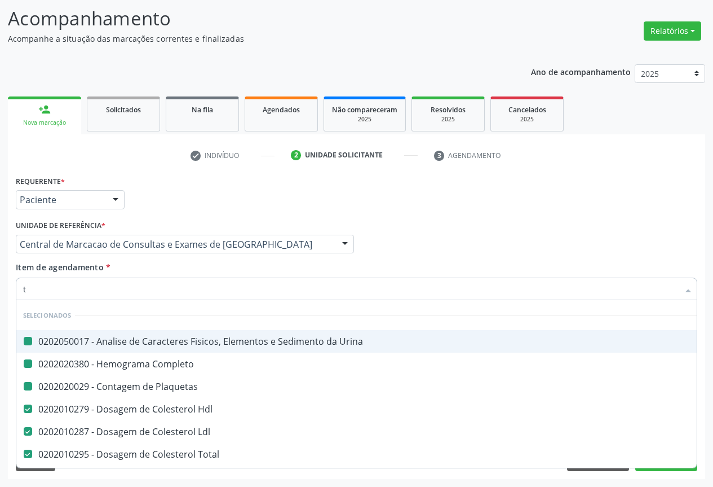
type input "tg"
checkbox Urina "false"
checkbox Completo "false"
checkbox Plaquetas "false"
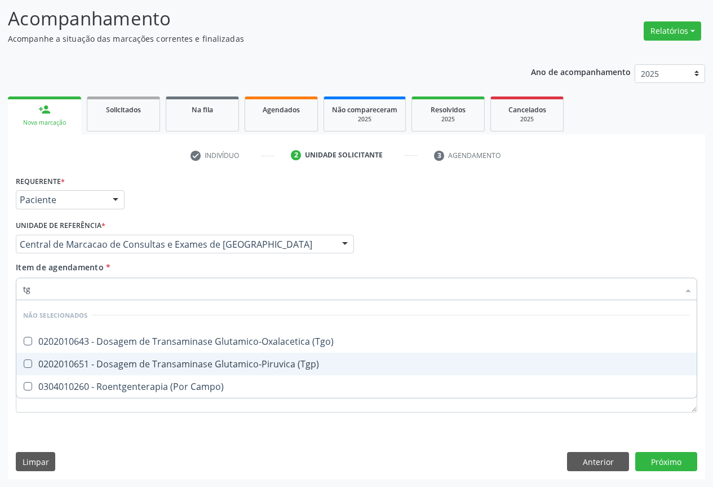
click at [214, 361] on div "0202010651 - Dosagem de Transaminase Glutamico-Piruvica (Tgp)" at bounding box center [356, 363] width 667 height 9
checkbox \(Tgp\) "true"
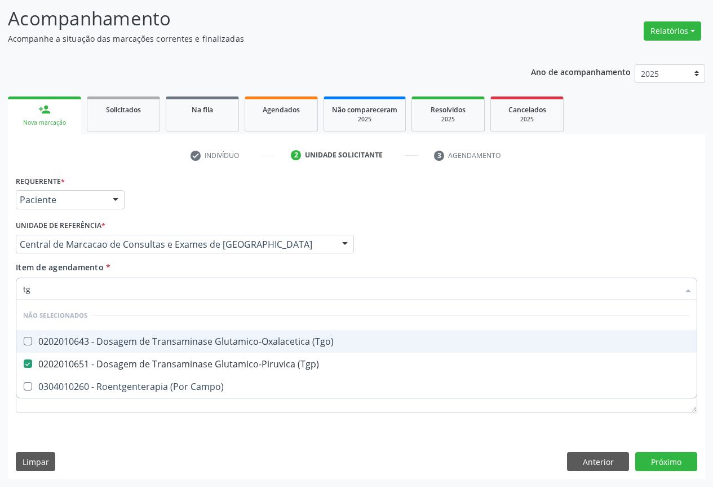
click at [223, 337] on div "0202010643 - Dosagem de Transaminase Glutamico-Oxalacetica (Tgo)" at bounding box center [356, 341] width 667 height 9
checkbox \(Tgo\) "true"
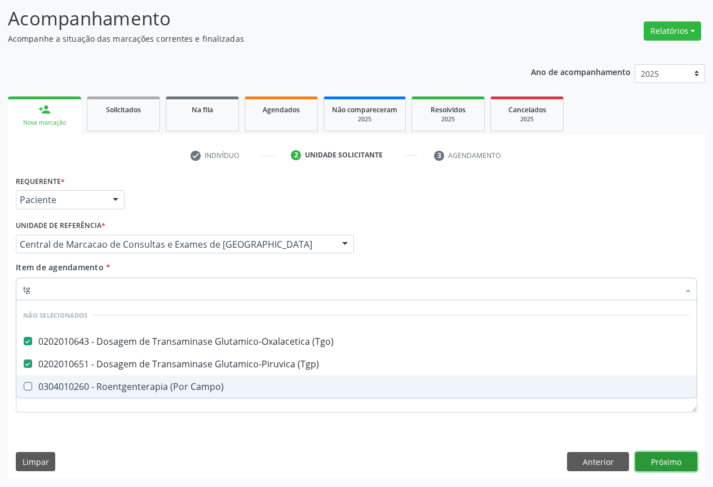
click at [663, 454] on div "Requerente * Paciente Profissional de Saúde Paciente Nenhum resultado encontrad…" at bounding box center [356, 326] width 697 height 306
checkbox Campo\) "true"
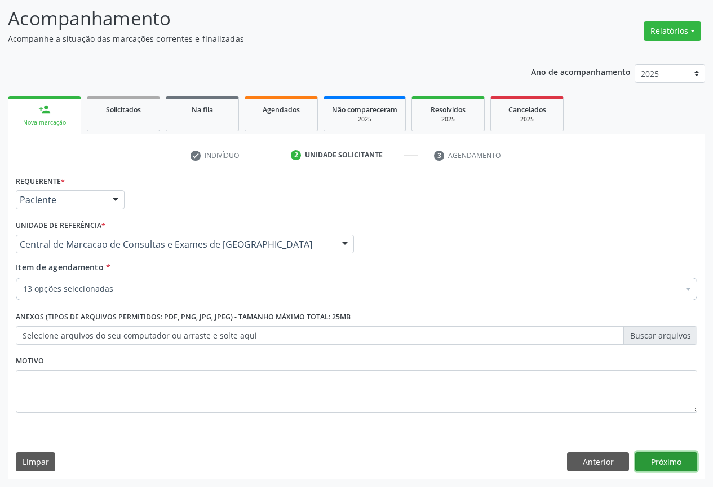
click at [653, 465] on button "Próximo" at bounding box center [666, 461] width 62 height 19
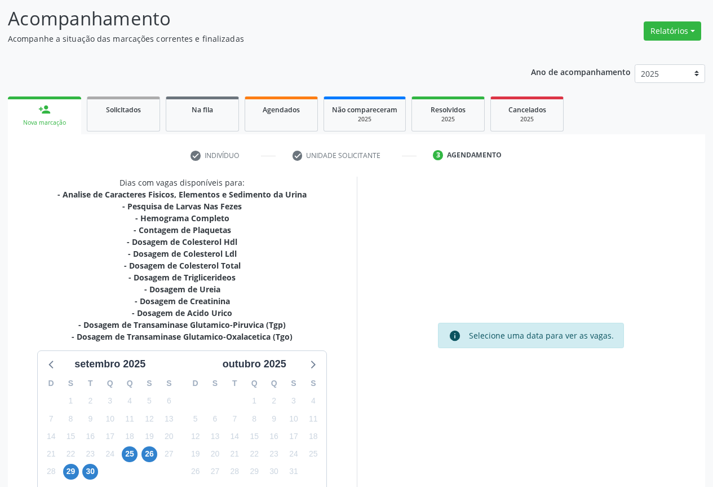
scroll to position [146, 0]
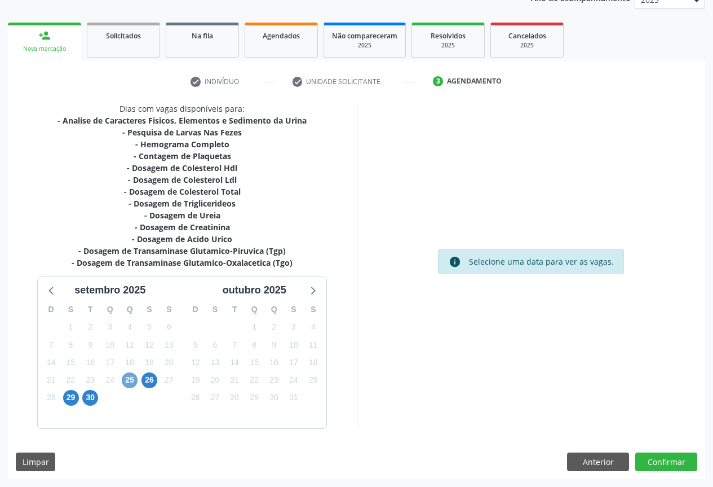
click at [133, 382] on span "25" at bounding box center [130, 380] width 16 height 16
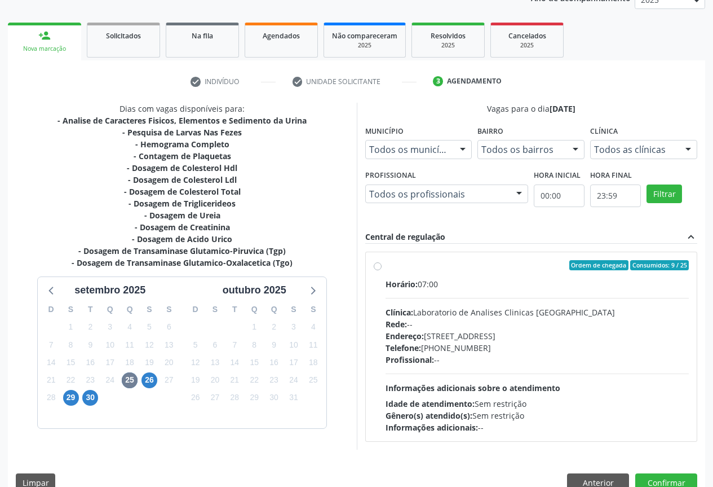
click at [619, 343] on div "Telefone: [PHONE_NUMBER]" at bounding box center [538, 348] width 304 height 12
click at [382, 270] on input "Ordem de chegada Consumidos: 9 / 25 Horário: 07:00 Clínica: Laboratorio de Anal…" at bounding box center [378, 265] width 8 height 10
radio input "true"
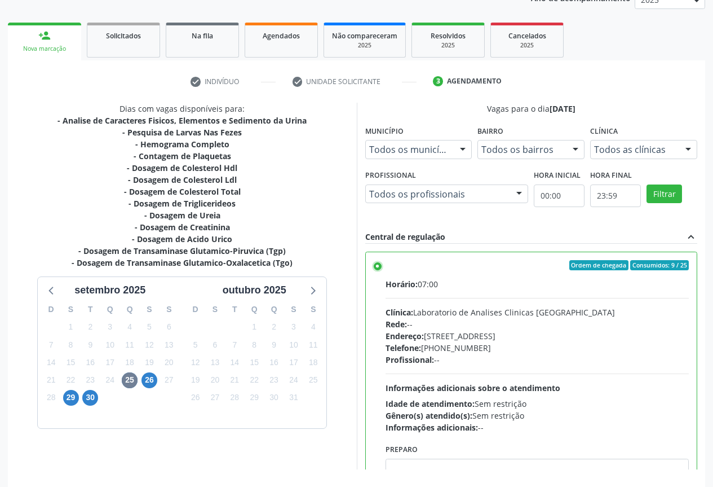
scroll to position [187, 0]
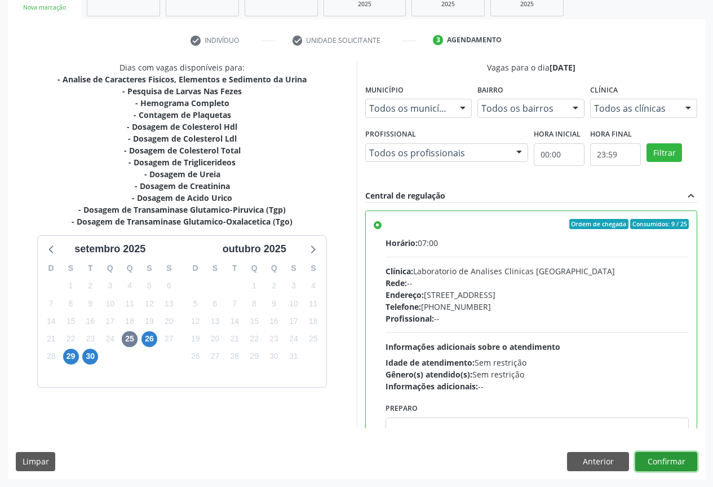
click at [661, 458] on button "Confirmar" at bounding box center [666, 461] width 62 height 19
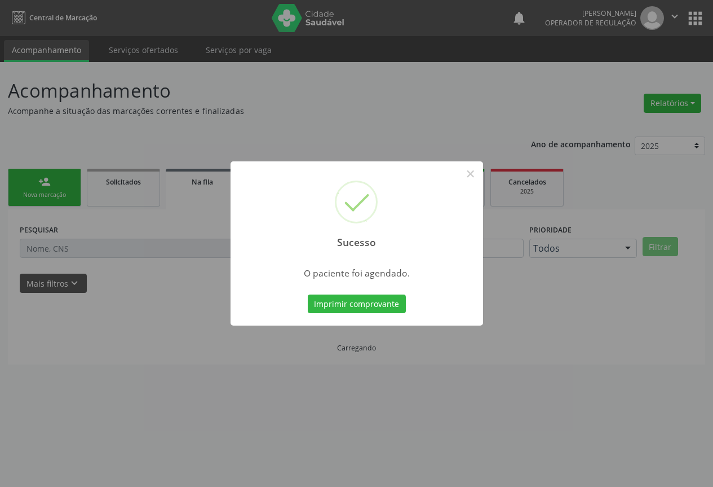
scroll to position [0, 0]
click at [312, 294] on button "Imprimir comprovante" at bounding box center [361, 303] width 98 height 19
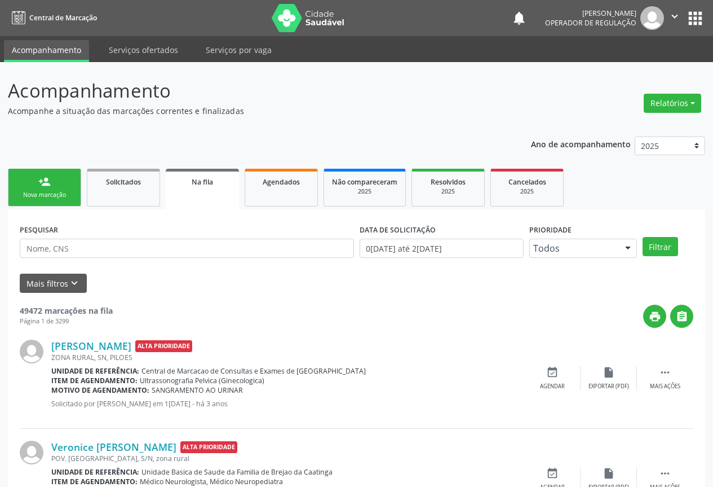
click at [47, 179] on div "person_add" at bounding box center [44, 181] width 12 height 12
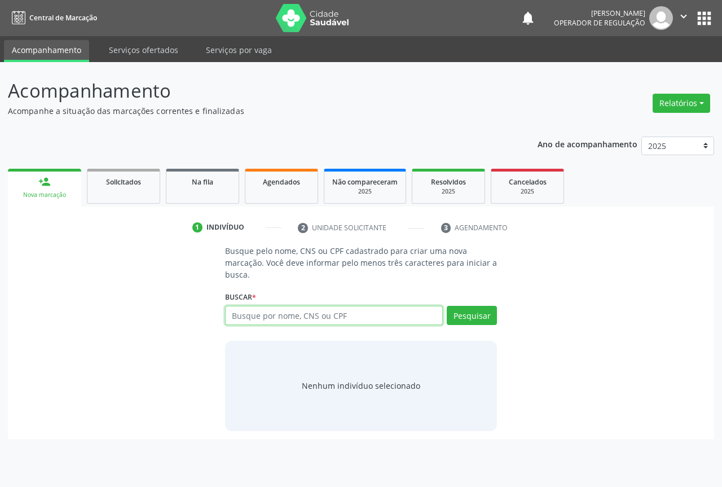
click at [271, 322] on input "text" at bounding box center [334, 315] width 218 height 19
type input "702101706304994"
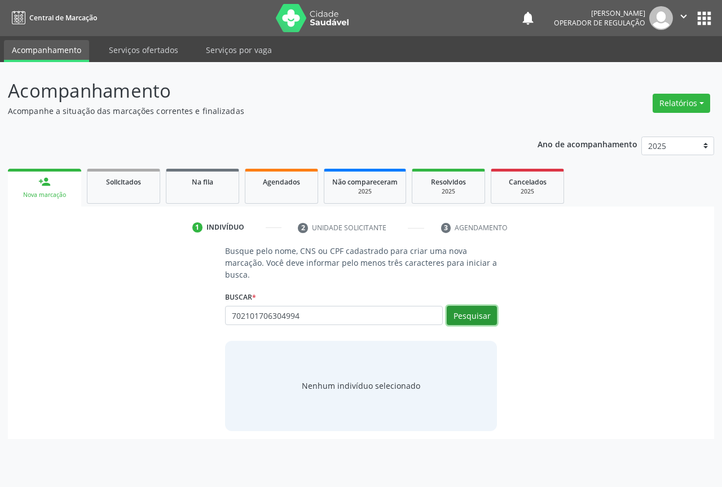
click at [479, 316] on button "Pesquisar" at bounding box center [471, 315] width 50 height 19
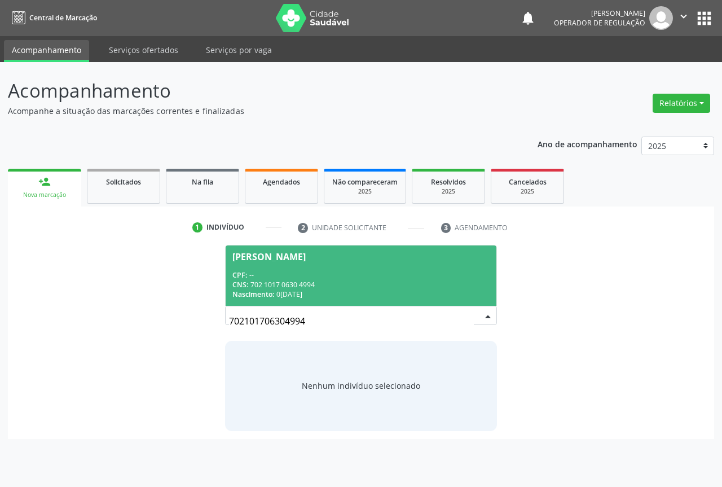
click at [446, 255] on div "[PERSON_NAME]" at bounding box center [360, 256] width 257 height 9
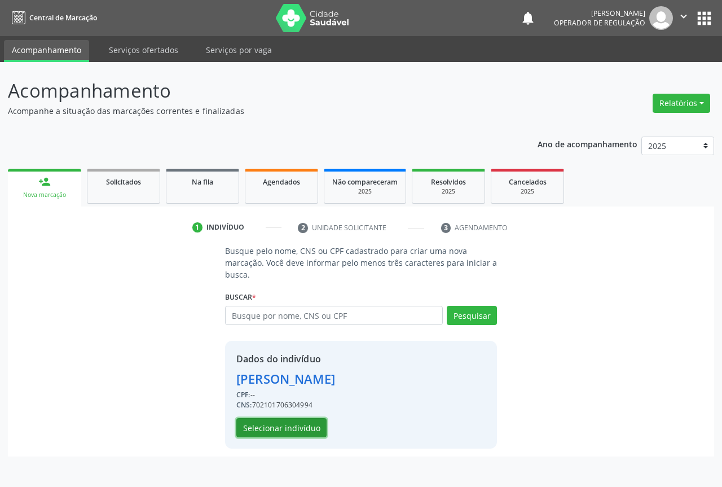
click at [291, 423] on button "Selecionar indivíduo" at bounding box center [281, 427] width 90 height 19
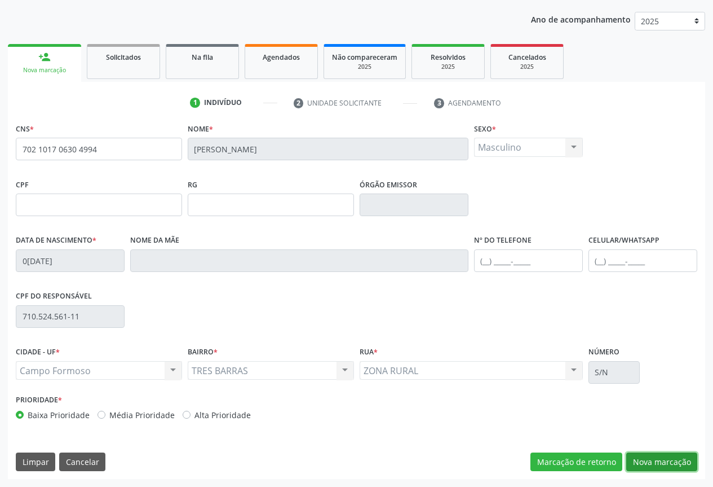
drag, startPoint x: 652, startPoint y: 456, endPoint x: 632, endPoint y: 453, distance: 19.9
click at [651, 456] on button "Nova marcação" at bounding box center [661, 461] width 71 height 19
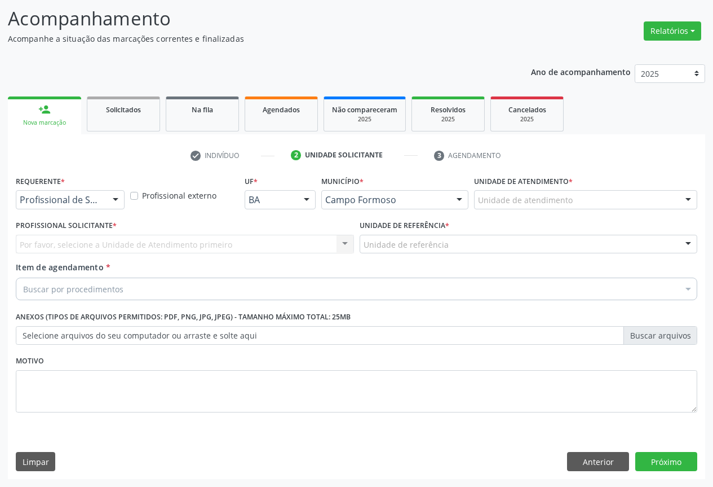
scroll to position [72, 0]
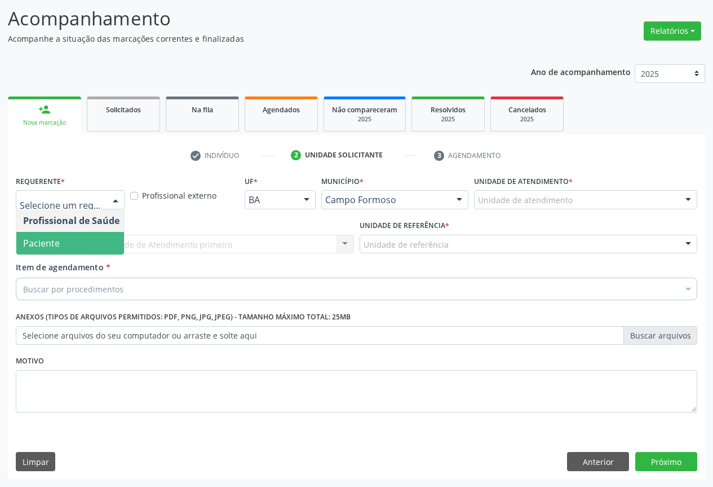
click at [83, 247] on span "Paciente" at bounding box center [71, 243] width 110 height 23
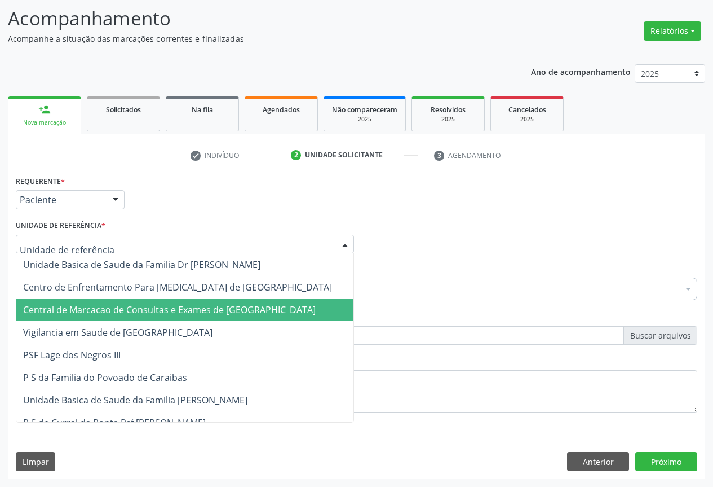
drag, startPoint x: 97, startPoint y: 300, endPoint x: 79, endPoint y: 279, distance: 27.6
click at [97, 300] on span "Central de Marcacao de Consultas e Exames de [GEOGRAPHIC_DATA]" at bounding box center [184, 309] width 337 height 23
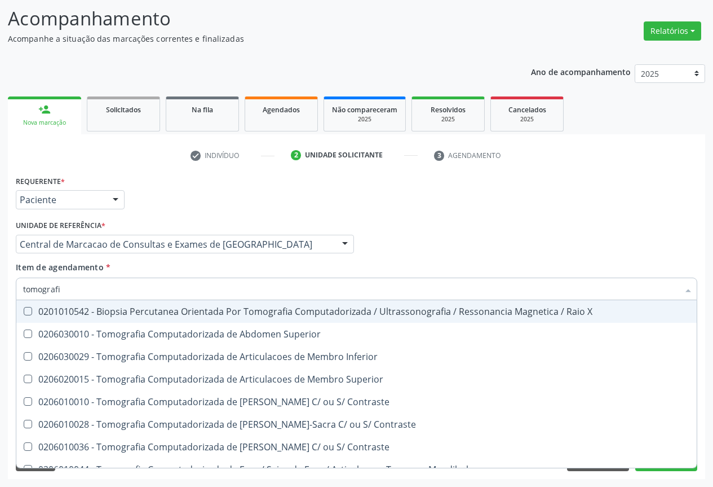
type input "tomografia"
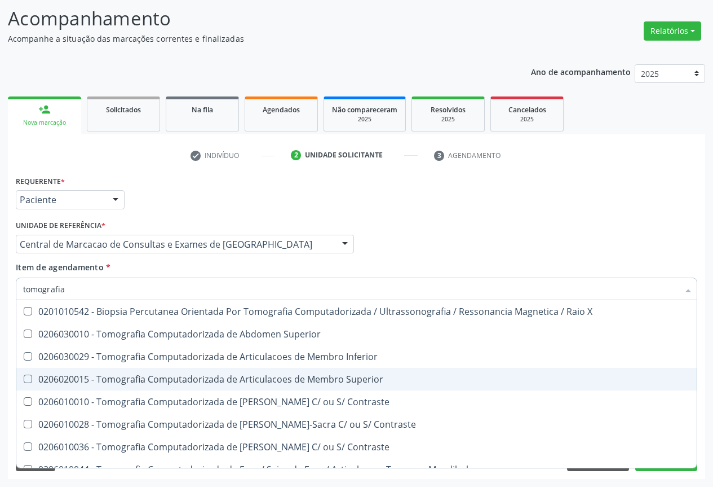
scroll to position [56, 0]
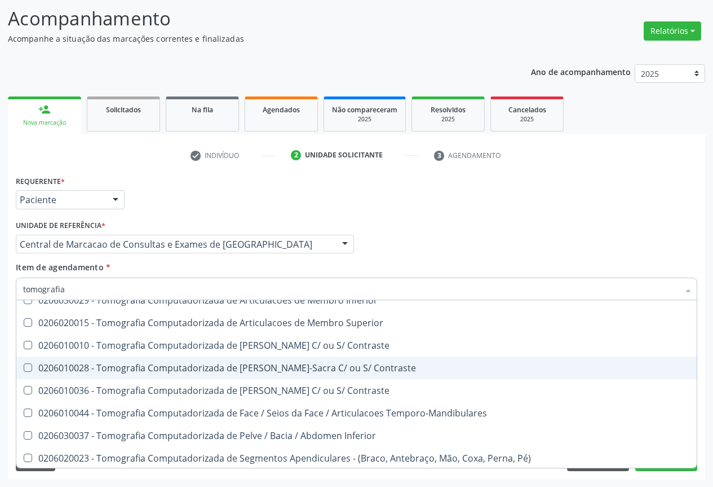
click at [334, 366] on div "0206010028 - Tomografia Computadorizada de [PERSON_NAME]-Sacra C/ ou S/ Contras…" at bounding box center [356, 367] width 667 height 9
checkbox Contraste "true"
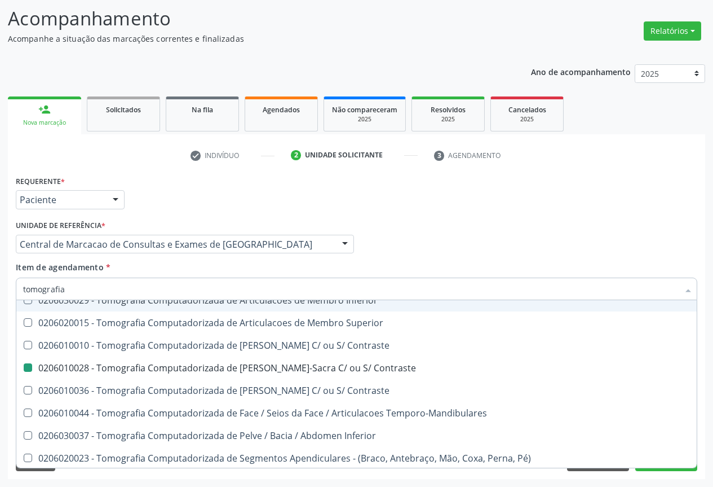
click at [634, 209] on div "Requerente * Paciente Profissional de Saúde Paciente Nenhum resultado encontrad…" at bounding box center [356, 195] width 687 height 44
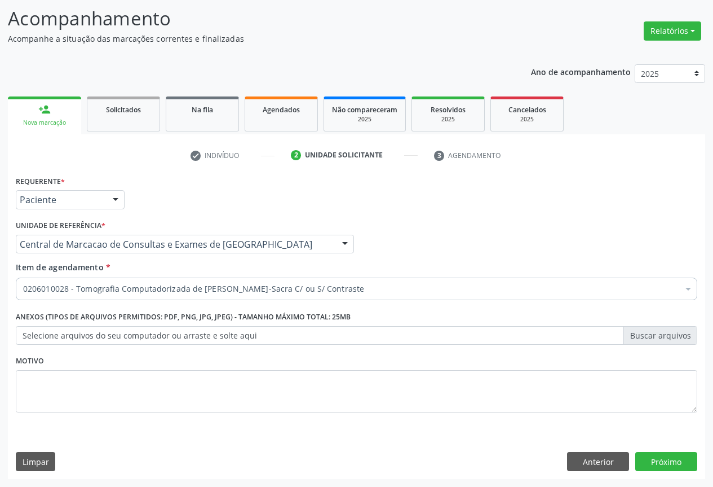
scroll to position [0, 0]
click at [654, 459] on button "Próximo" at bounding box center [666, 461] width 62 height 19
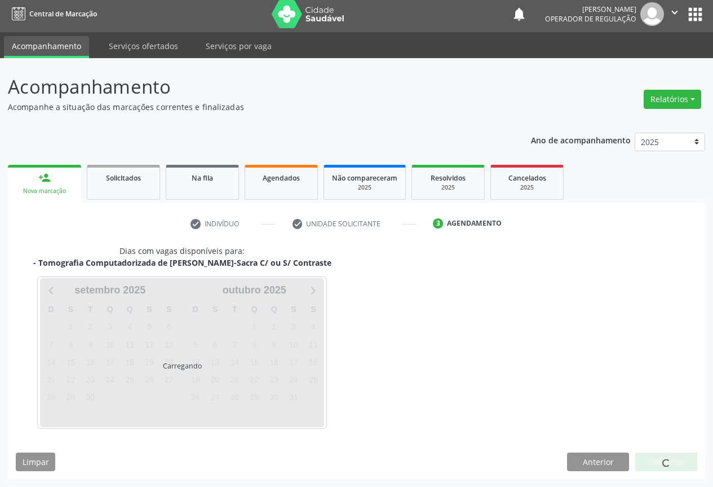
scroll to position [4, 0]
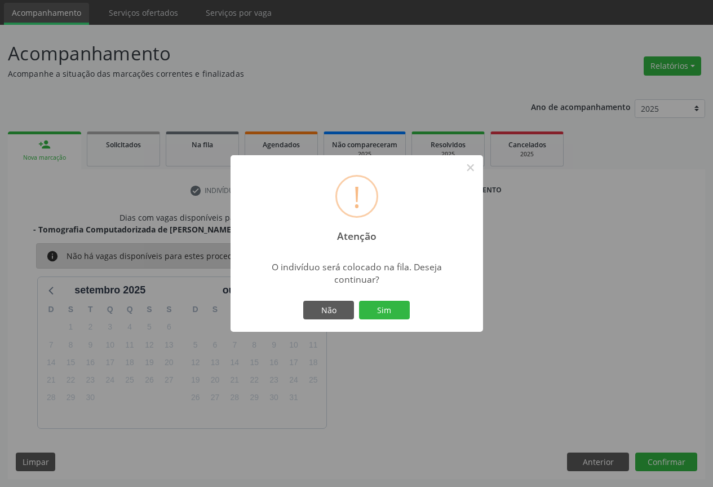
click at [359, 300] on button "Sim" at bounding box center [384, 309] width 51 height 19
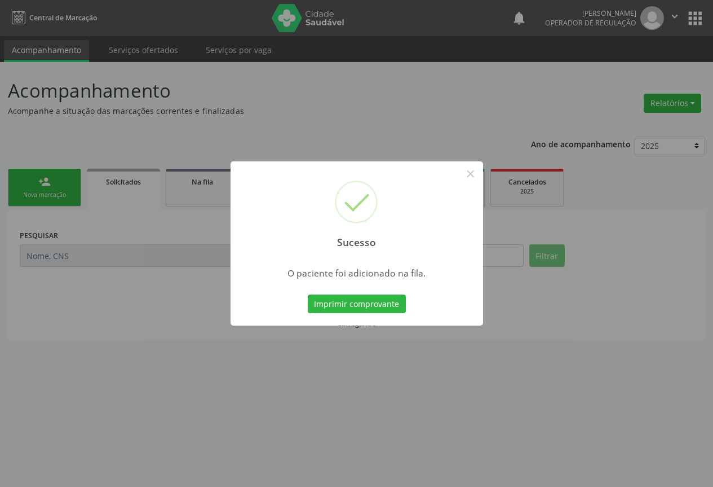
scroll to position [0, 0]
click at [312, 294] on button "Imprimir comprovante" at bounding box center [361, 303] width 98 height 19
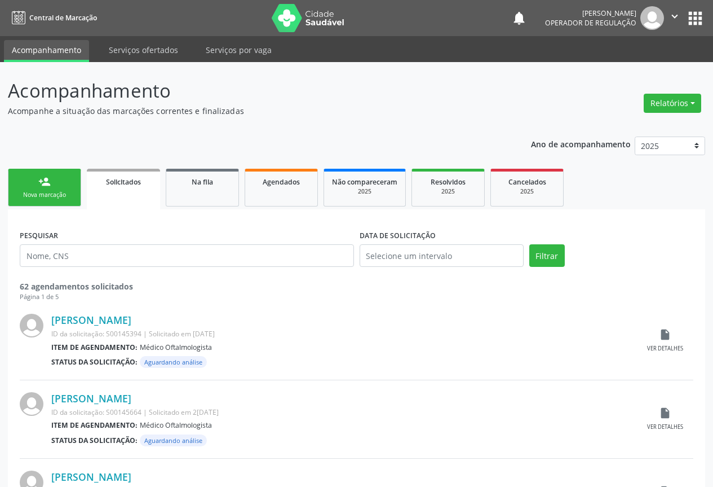
click at [26, 189] on link "person_add Nova marcação" at bounding box center [44, 188] width 73 height 38
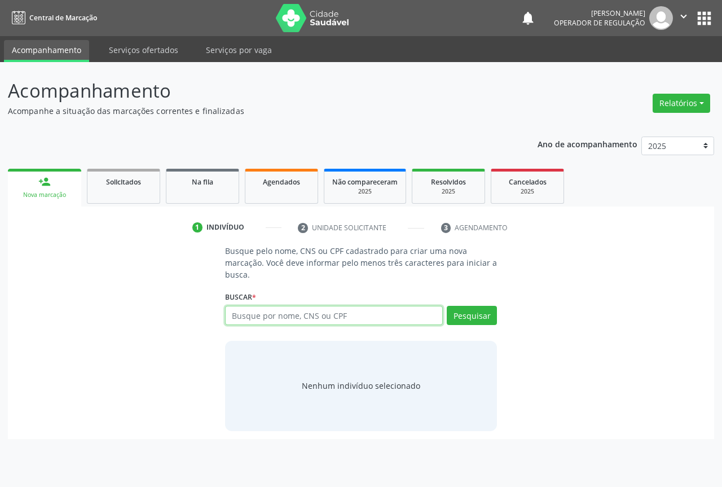
click at [319, 314] on input "text" at bounding box center [334, 315] width 218 height 19
type input "706909177475335"
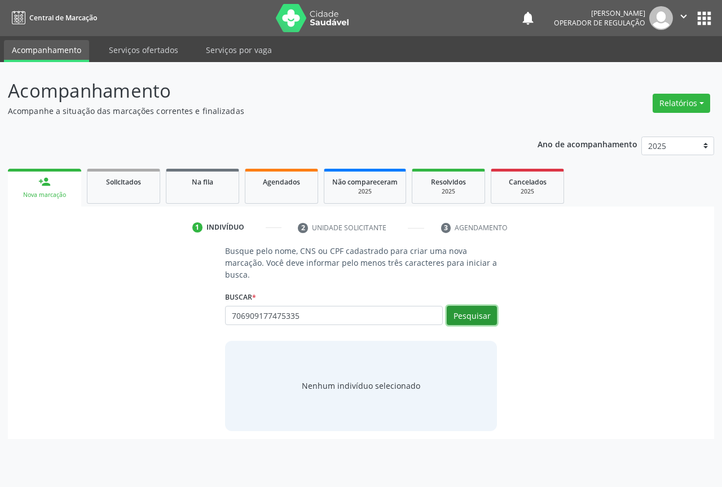
click at [473, 307] on button "Pesquisar" at bounding box center [471, 315] width 50 height 19
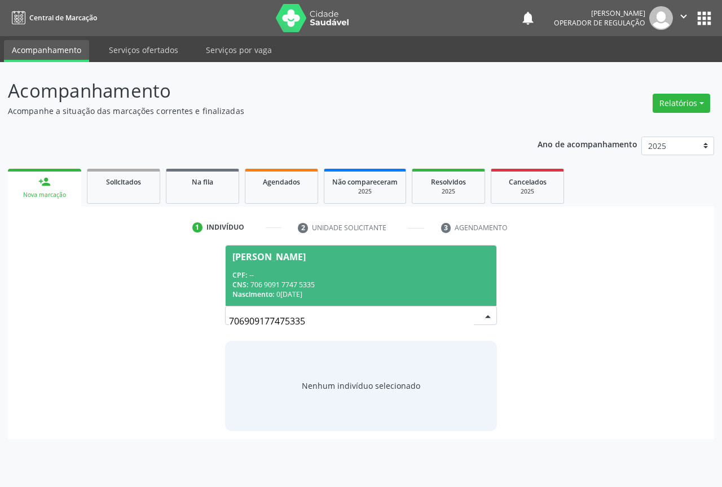
click at [374, 282] on div "CNS: 706 9091 7747 5335" at bounding box center [360, 285] width 257 height 10
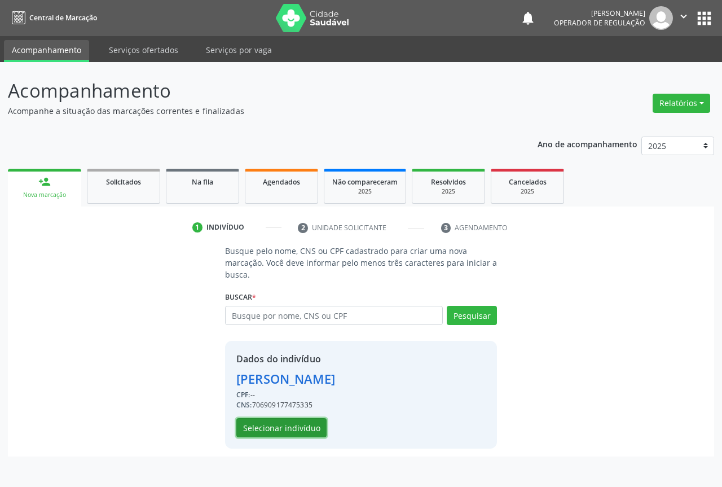
click at [277, 425] on button "Selecionar indivíduo" at bounding box center [281, 427] width 90 height 19
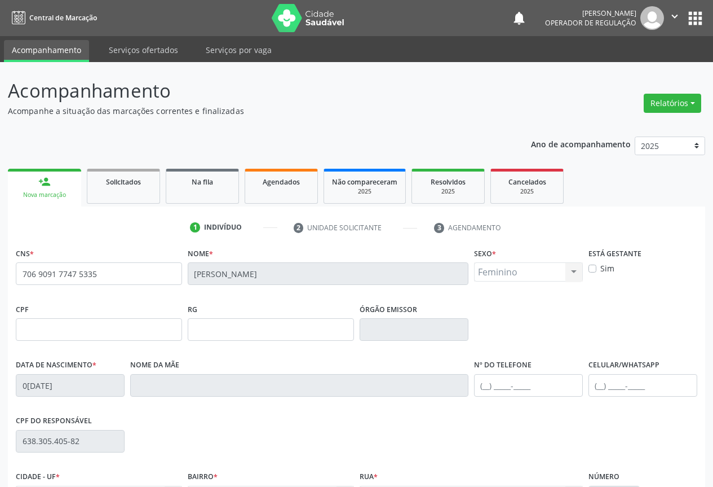
scroll to position [125, 0]
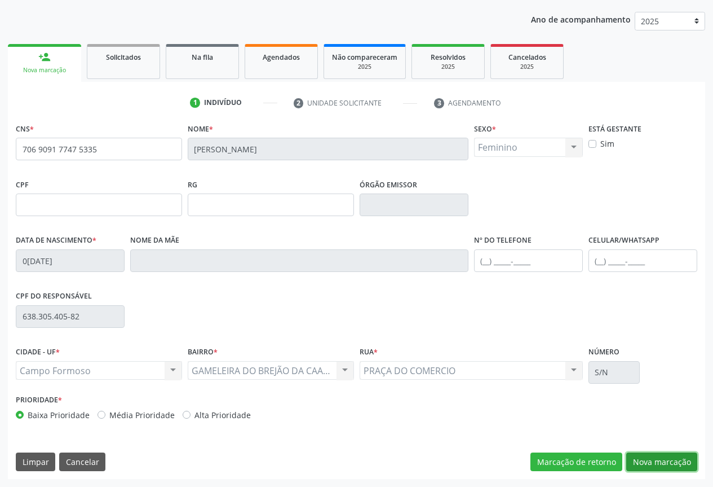
click at [652, 457] on button "Nova marcação" at bounding box center [661, 461] width 71 height 19
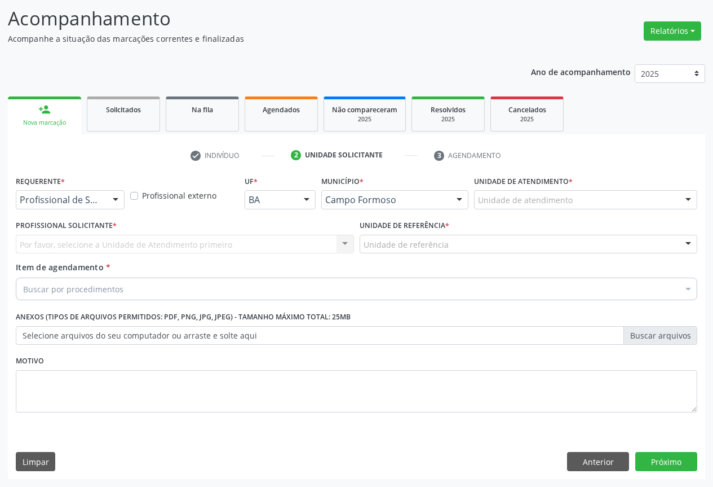
scroll to position [72, 0]
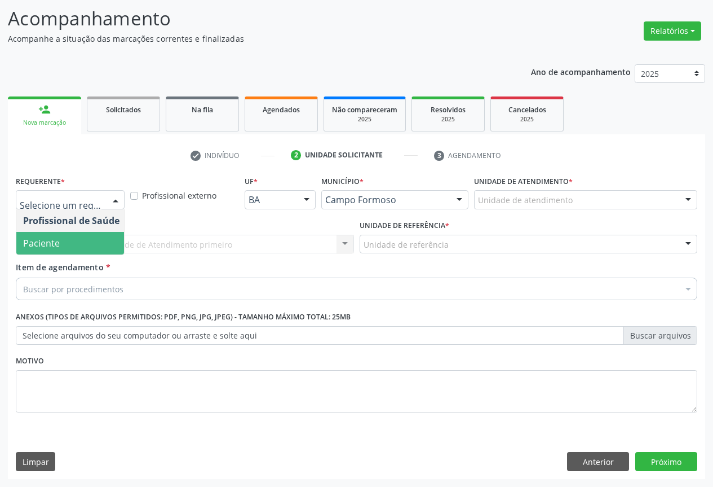
click at [75, 248] on span "Paciente" at bounding box center [71, 243] width 110 height 23
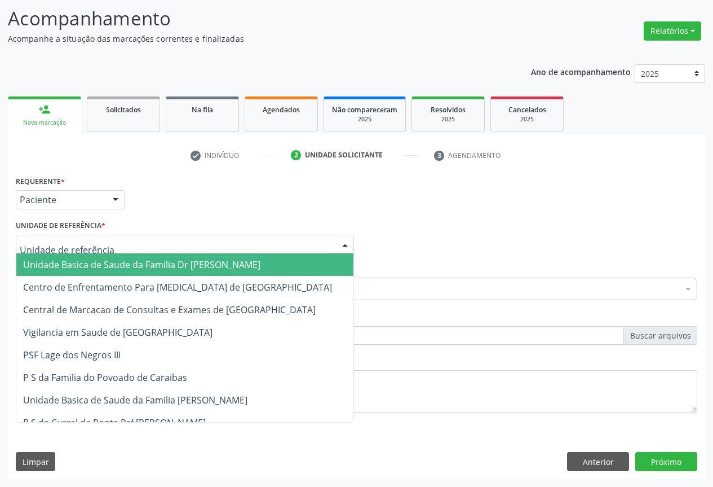
click at [105, 237] on div at bounding box center [185, 244] width 338 height 19
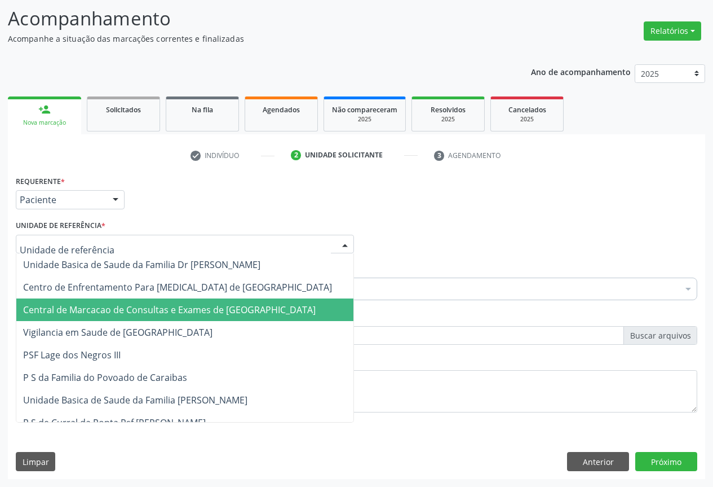
click at [103, 304] on span "Central de Marcacao de Consultas e Exames de [GEOGRAPHIC_DATA]" at bounding box center [169, 309] width 293 height 12
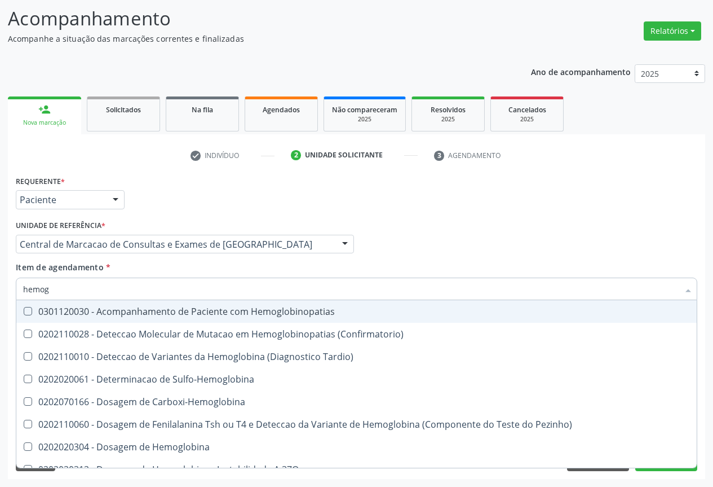
type input "hemogr"
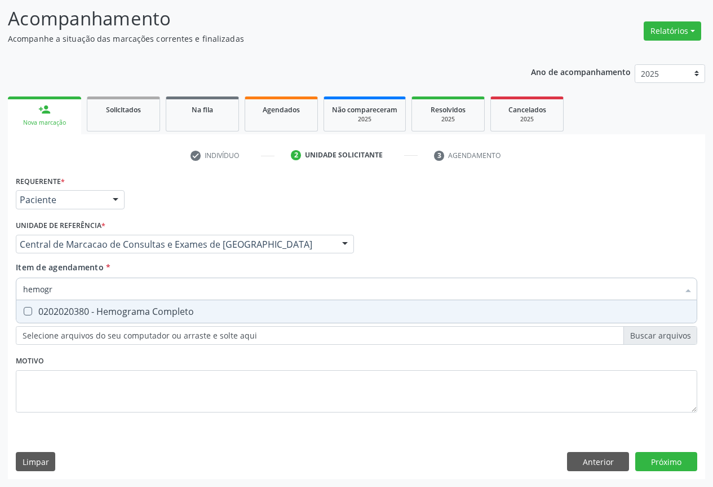
click at [103, 314] on div "0202020380 - Hemograma Completo" at bounding box center [356, 311] width 667 height 9
checkbox Completo "true"
click at [107, 295] on input "hemogr" at bounding box center [351, 288] width 656 height 23
type input "pl"
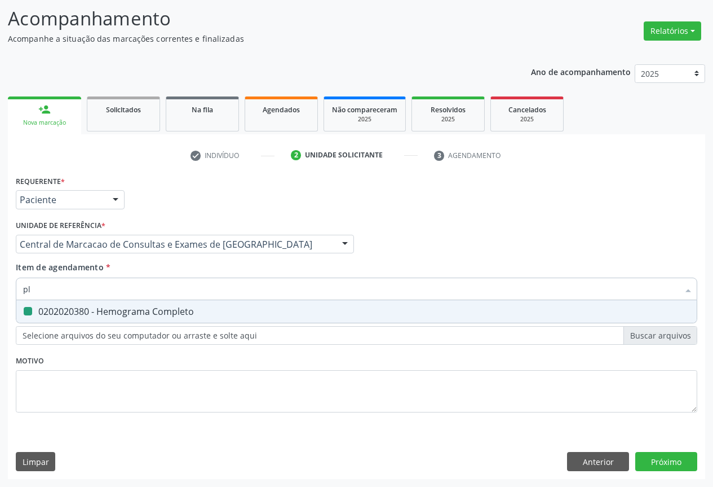
checkbox Completo "false"
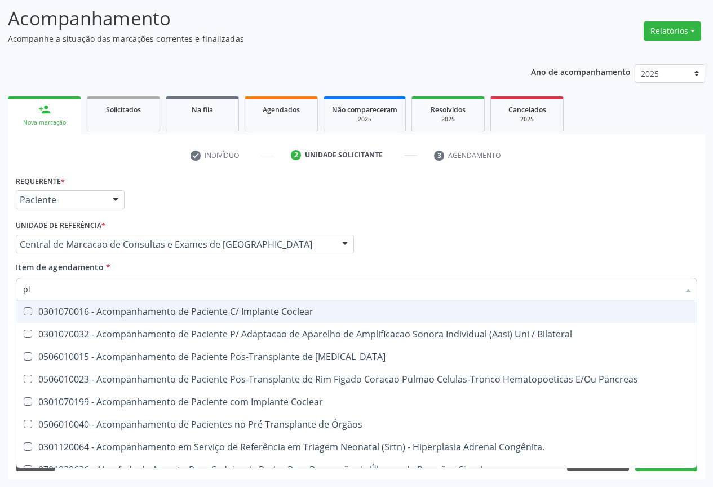
type input "pla"
checkbox Completo "false"
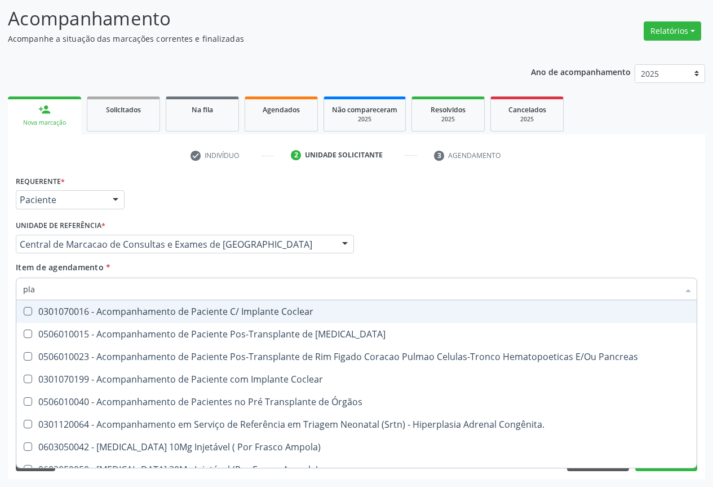
type input "plaq"
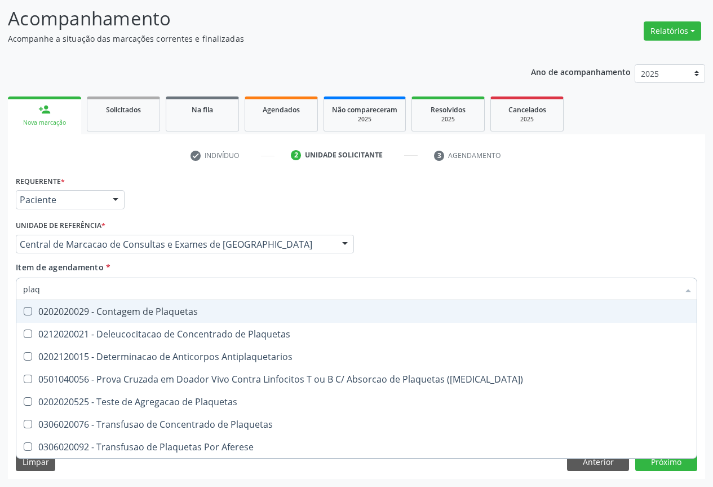
click at [103, 316] on div "0202020029 - Contagem de Plaquetas" at bounding box center [356, 311] width 667 height 9
checkbox Plaquetas "true"
click at [107, 292] on input "plaq" at bounding box center [351, 288] width 656 height 23
type input "co"
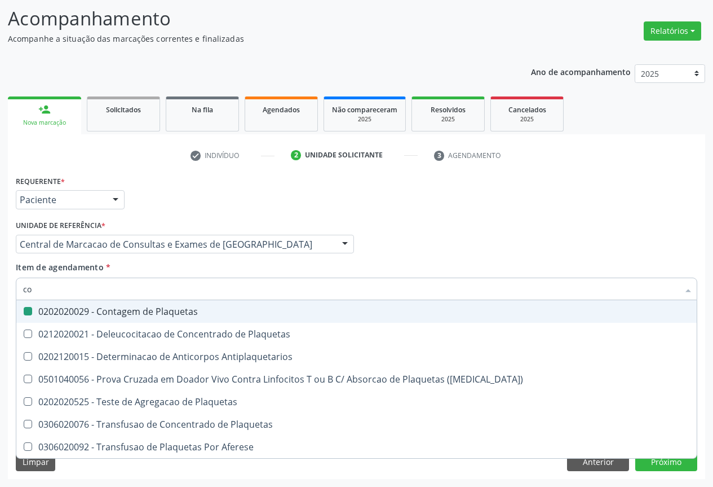
checkbox Plaquetas "false"
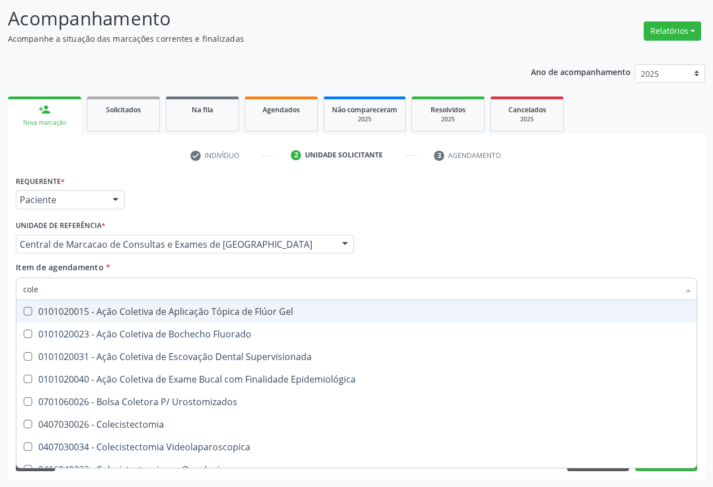
type input "coles"
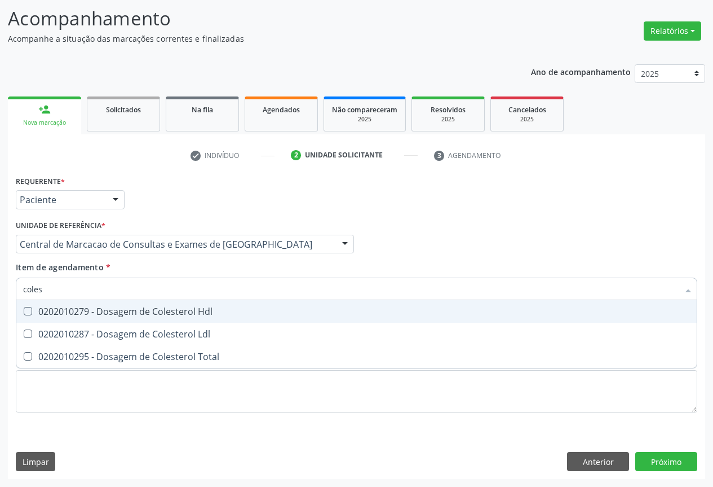
click at [104, 316] on div "0202010279 - Dosagem de Colesterol Hdl" at bounding box center [356, 311] width 667 height 9
checkbox Hdl "true"
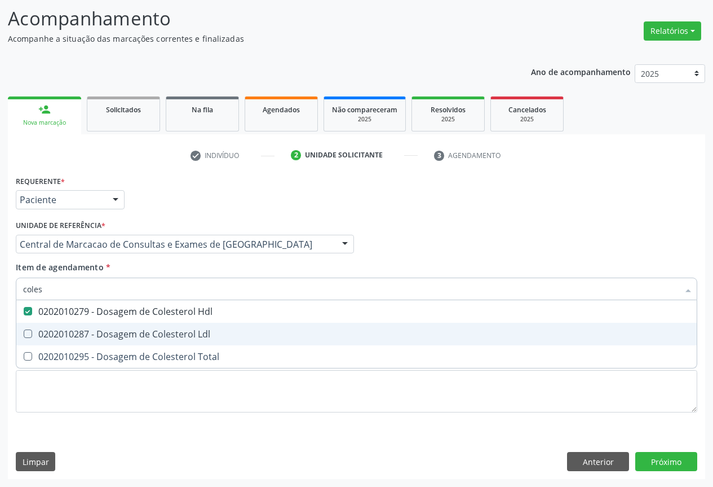
click at [102, 337] on div "0202010287 - Dosagem de Colesterol Ldl" at bounding box center [356, 333] width 667 height 9
checkbox Ldl "true"
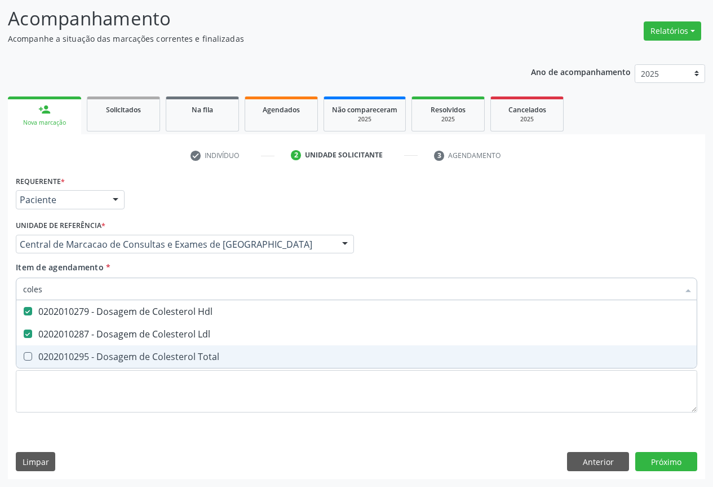
click at [98, 354] on div "0202010295 - Dosagem de Colesterol Total" at bounding box center [356, 356] width 667 height 9
checkbox Total "true"
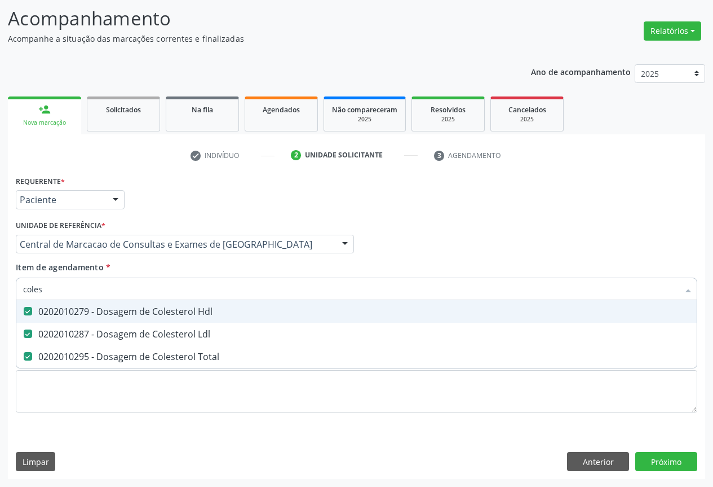
click at [102, 291] on input "coles" at bounding box center [351, 288] width 656 height 23
type input "t"
checkbox Hdl "false"
checkbox Ldl "false"
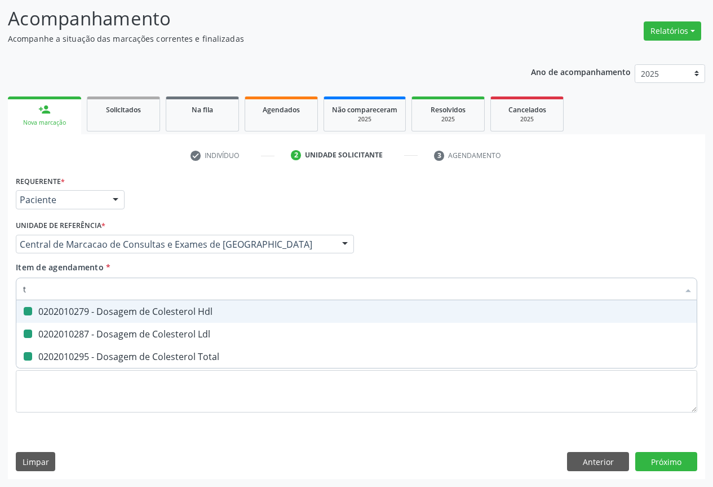
checkbox Total "false"
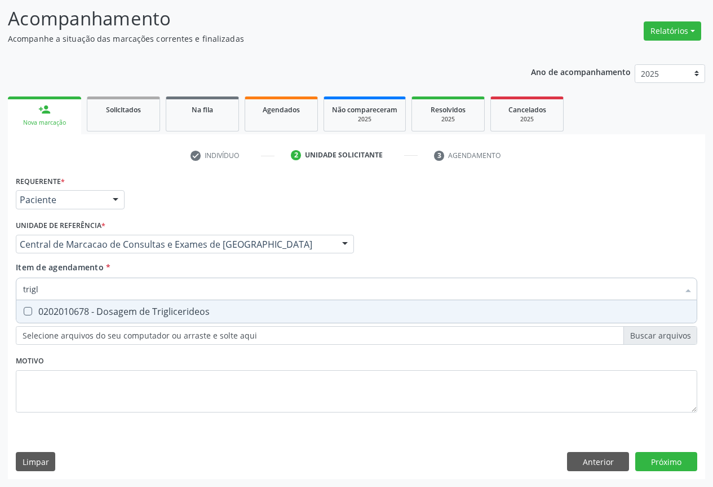
type input "trigli"
click at [101, 312] on div "0202010678 - Dosagem de Triglicerideos" at bounding box center [356, 311] width 667 height 9
checkbox Triglicerideos "true"
click at [133, 286] on input "trigli" at bounding box center [351, 288] width 656 height 23
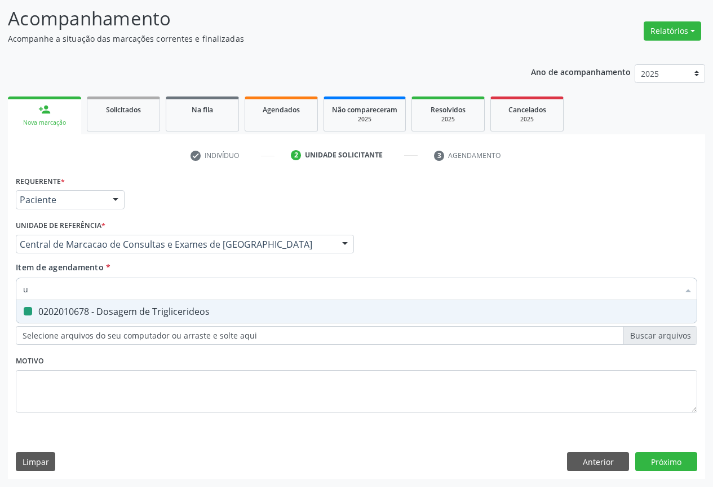
type input "ur"
checkbox Triglicerideos "false"
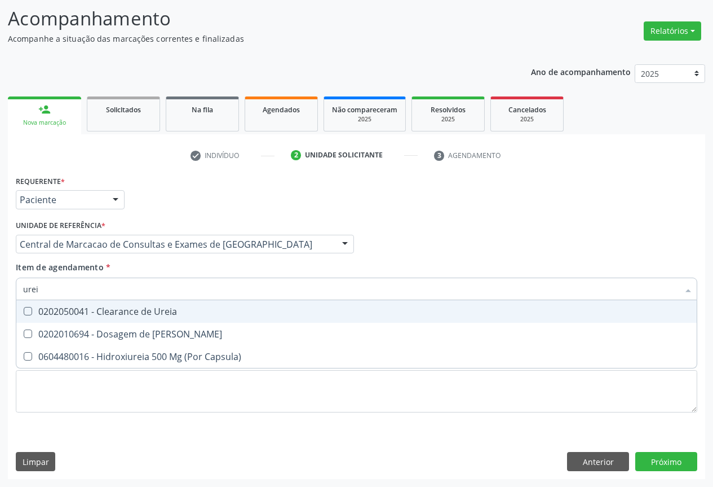
type input "ureia"
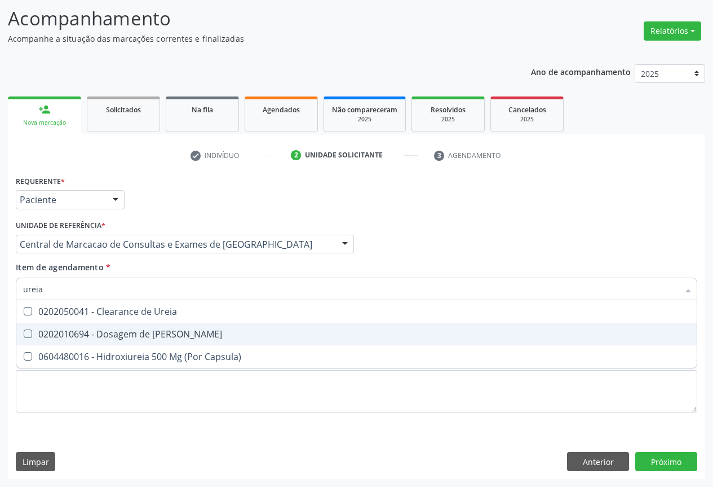
click at [135, 334] on div "0202010694 - Dosagem de [PERSON_NAME]" at bounding box center [356, 333] width 667 height 9
checkbox Ureia "true"
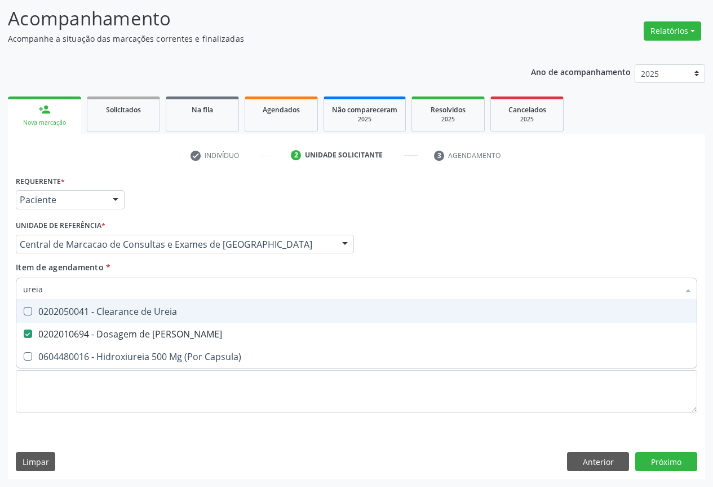
click at [139, 290] on input "ureia" at bounding box center [351, 288] width 656 height 23
type input "c"
checkbox Ureia "false"
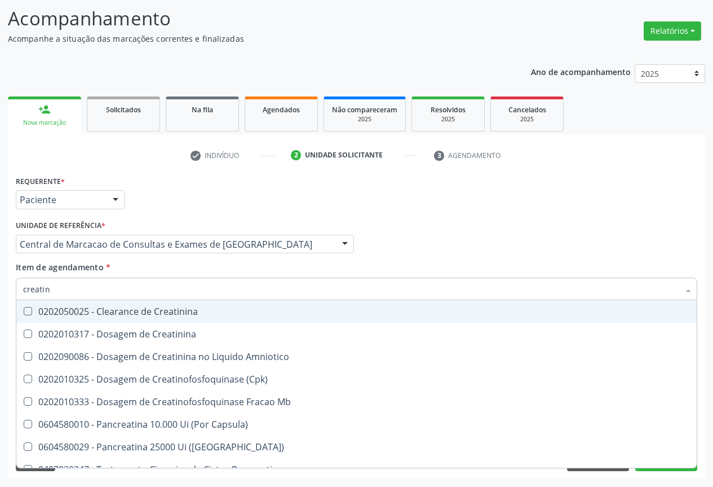
type input "creatini"
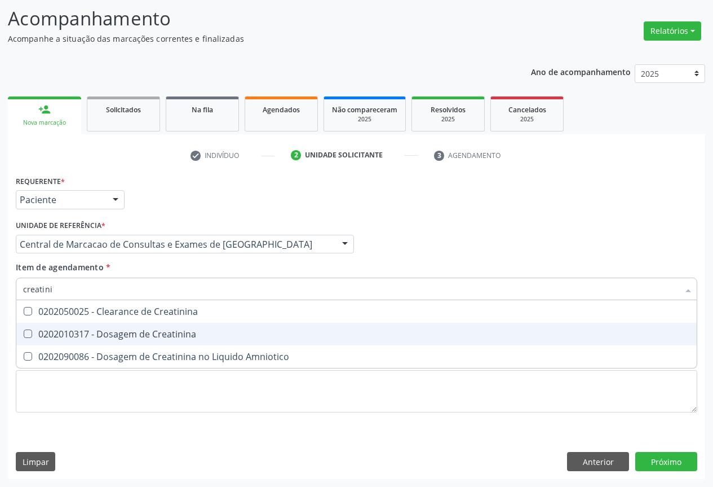
click at [129, 329] on div "0202010317 - Dosagem de Creatinina" at bounding box center [356, 333] width 667 height 9
checkbox Creatinina "true"
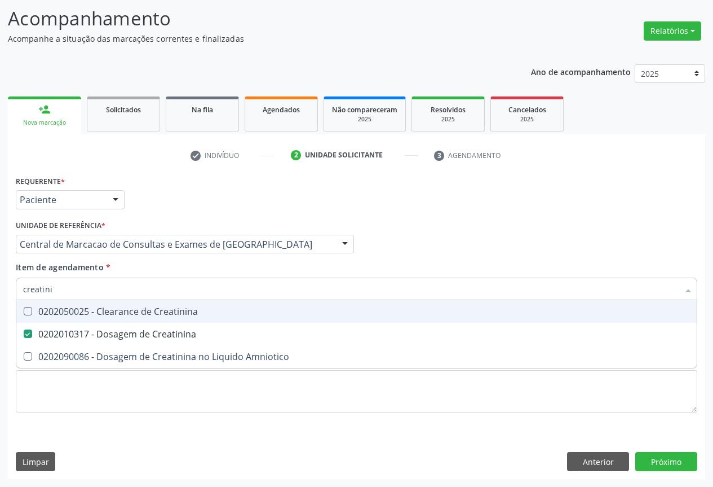
click at [134, 286] on input "creatini" at bounding box center [351, 288] width 656 height 23
type input "u"
checkbox Creatinina "false"
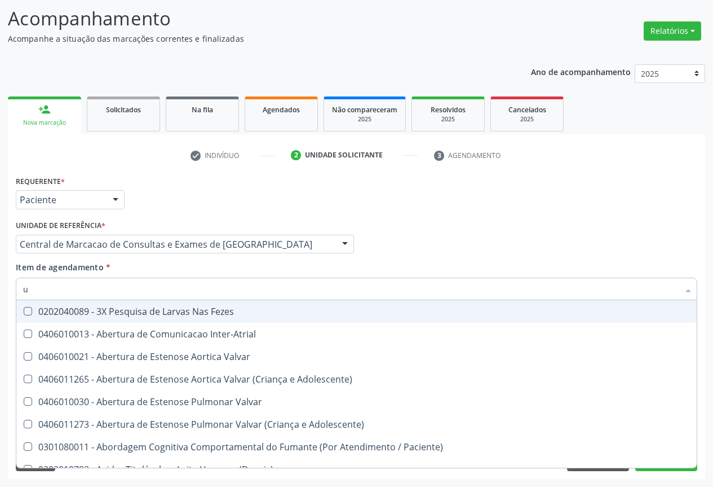
type input "ur"
checkbox Níveis "true"
checkbox Plaquetas "false"
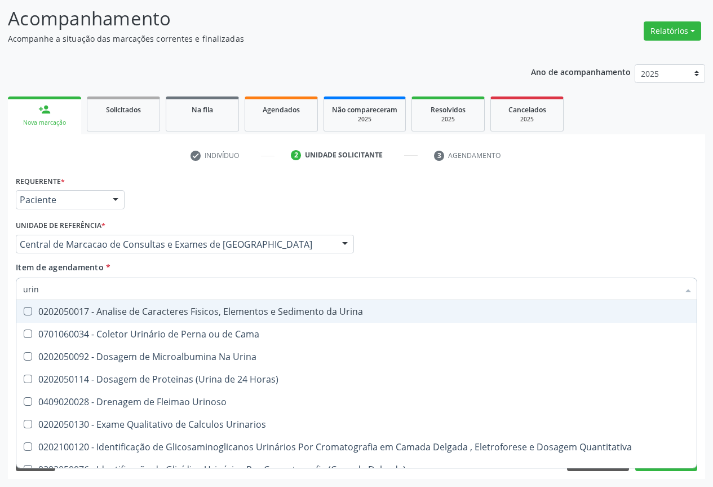
type input "urina"
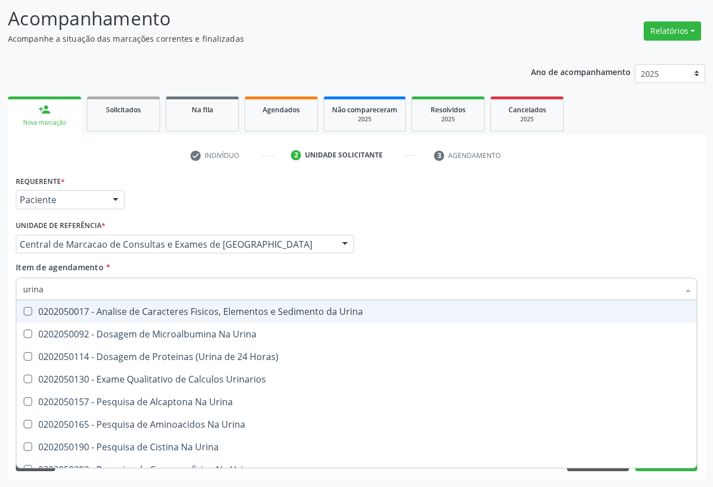
click at [128, 316] on div "0202050017 - Analise de Caracteres Fisicos, Elementos e Sedimento da Urina" at bounding box center [356, 311] width 667 height 9
checkbox Urina "true"
click at [133, 285] on input "urina" at bounding box center [351, 288] width 656 height 23
type input "f"
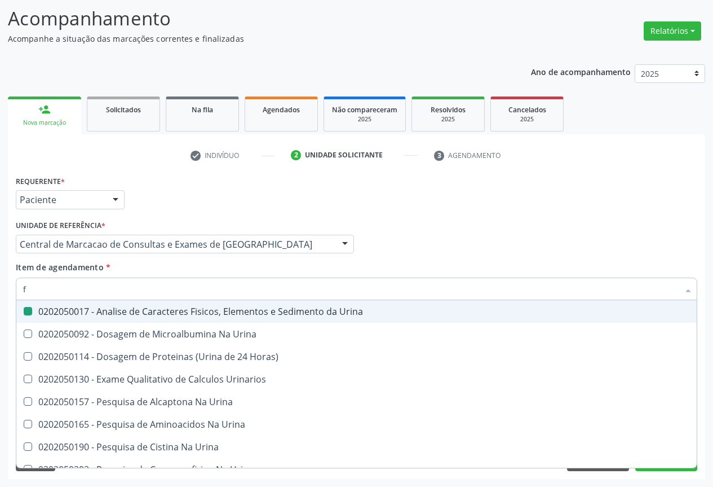
checkbox Urina "false"
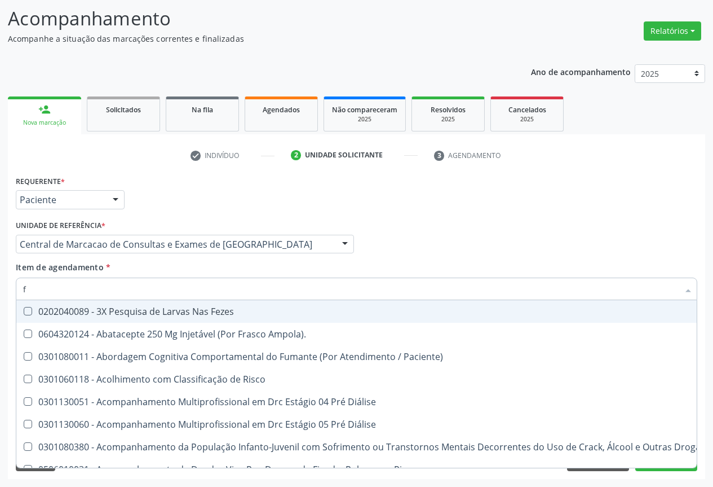
type input "fe"
checkbox Urina "false"
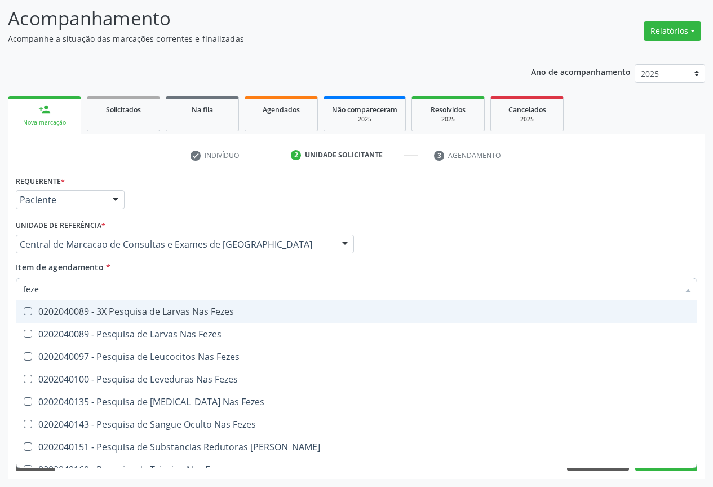
type input "fezes"
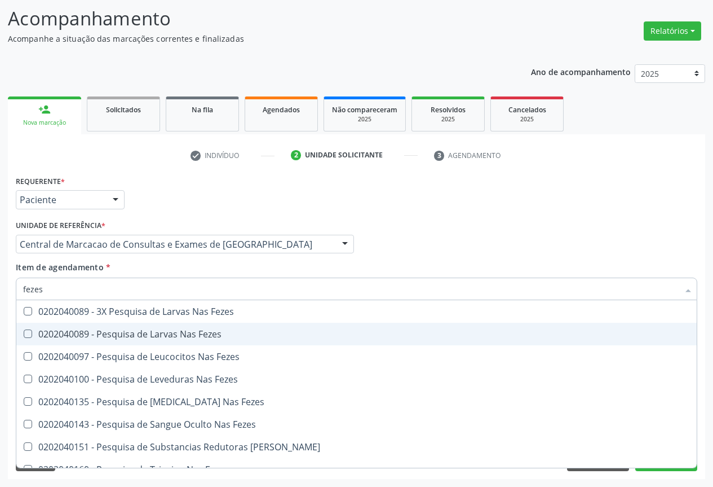
click at [129, 325] on span "0202040089 - Pesquisa de Larvas Nas Fezes" at bounding box center [356, 333] width 680 height 23
checkbox Fezes "true"
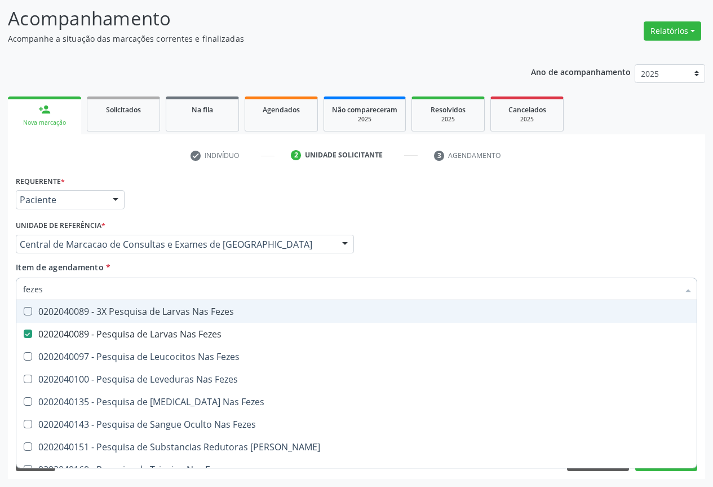
click at [131, 297] on input "fezes" at bounding box center [351, 288] width 656 height 23
type input "t"
checkbox Fezes "false"
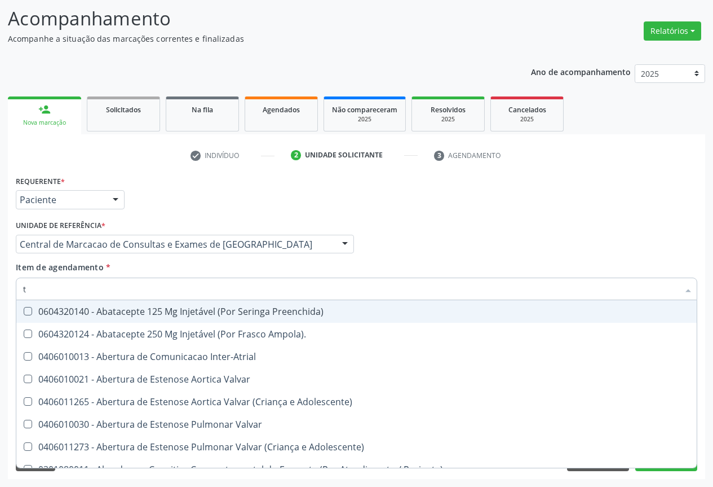
type input "tg"
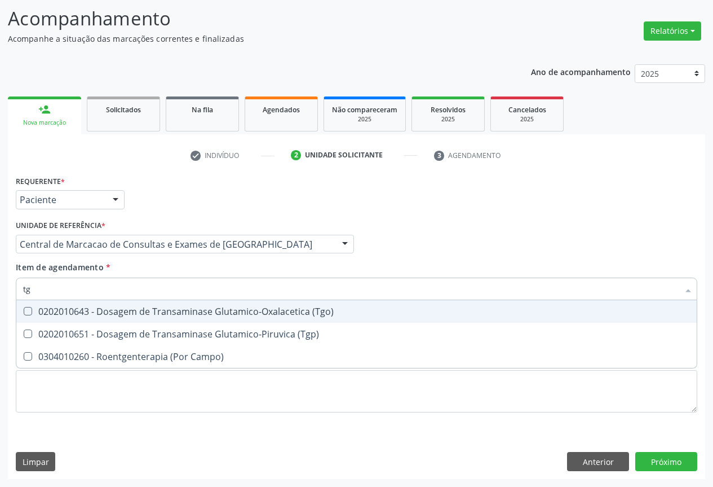
click at [126, 316] on div "0202010643 - Dosagem de Transaminase Glutamico-Oxalacetica (Tgo)" at bounding box center [356, 311] width 667 height 9
checkbox \(Tgo\) "true"
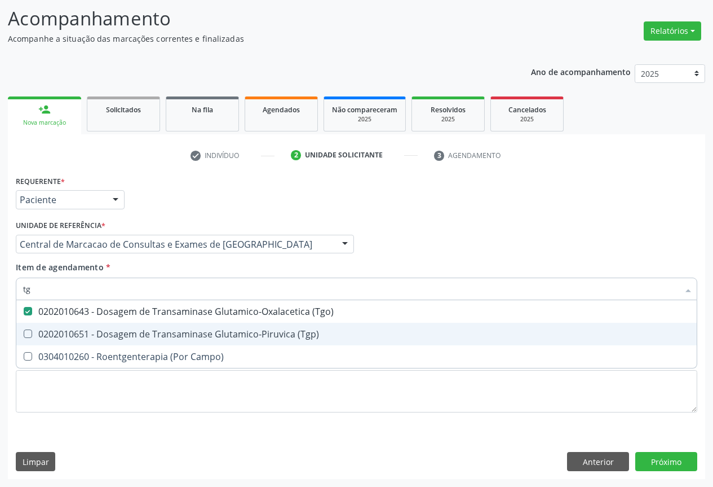
click at [119, 337] on div "0202010651 - Dosagem de Transaminase Glutamico-Piruvica (Tgp)" at bounding box center [356, 333] width 667 height 9
checkbox \(Tgp\) "true"
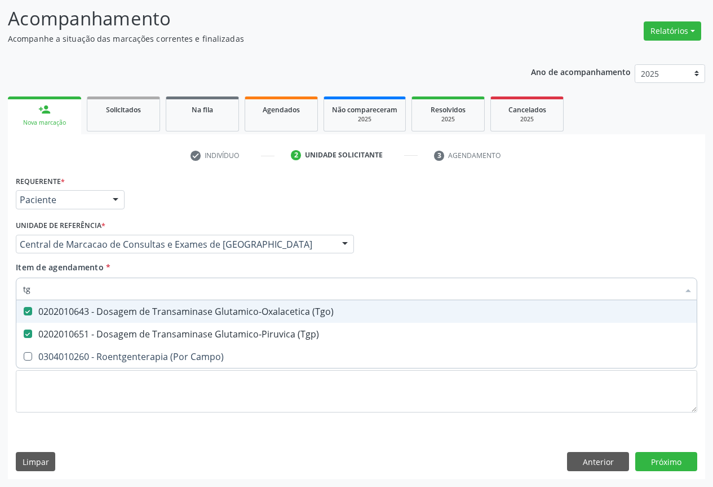
click at [131, 291] on input "tg" at bounding box center [351, 288] width 656 height 23
type input "so"
checkbox \(Tgo\) "false"
checkbox \(Tgp\) "false"
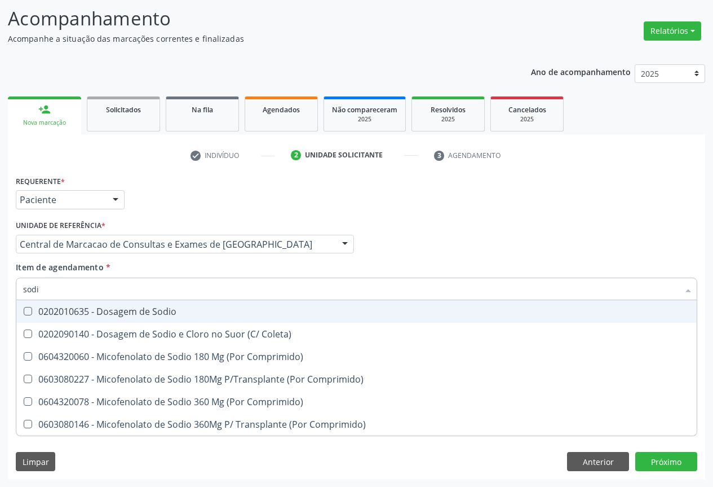
type input "sodio"
click at [128, 309] on div "0202010635 - Dosagem de Sodio" at bounding box center [356, 311] width 667 height 9
checkbox Sodio "true"
click at [131, 282] on input "sodio" at bounding box center [351, 288] width 656 height 23
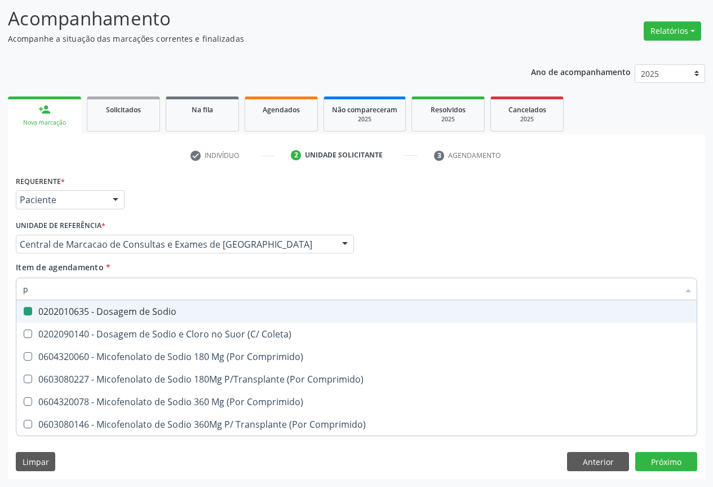
type input "po"
checkbox Sodio "false"
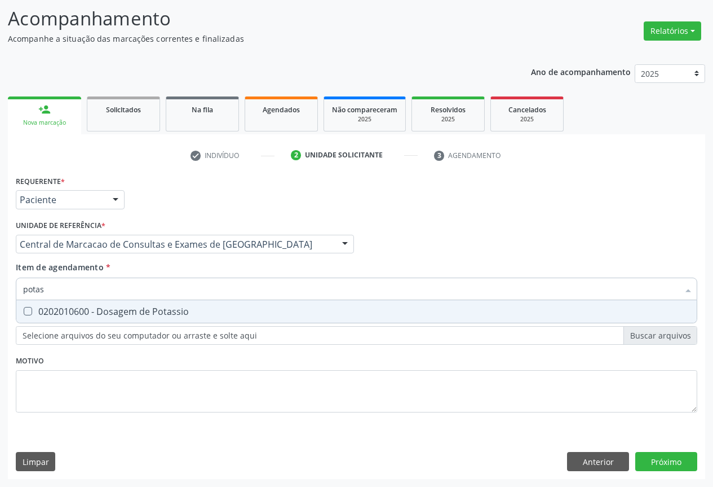
type input "potass"
drag, startPoint x: 127, startPoint y: 307, endPoint x: 140, endPoint y: 286, distance: 24.3
click at [130, 300] on span "0202010600 - Dosagem de Potassio" at bounding box center [356, 311] width 680 height 23
checkbox Potassio "true"
click at [140, 286] on input "potass" at bounding box center [351, 288] width 656 height 23
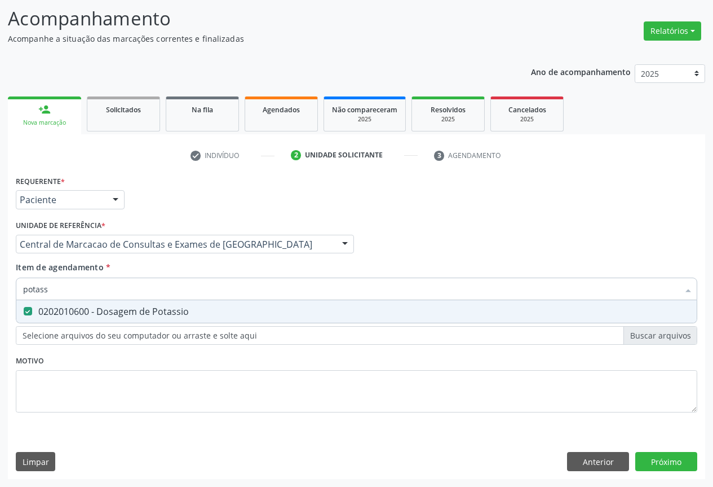
drag, startPoint x: 140, startPoint y: 286, endPoint x: 134, endPoint y: 288, distance: 5.7
click at [137, 286] on input "potass" at bounding box center [351, 288] width 656 height 23
type input "c"
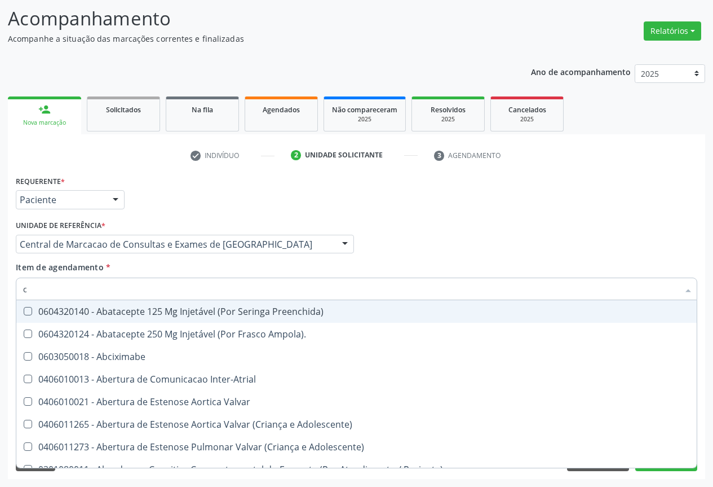
checkbox Preenchida\) "false"
type input "ca"
checkbox Locomoção "true"
checkbox Urina "false"
checkbox Vesico-Ureteral "true"
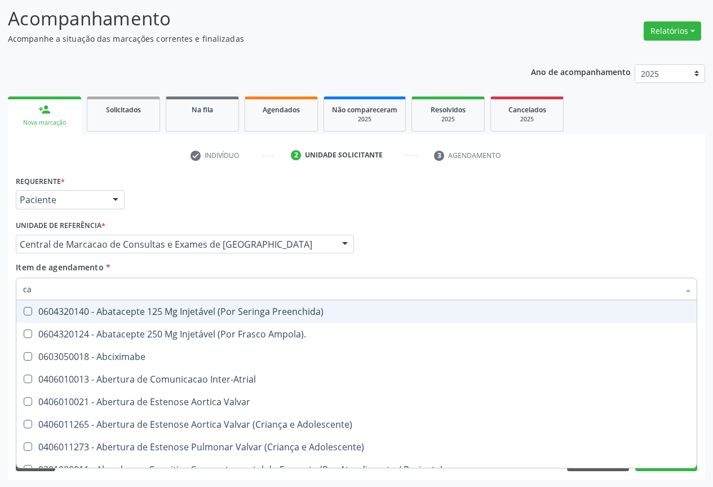
checkbox Extracardiaco "true"
checkbox Plaquetas "false"
type input "cal"
checkbox Locomoção "false"
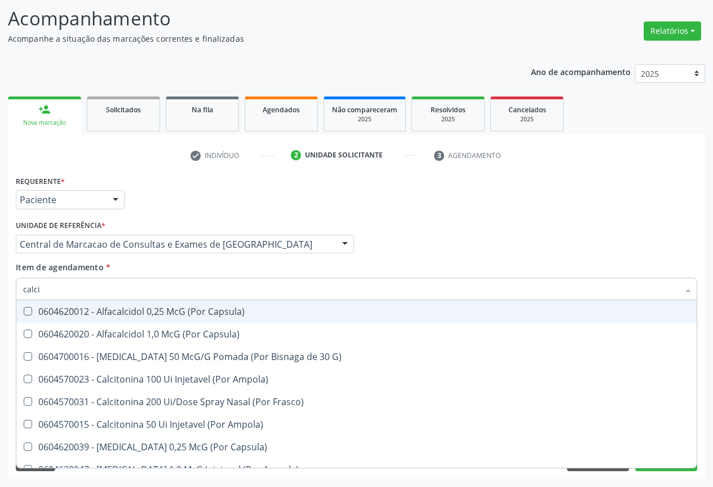
type input "calcio"
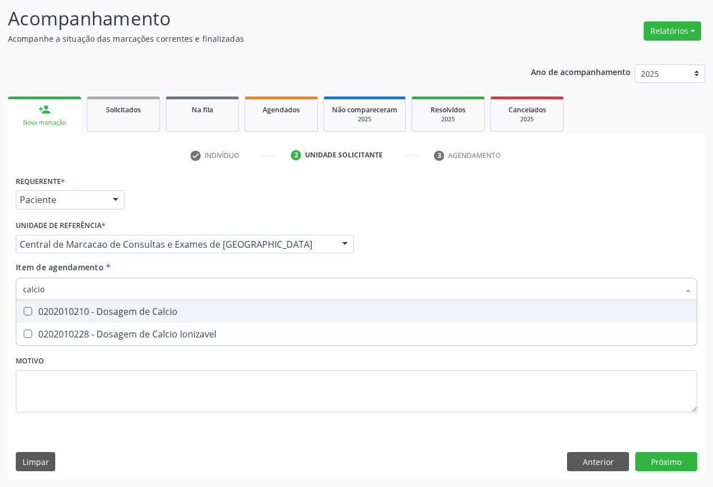
click at [132, 307] on div "0202010210 - Dosagem de Calcio" at bounding box center [356, 311] width 667 height 9
checkbox Calcio "true"
click at [133, 288] on input "calcio" at bounding box center [351, 288] width 656 height 23
type input "a"
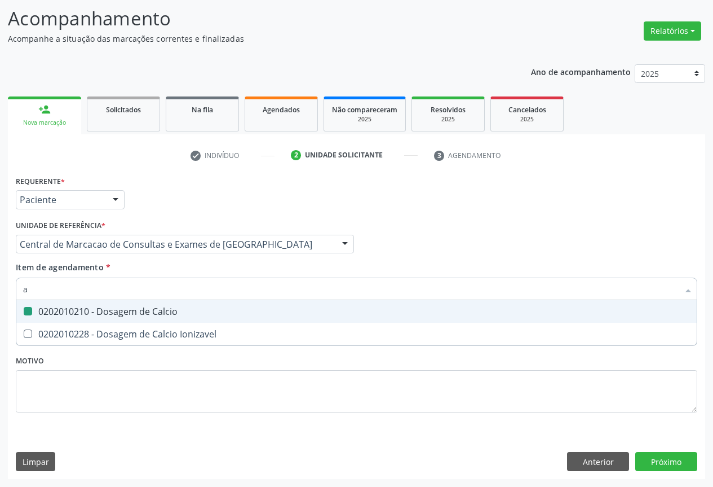
checkbox Calcio "false"
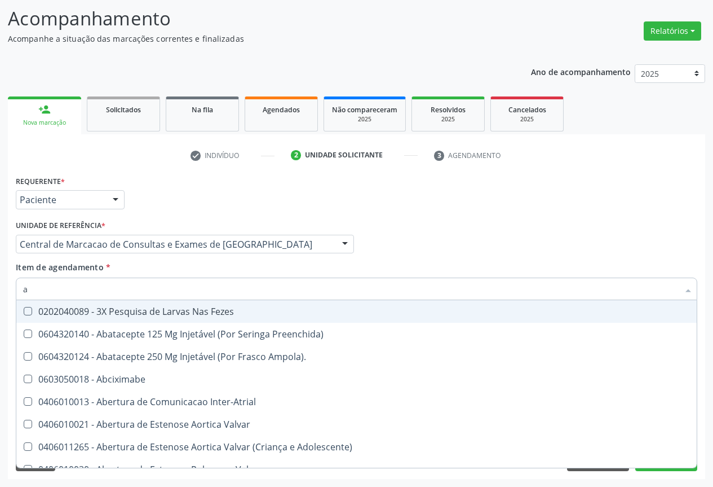
type input "ac"
checkbox Paciente "true"
checkbox Urina "false"
checkbox População "true"
checkbox Plaquetas "false"
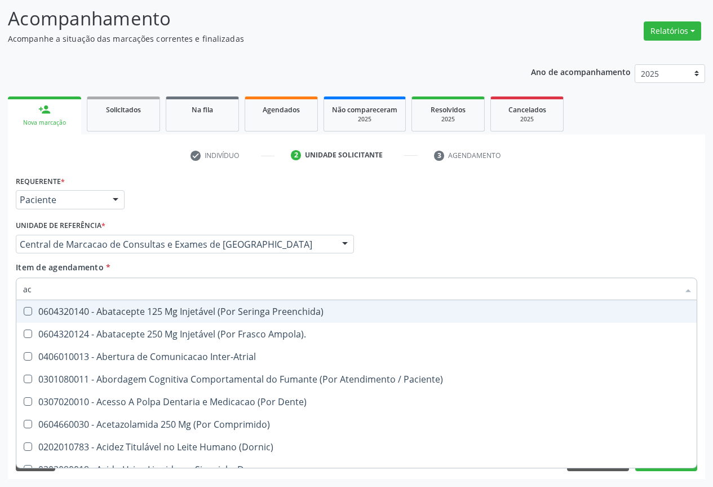
type input "aci"
checkbox Urina "false"
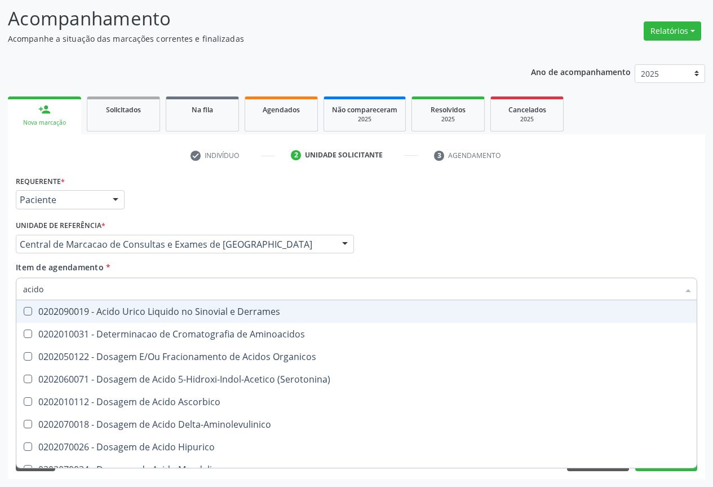
type input "acido u"
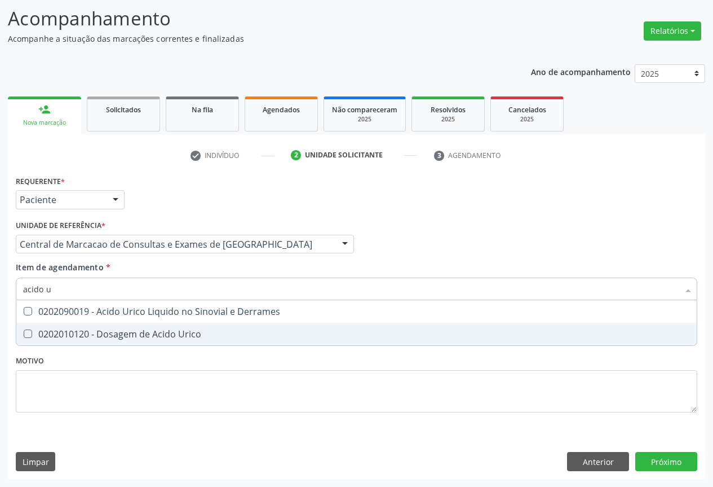
click at [101, 330] on div "0202010120 - Dosagem de Acido Urico" at bounding box center [356, 333] width 667 height 9
checkbox Urico "true"
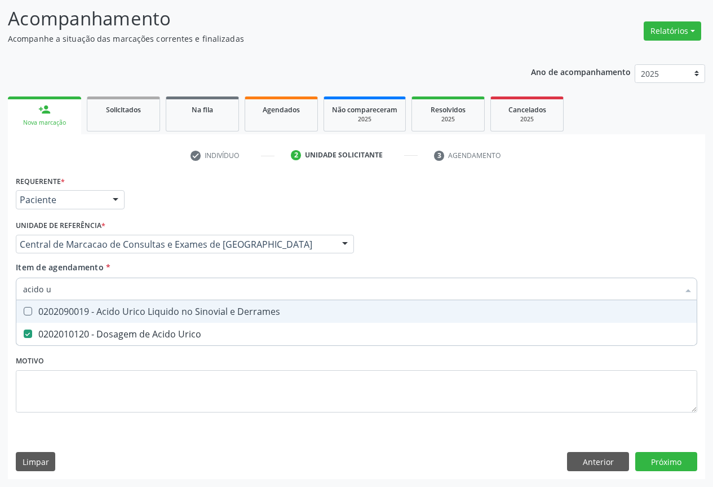
click at [104, 286] on input "acido u" at bounding box center [351, 288] width 656 height 23
type input "gl"
checkbox Urico "false"
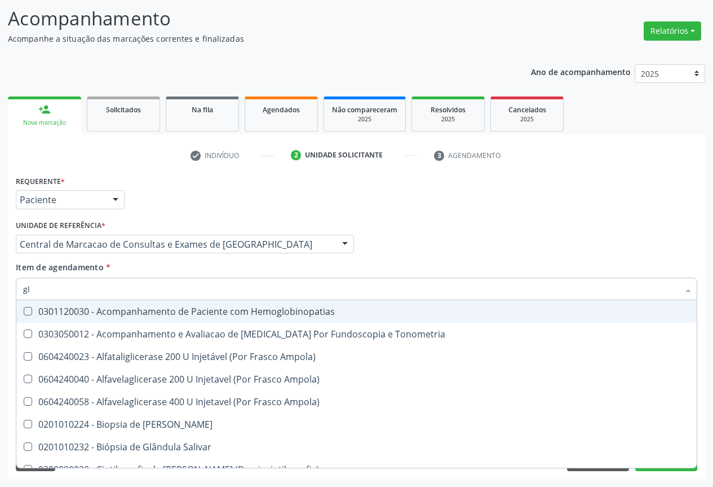
type input "gli"
checkbox Dosagens\) "true"
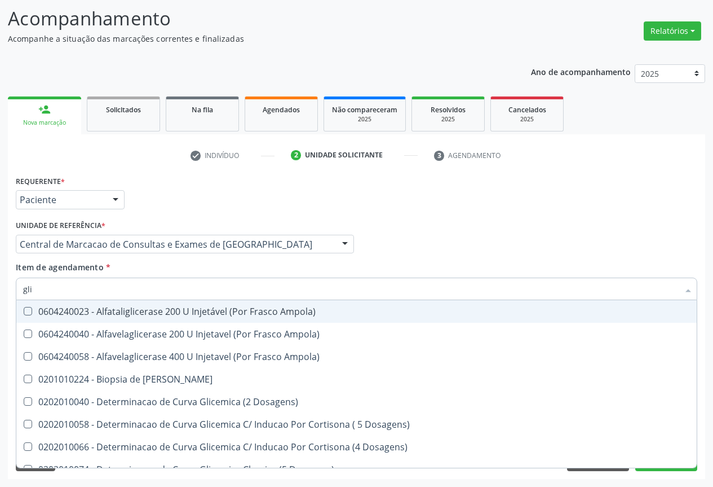
type input "glic"
checkbox Glicosilada "true"
checkbox Triglicerideos "false"
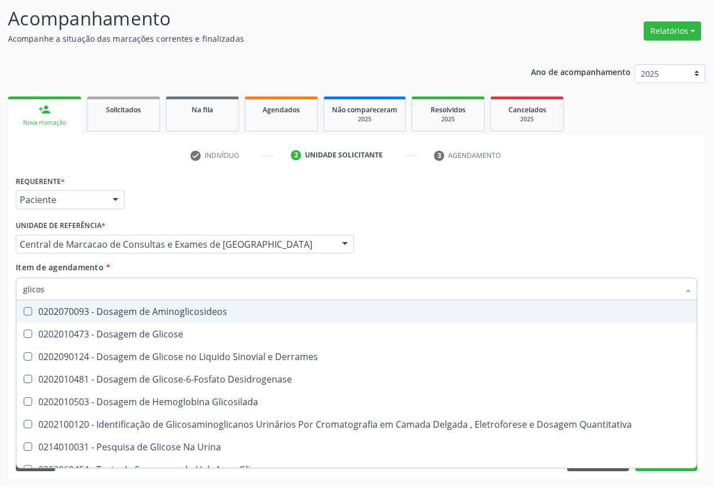
type input "glicose"
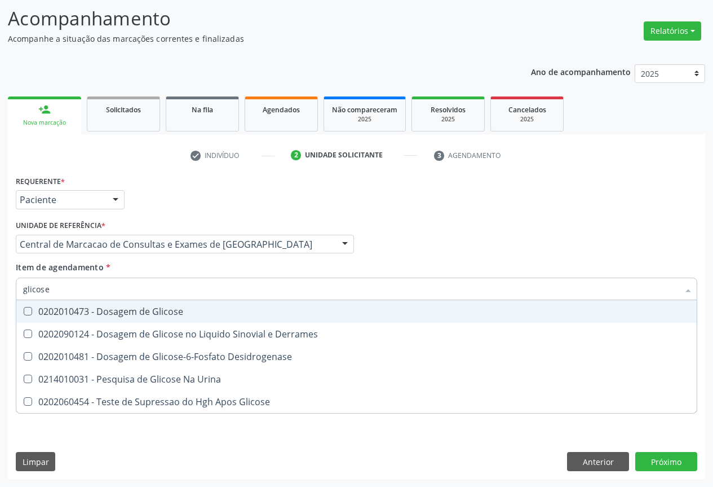
click at [100, 307] on div "0202010473 - Dosagem de Glicose" at bounding box center [356, 311] width 667 height 9
checkbox Glicose "true"
click at [104, 292] on input "glicose" at bounding box center [351, 288] width 656 height 23
type input "fe"
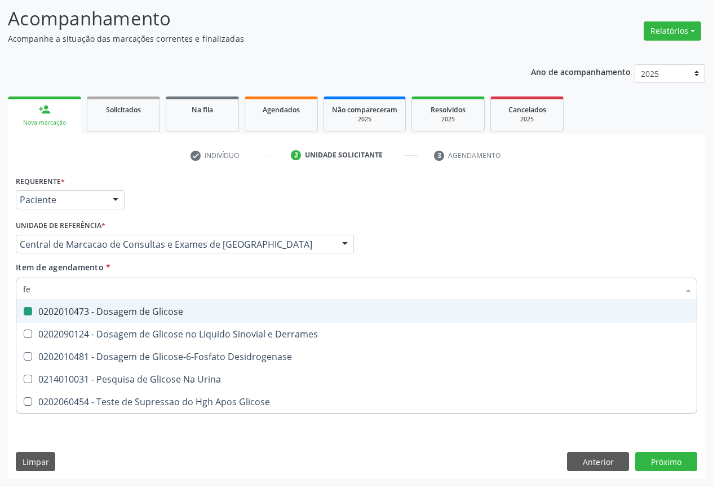
checkbox Glicose "false"
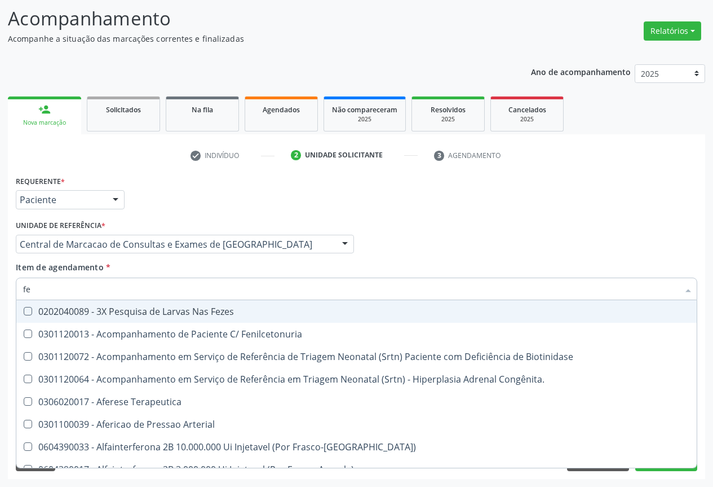
type input "fez"
checkbox Fenilcetonuria "true"
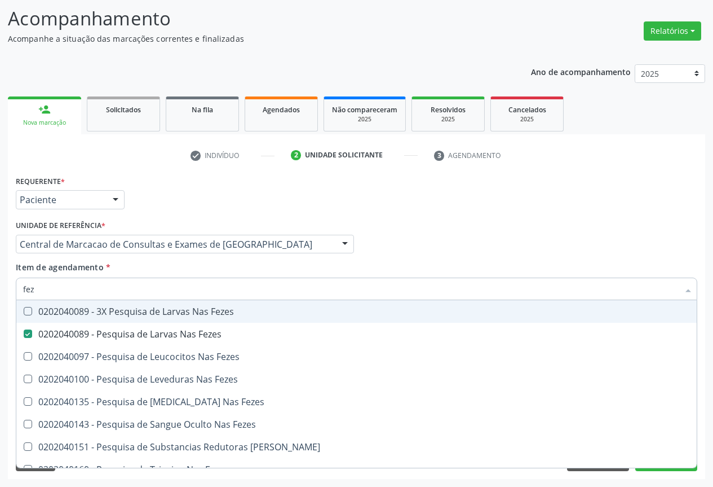
type input "feze"
click at [458, 217] on div "Profissional Solicitante Por favor, selecione a Unidade de Atendimento primeiro…" at bounding box center [356, 239] width 687 height 44
checkbox Fezes "true"
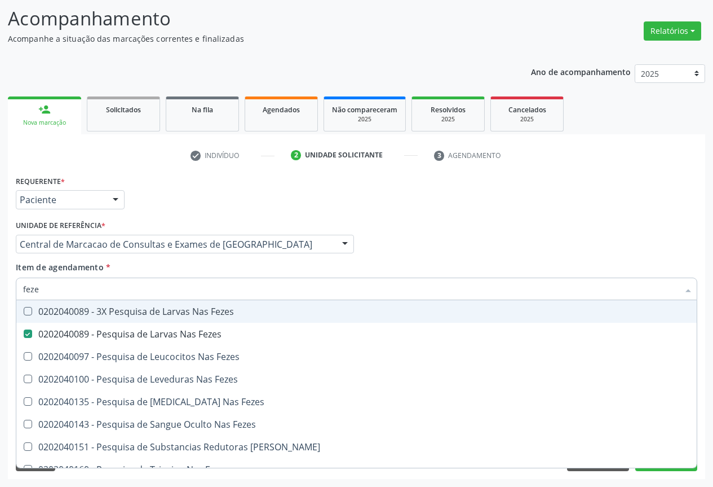
checkbox Fezes "true"
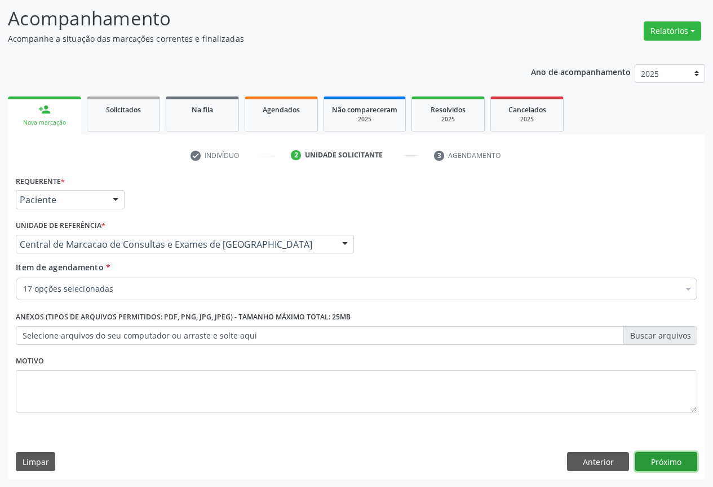
click at [644, 452] on button "Próximo" at bounding box center [666, 461] width 62 height 19
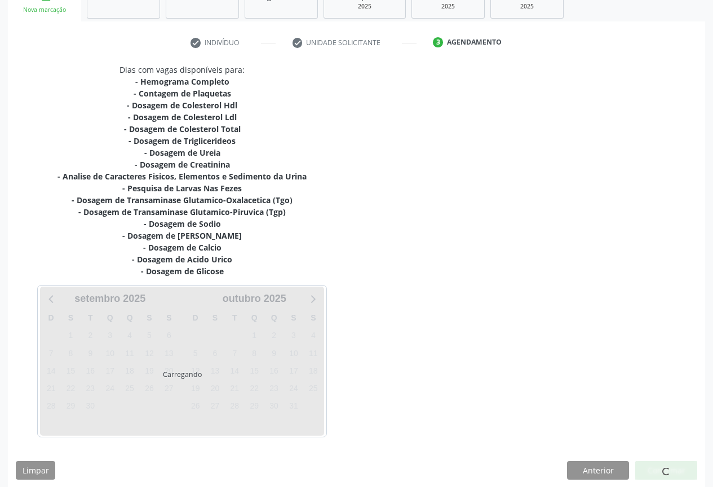
scroll to position [193, 0]
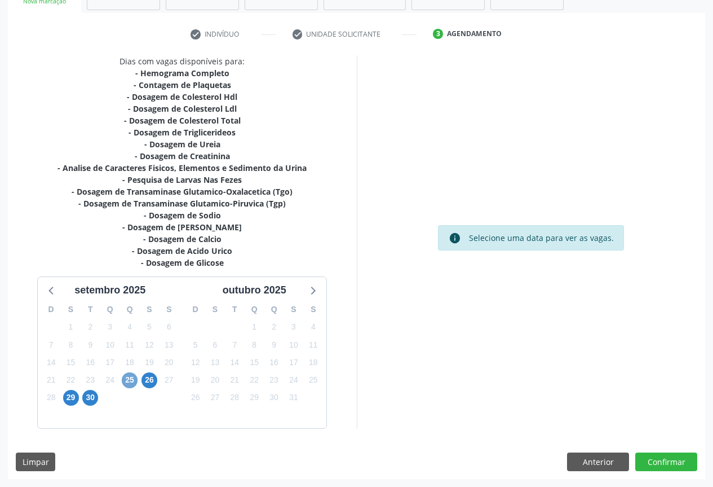
click at [134, 382] on span "25" at bounding box center [130, 380] width 16 height 16
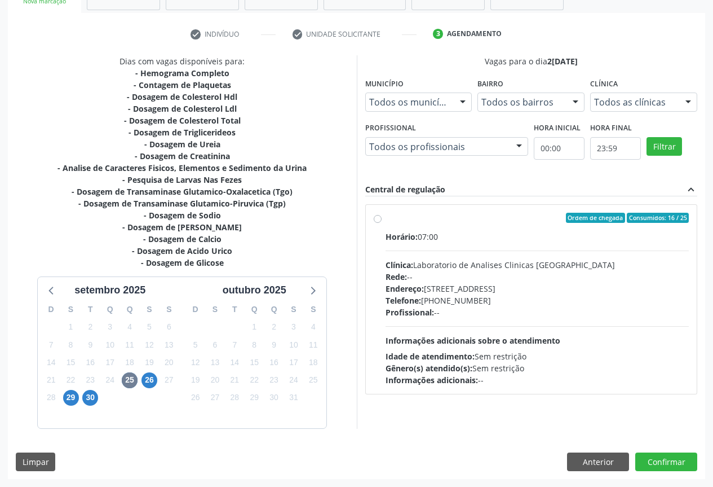
click at [450, 309] on div "Profissional: --" at bounding box center [538, 312] width 304 height 12
click at [382, 223] on input "Ordem de chegada Consumidos: 16 / 25 Horário: 07:00 Clínica: Laboratorio de Ana…" at bounding box center [378, 218] width 8 height 10
radio input "true"
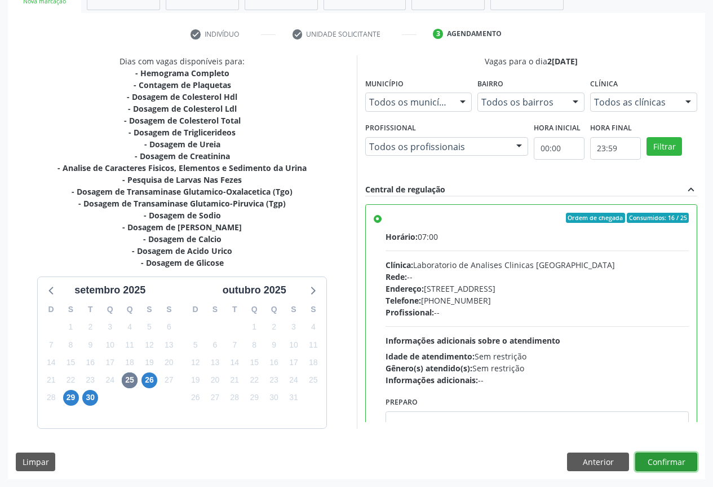
click at [653, 462] on button "Confirmar" at bounding box center [666, 461] width 62 height 19
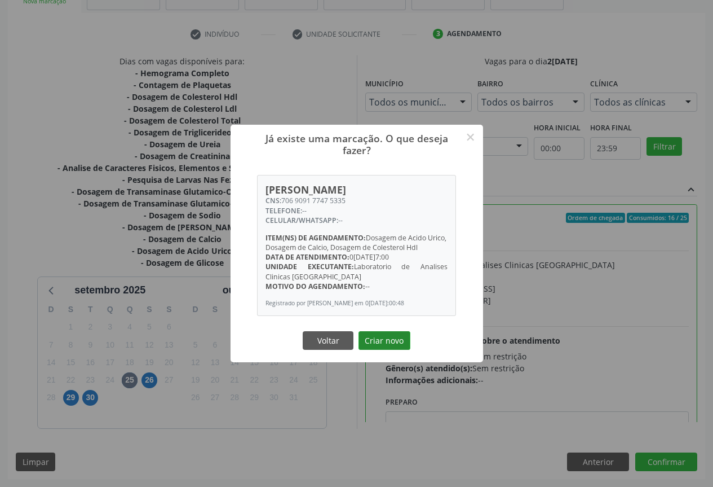
click at [393, 344] on button "Criar novo" at bounding box center [385, 340] width 52 height 19
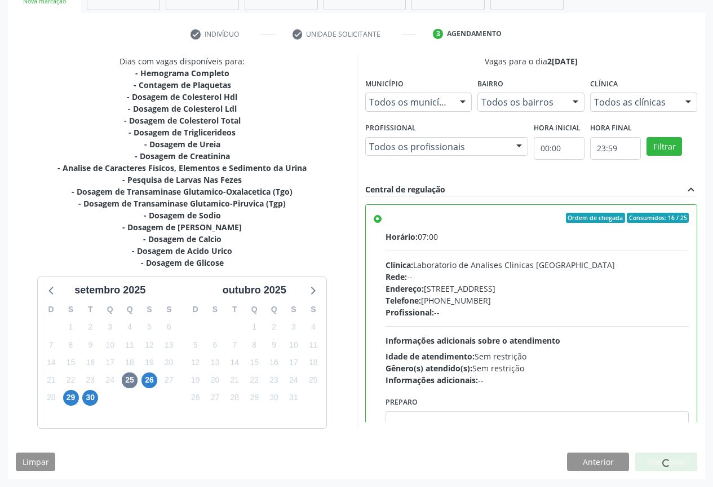
scroll to position [0, 0]
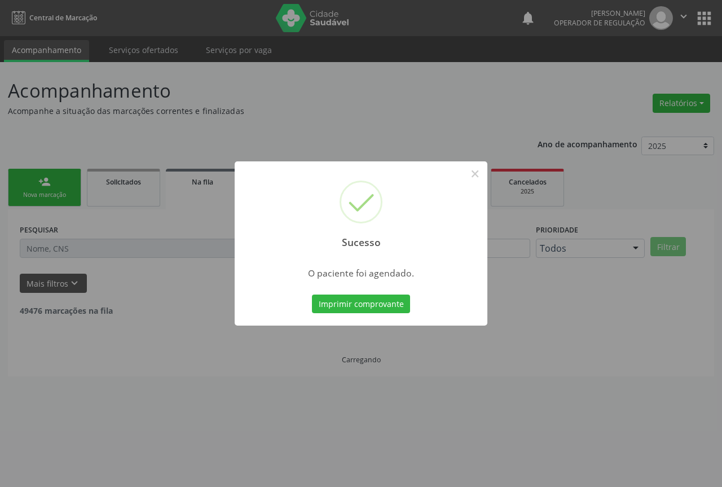
click at [312, 294] on button "Imprimir comprovante" at bounding box center [361, 303] width 98 height 19
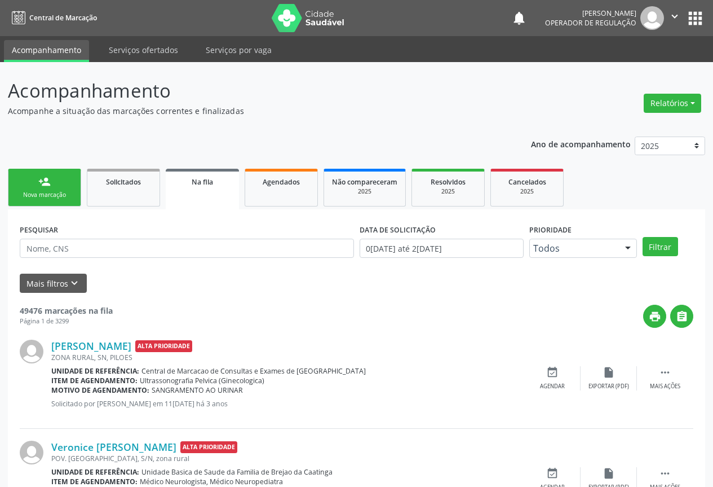
click at [64, 181] on link "person_add Nova marcação" at bounding box center [44, 188] width 73 height 38
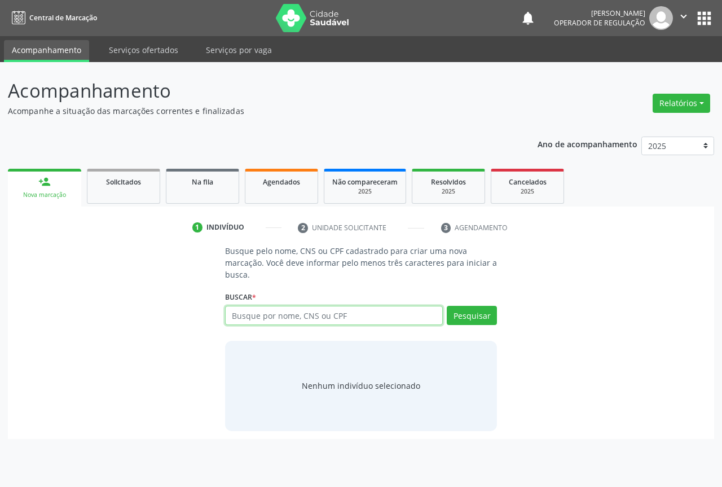
click at [277, 317] on input "text" at bounding box center [334, 315] width 218 height 19
type input "700903967619695"
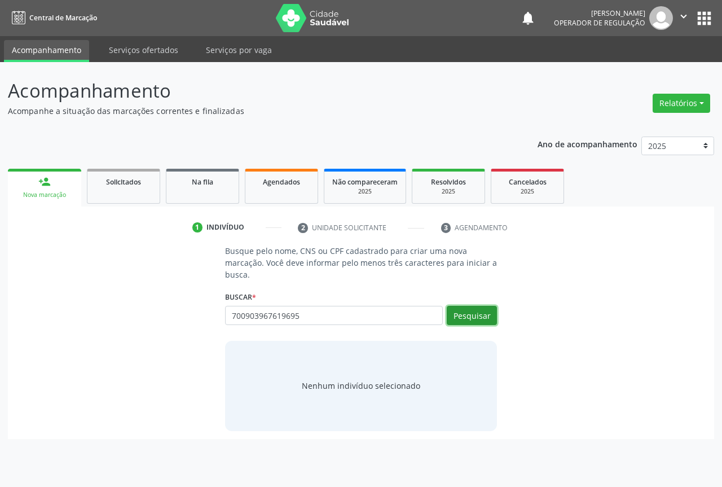
click at [490, 312] on button "Pesquisar" at bounding box center [471, 315] width 50 height 19
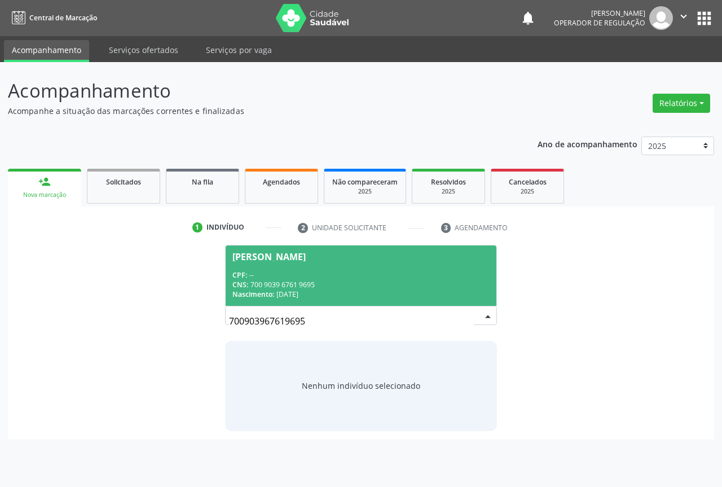
click at [350, 286] on div "CNS: 700 9039 6761 9695" at bounding box center [360, 285] width 257 height 10
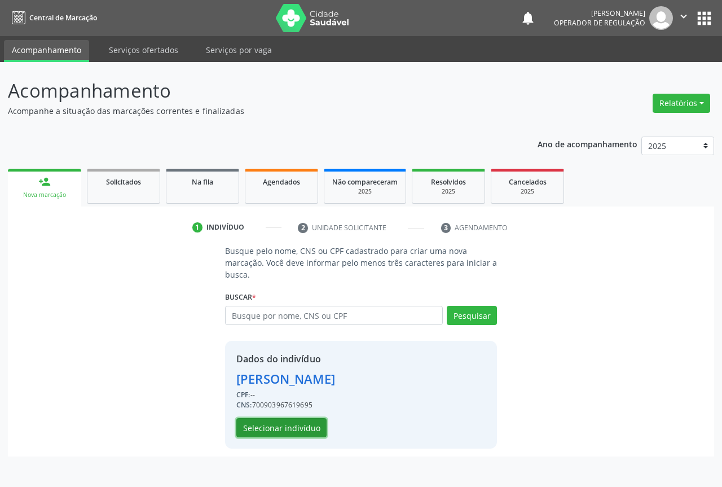
click at [312, 423] on button "Selecionar indivíduo" at bounding box center [281, 427] width 90 height 19
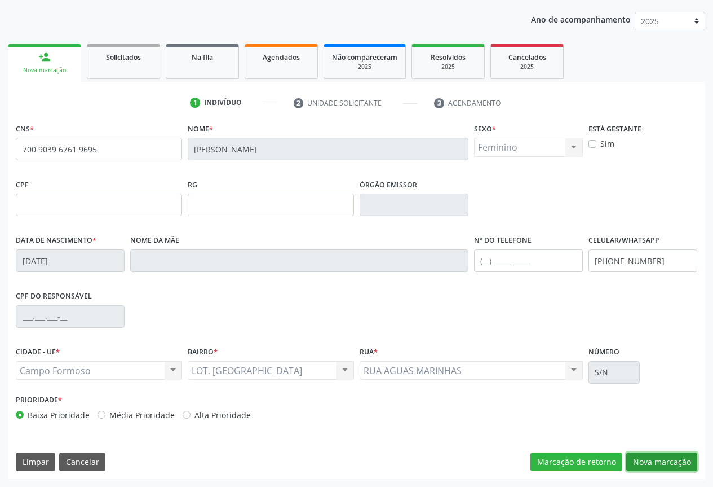
click at [652, 461] on button "Nova marcação" at bounding box center [661, 461] width 71 height 19
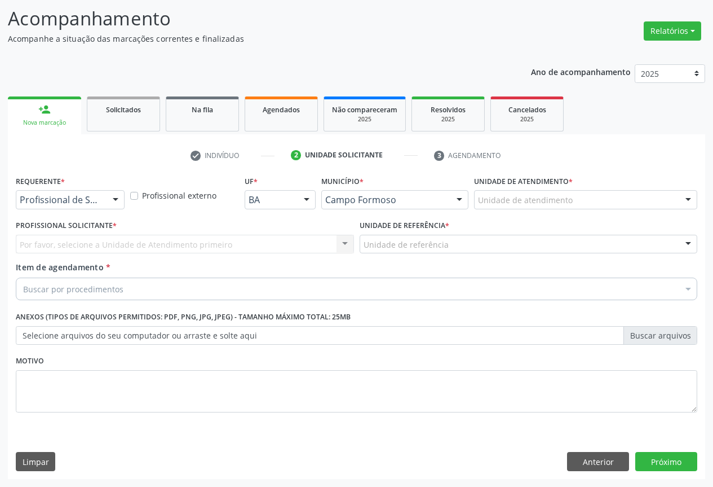
scroll to position [72, 0]
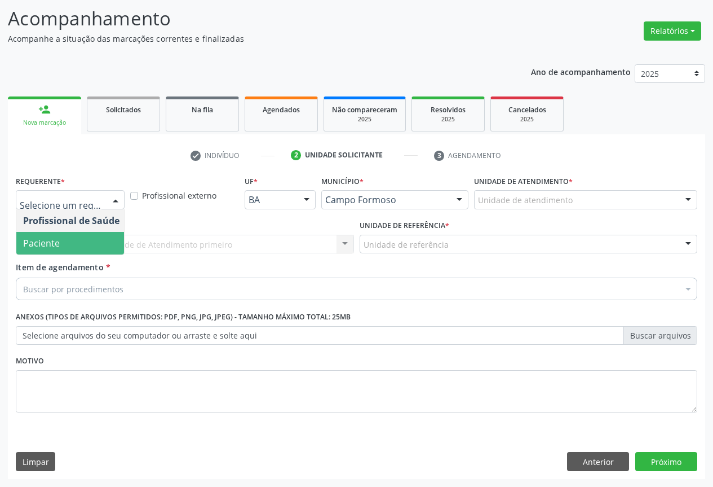
click at [79, 245] on span "Paciente" at bounding box center [71, 243] width 110 height 23
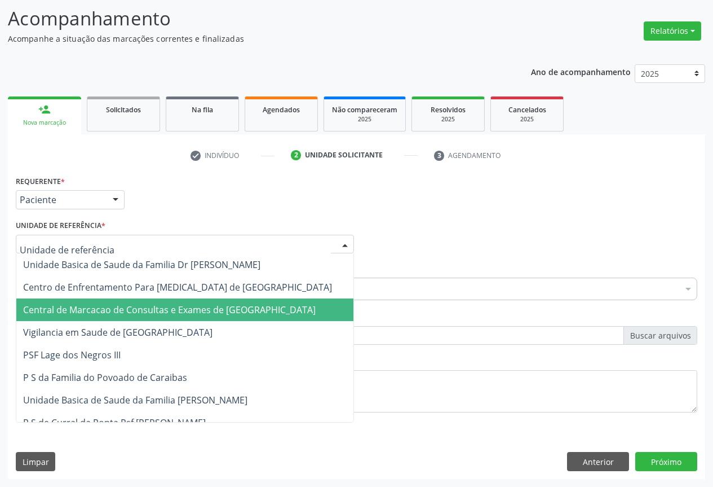
click at [122, 313] on span "Central de Marcacao de Consultas e Exames de [GEOGRAPHIC_DATA]" at bounding box center [169, 309] width 293 height 12
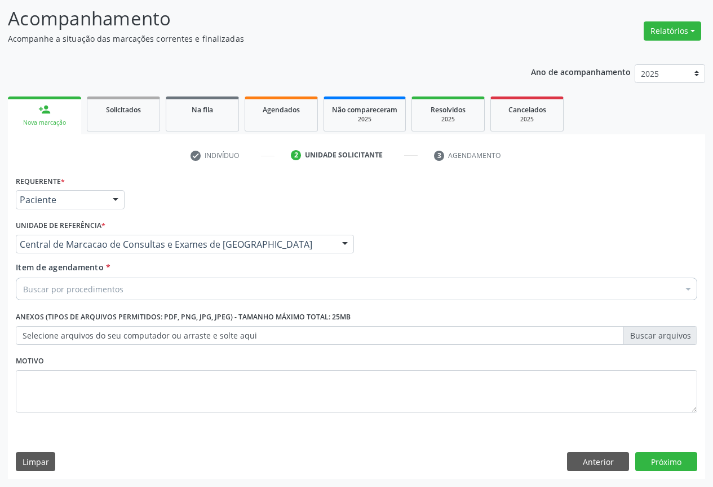
click at [138, 288] on div "Buscar por procedimentos" at bounding box center [357, 288] width 682 height 23
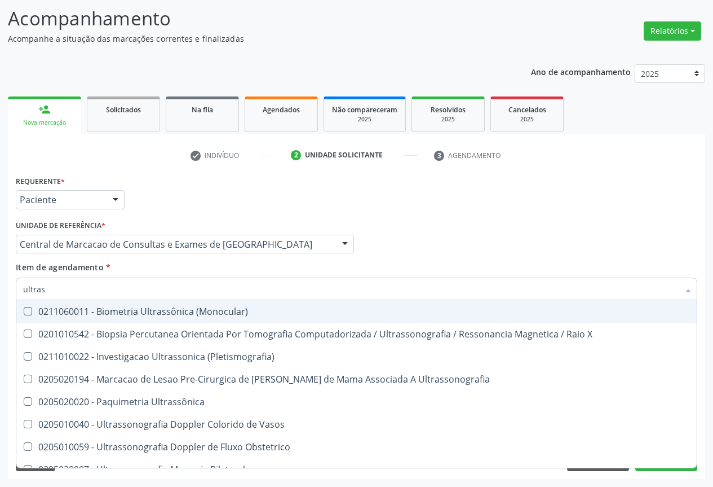
type input "ultrass"
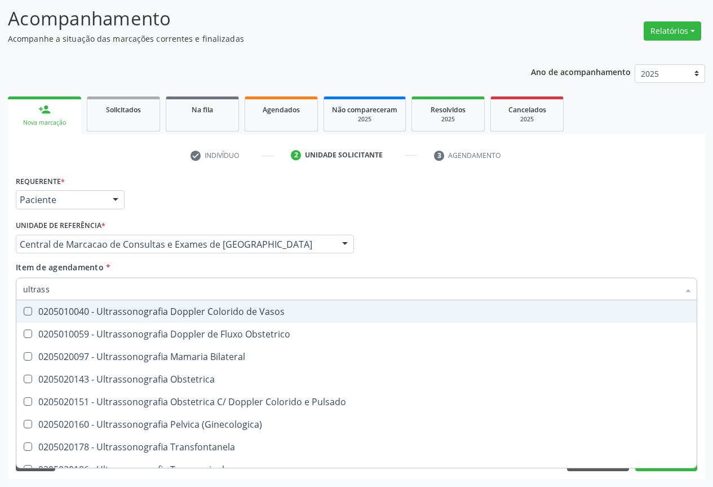
scroll to position [169, 0]
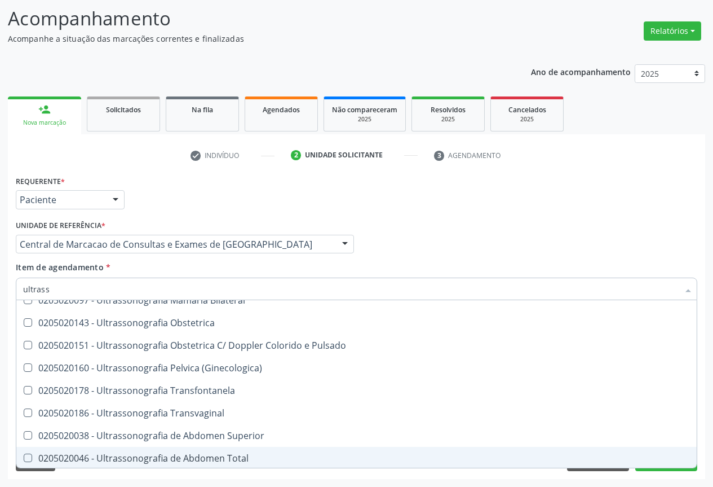
click at [278, 452] on span "0205020046 - Ultrassonografia de Abdomen Total" at bounding box center [356, 457] width 680 height 23
checkbox Total "true"
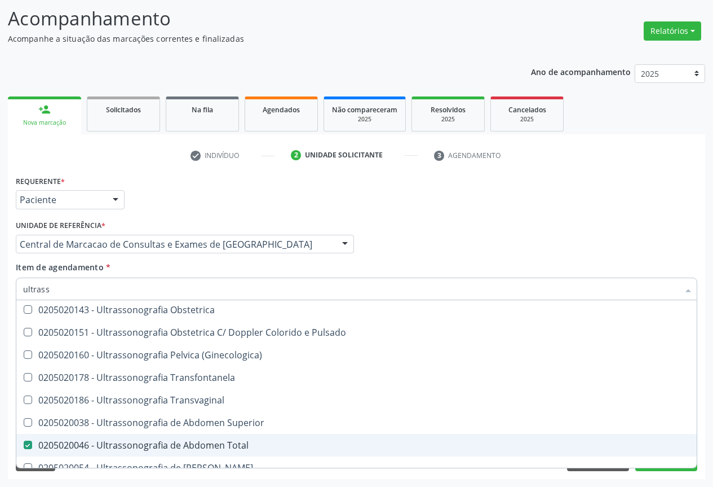
scroll to position [126, 0]
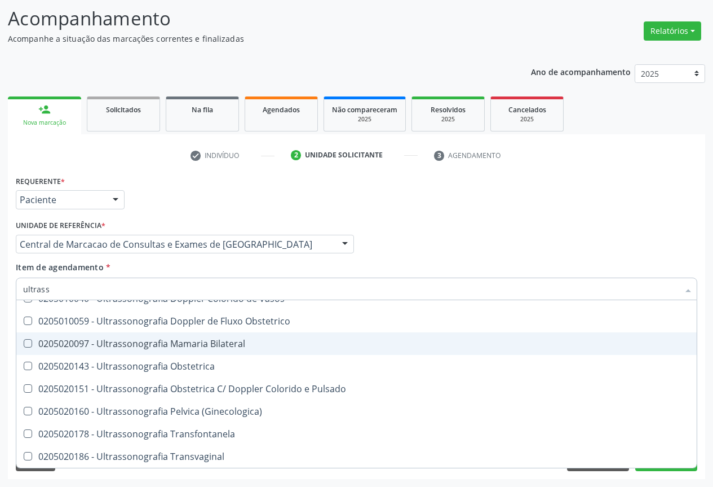
click at [267, 349] on span "0205020097 - Ultrassonografia Mamaria Bilateral" at bounding box center [356, 343] width 680 height 23
checkbox Bilateral "true"
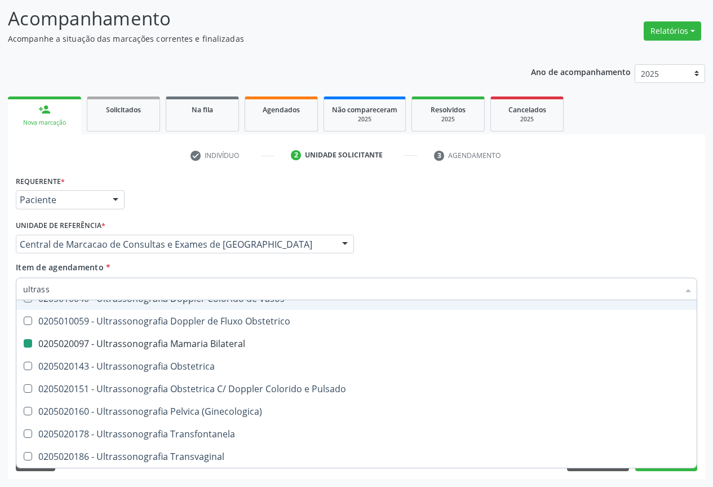
click at [610, 255] on div "Profissional Solicitante Por favor, selecione a Unidade de Atendimento primeiro…" at bounding box center [356, 239] width 687 height 44
checkbox X "true"
checkbox \(Pletismografia\) "true"
checkbox Bilateral "false"
checkbox Total "false"
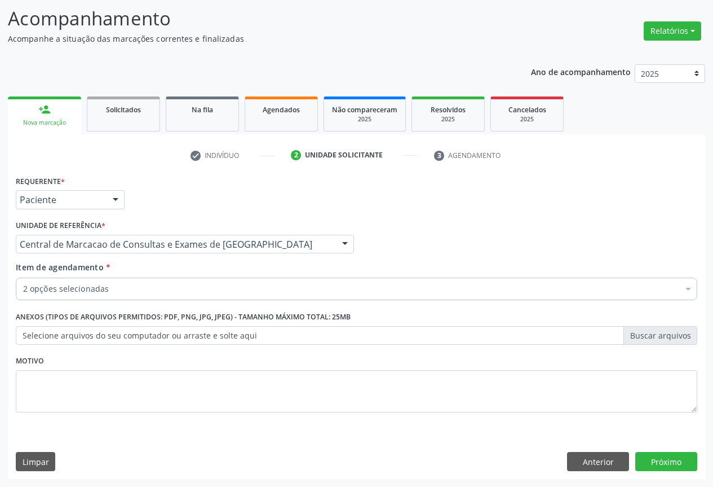
scroll to position [0, 0]
click at [674, 463] on button "Próximo" at bounding box center [666, 461] width 62 height 19
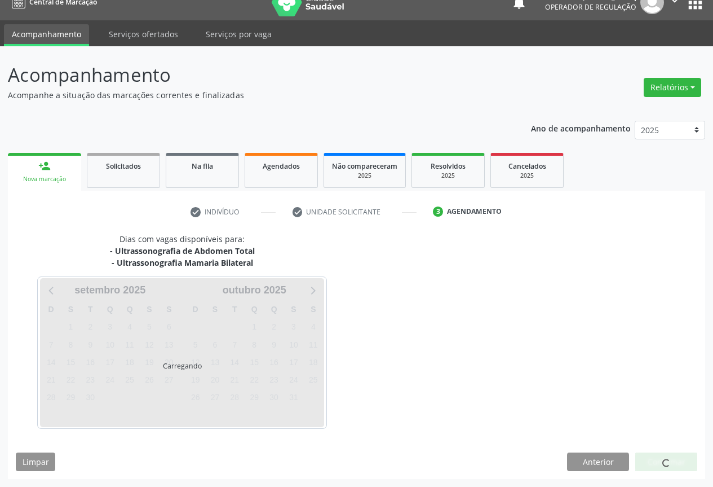
scroll to position [16, 0]
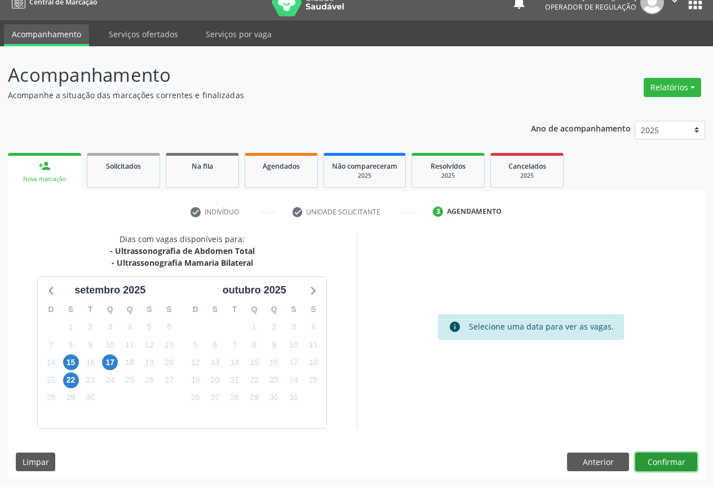
click at [655, 466] on button "Confirmar" at bounding box center [666, 461] width 62 height 19
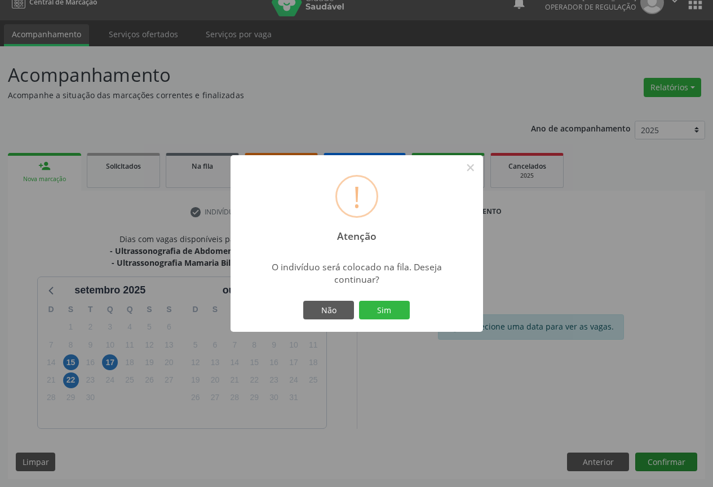
click at [359, 300] on button "Sim" at bounding box center [384, 309] width 51 height 19
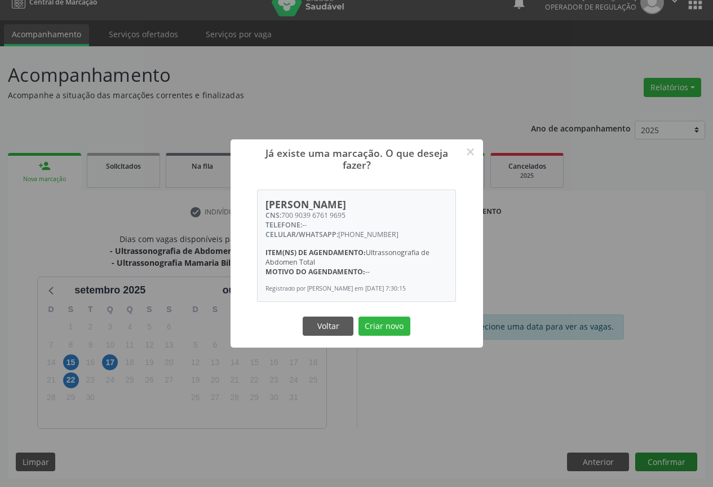
click at [359, 316] on button "Criar novo" at bounding box center [385, 325] width 52 height 19
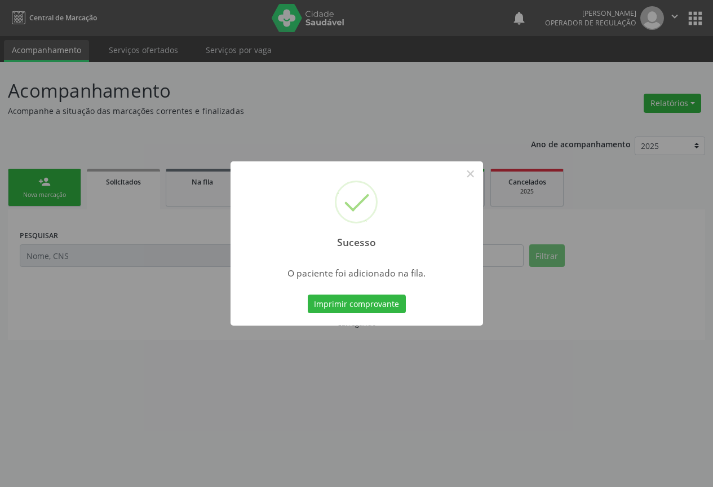
scroll to position [0, 0]
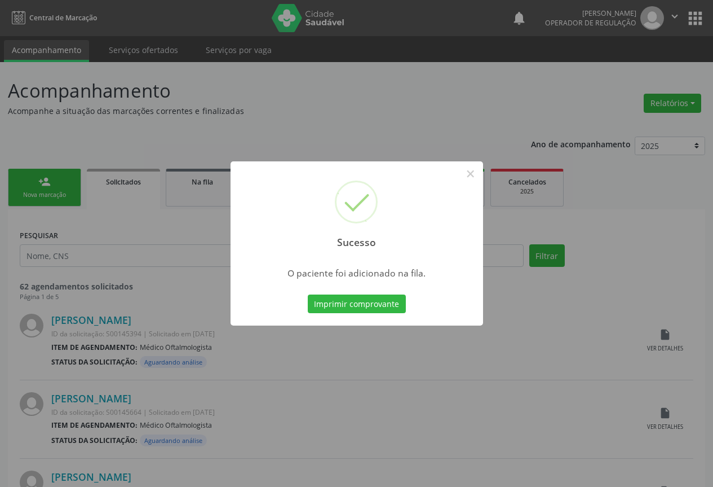
click at [308, 294] on button "Imprimir comprovante" at bounding box center [357, 303] width 98 height 19
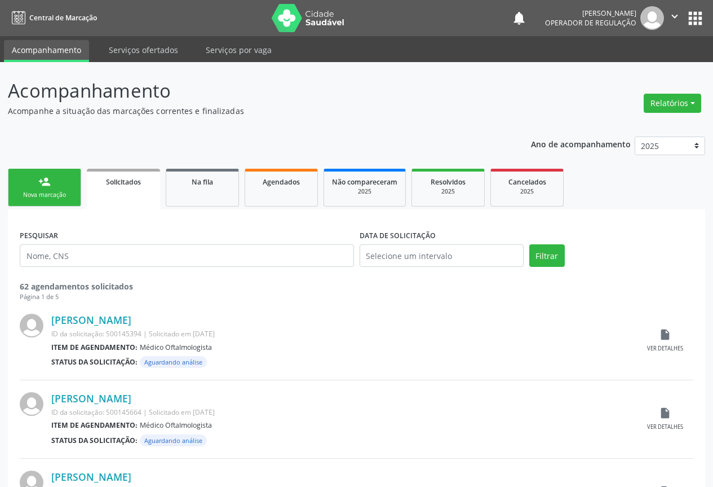
click at [670, 11] on icon "" at bounding box center [675, 16] width 12 height 12
click at [643, 67] on link "Sair" at bounding box center [646, 69] width 78 height 16
